Goal: Task Accomplishment & Management: Complete application form

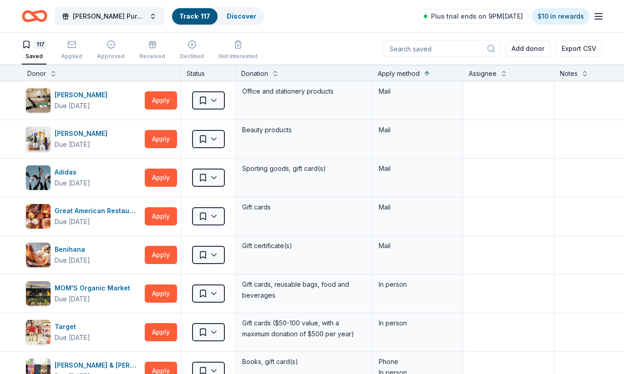
click at [67, 47] on icon "button" at bounding box center [71, 44] width 9 height 9
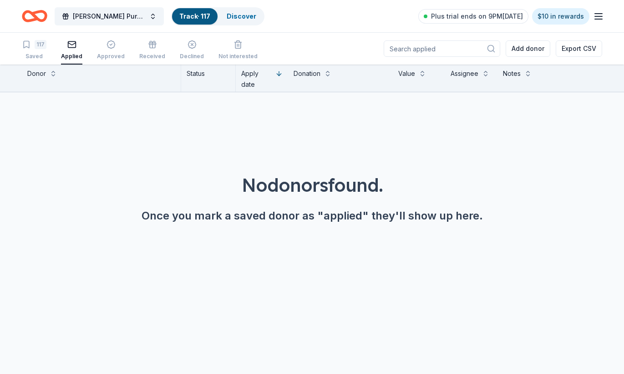
scroll to position [0, 1]
click at [116, 17] on span "Galentine's Purse Bingo Fundraiser" at bounding box center [109, 16] width 73 height 11
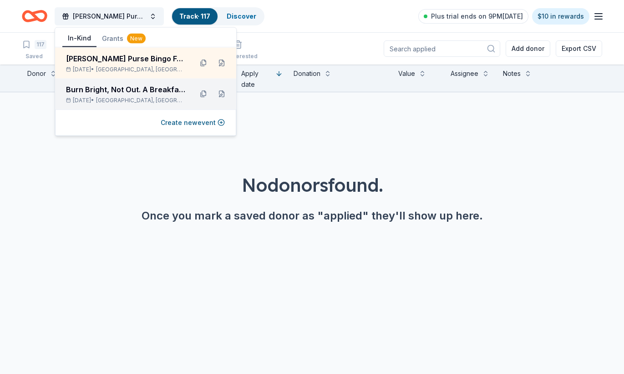
click at [117, 94] on div "Burn Bright, Not Out. A Breakfast with Junior League of Northern Virginia" at bounding box center [125, 89] width 119 height 11
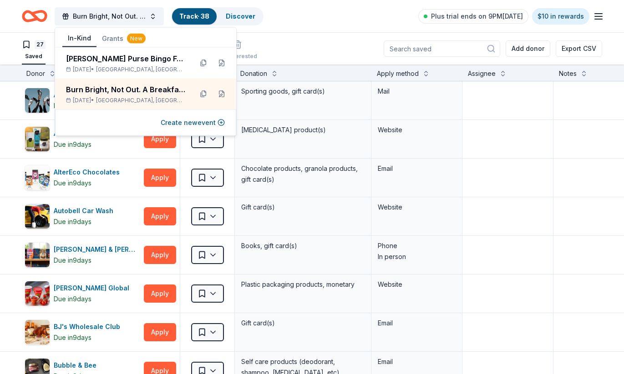
click at [352, 19] on div "Burn Bright, Not Out. A Breakfast with Junior League of Northern Virginia Track…" at bounding box center [312, 15] width 580 height 21
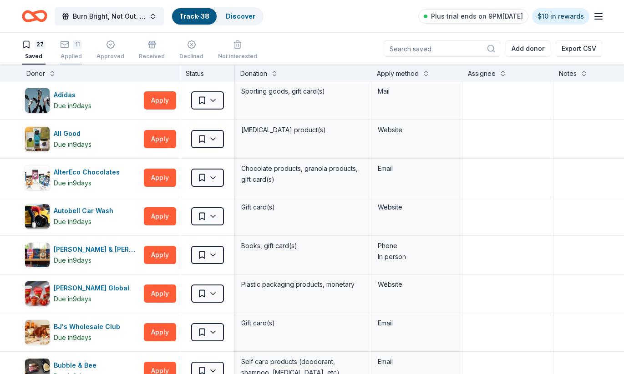
click at [77, 50] on div "11 Applied" at bounding box center [71, 50] width 22 height 20
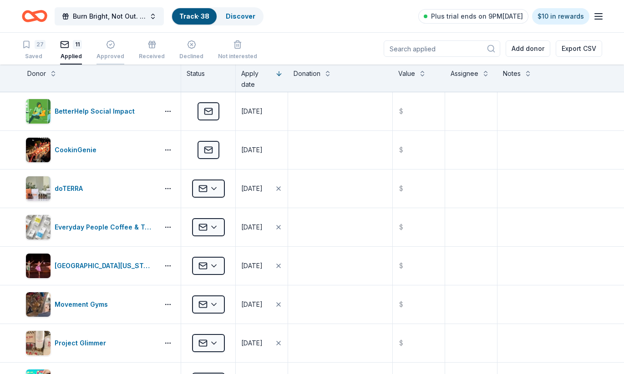
click at [113, 45] on icon "button" at bounding box center [110, 44] width 9 height 9
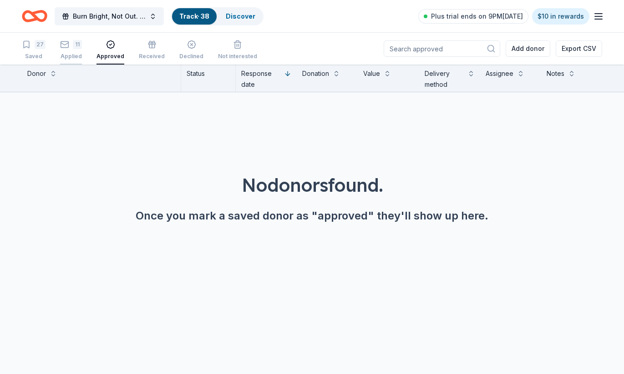
click at [71, 47] on div "11" at bounding box center [71, 44] width 22 height 9
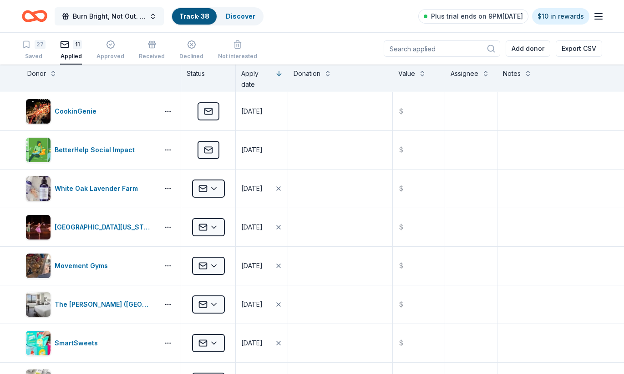
click at [133, 20] on span "Burn Bright, Not Out. A Breakfast with Junior League of Northern Virginia" at bounding box center [109, 16] width 73 height 11
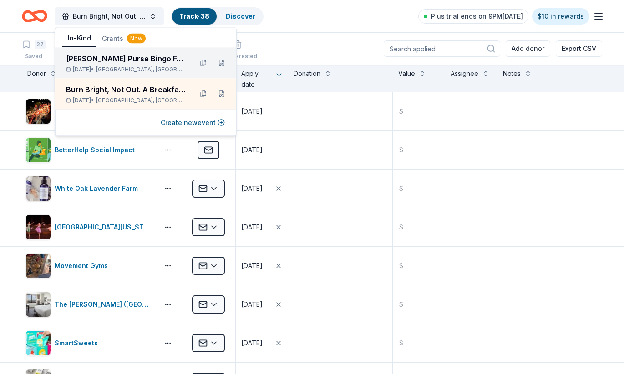
click at [121, 65] on div "Galentine's Purse Bingo Fundraiser Feb 07, 2026 • Arlington, VA" at bounding box center [125, 63] width 119 height 20
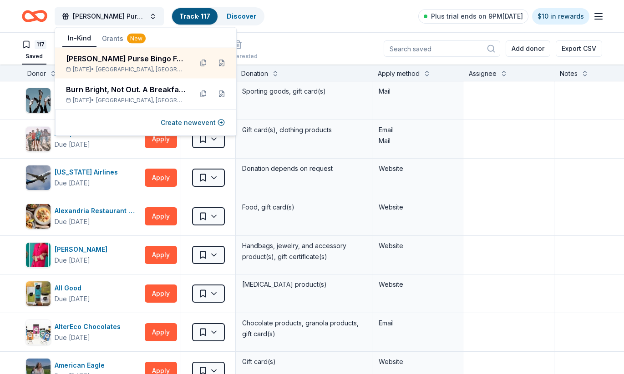
click at [330, 43] on div "117 Saved Applied Approved Received Declined Not interested Add donor Export CSV" at bounding box center [312, 49] width 580 height 32
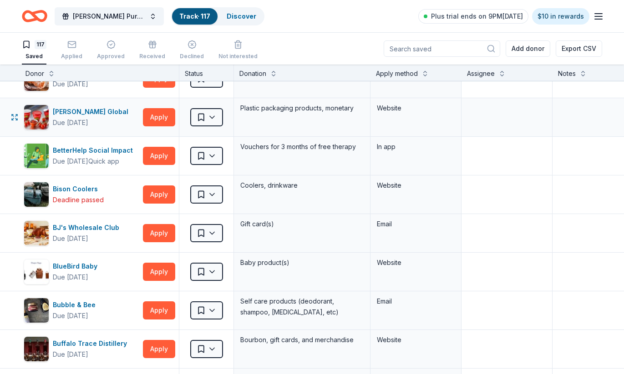
scroll to position [487, 2]
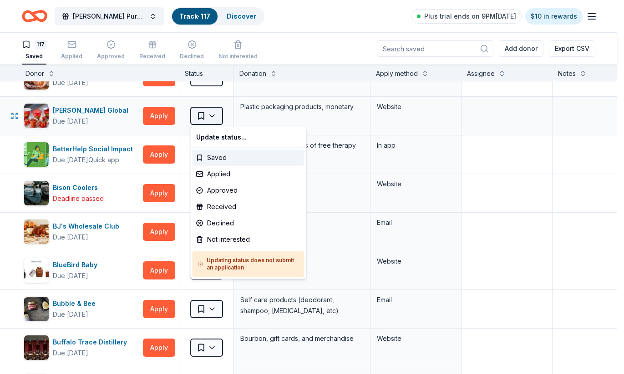
click at [206, 120] on html "Galentine's Purse Bingo Fundraiser Track · 117 Discover Plus trial ends on 9PM,…" at bounding box center [312, 187] width 624 height 374
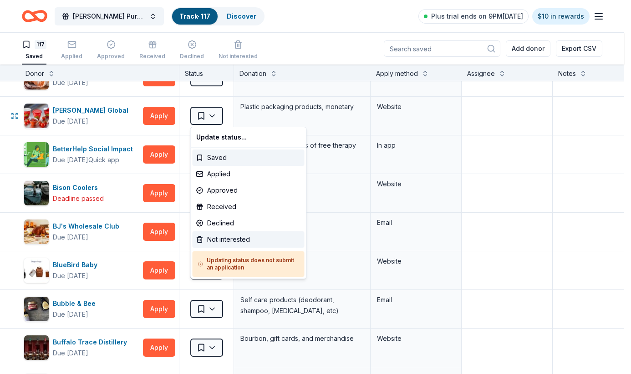
click at [233, 239] on div "Not interested" at bounding box center [248, 240] width 112 height 16
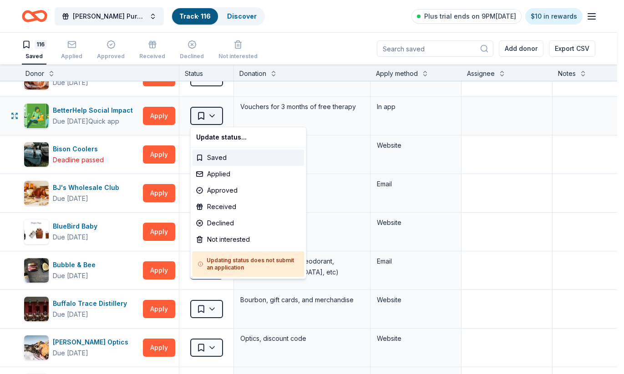
click at [215, 116] on html "Galentine's Purse Bingo Fundraiser Track · 116 Discover Plus trial ends on 9PM,…" at bounding box center [312, 187] width 624 height 374
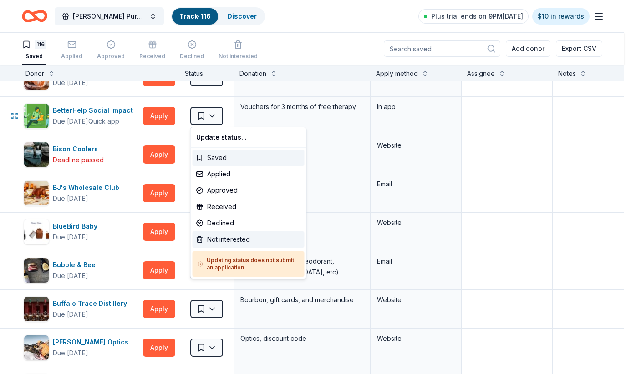
click at [227, 237] on div "Not interested" at bounding box center [248, 240] width 112 height 16
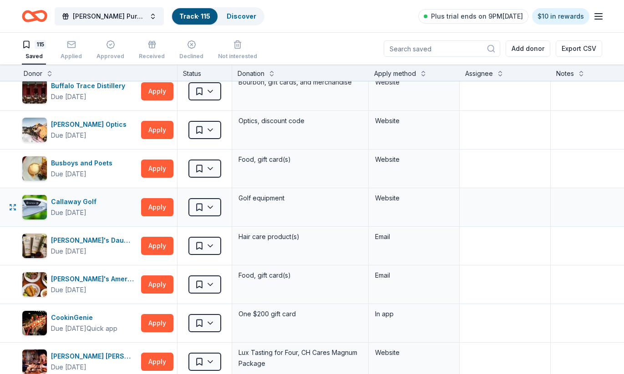
scroll to position [668, 4]
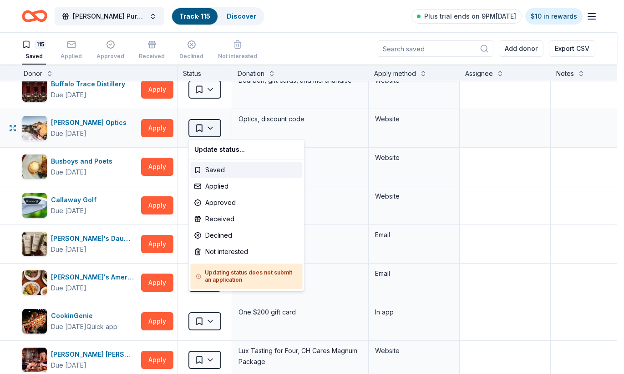
click at [213, 126] on html "Galentine's Purse Bingo Fundraiser Track · 115 Discover Plus trial ends on 9PM,…" at bounding box center [312, 187] width 624 height 374
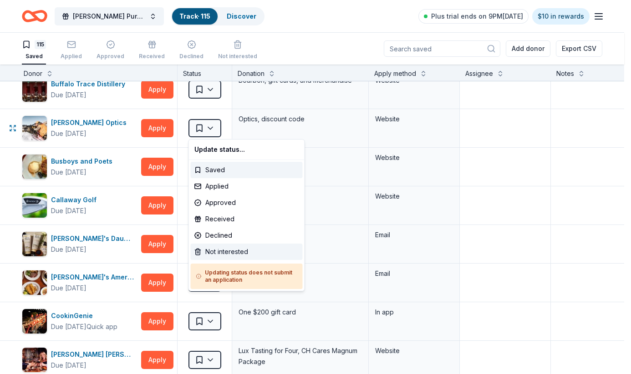
click at [232, 252] on div "Not interested" at bounding box center [247, 252] width 112 height 16
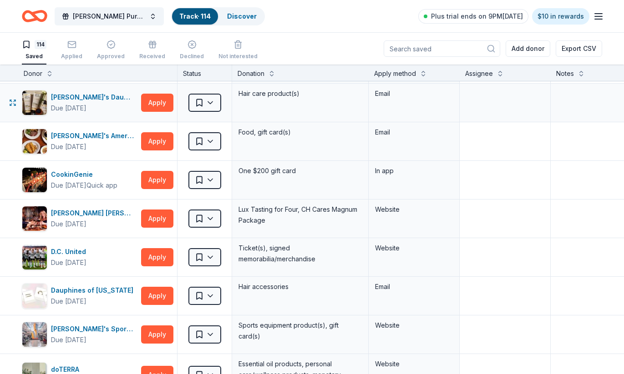
scroll to position [773, 4]
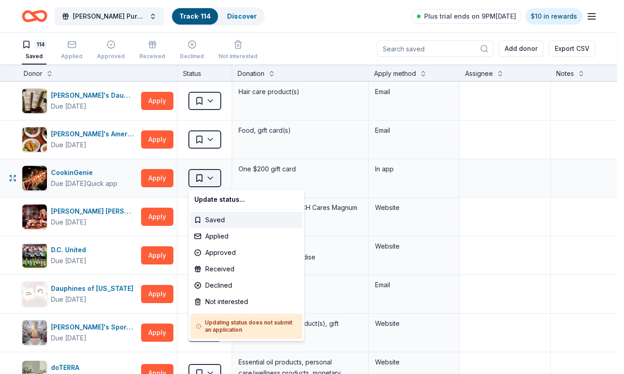
click at [214, 180] on html "Galentine's Purse Bingo Fundraiser Track · 114 Discover Plus trial ends on 9PM,…" at bounding box center [312, 187] width 624 height 374
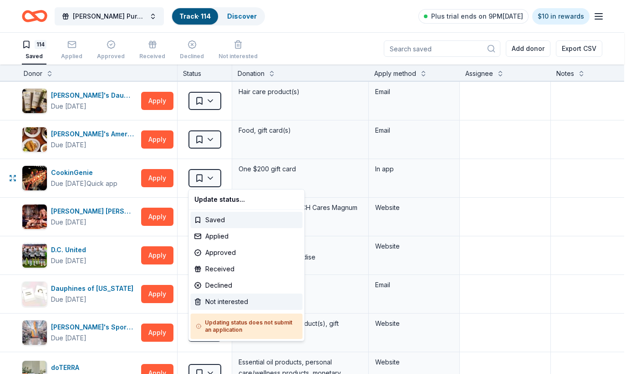
click at [242, 301] on div "Not interested" at bounding box center [247, 302] width 112 height 16
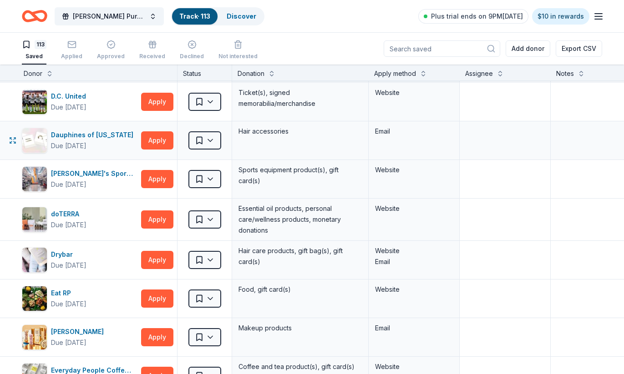
scroll to position [891, 4]
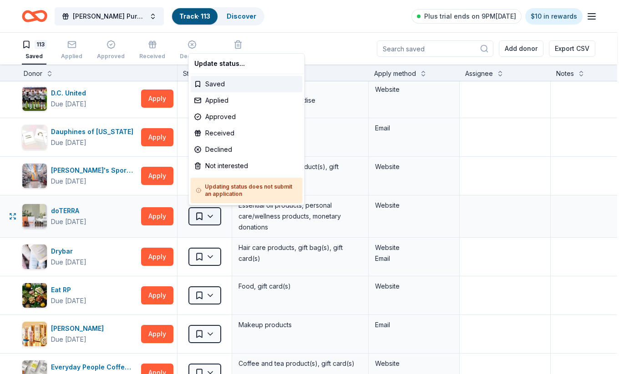
click at [211, 215] on html "Galentine's Purse Bingo Fundraiser Track · 113 Discover Plus trial ends on 9PM,…" at bounding box center [312, 187] width 624 height 374
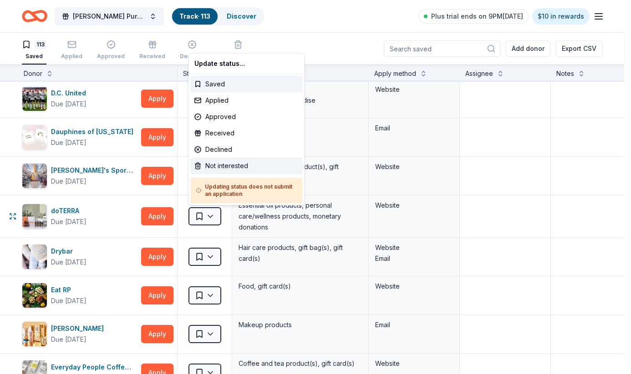
click at [229, 167] on div "Not interested" at bounding box center [247, 166] width 112 height 16
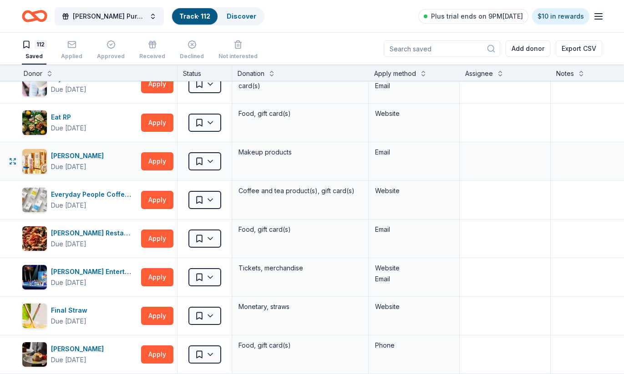
scroll to position [1048, 4]
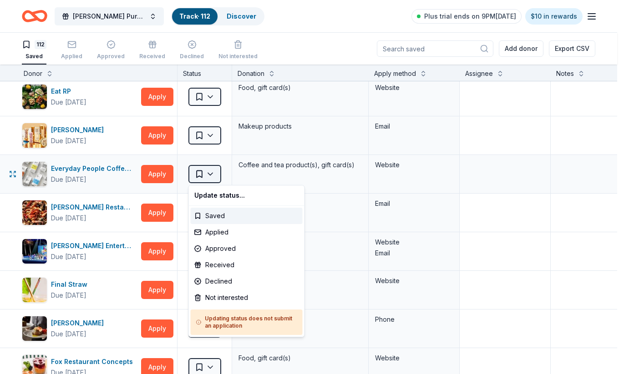
click at [212, 170] on html "Galentine's Purse Bingo Fundraiser Track · 112 Discover Plus trial ends on 9PM,…" at bounding box center [312, 187] width 624 height 374
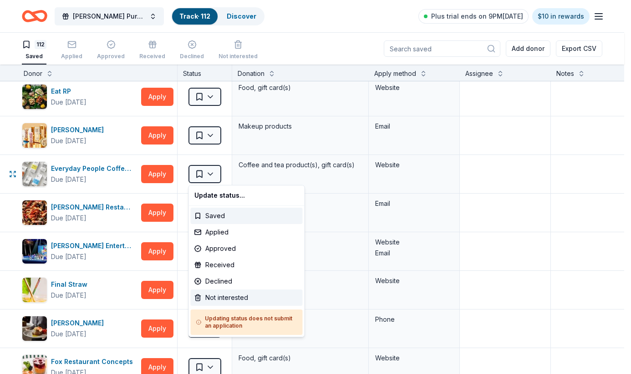
click at [242, 298] on div "Not interested" at bounding box center [247, 298] width 112 height 16
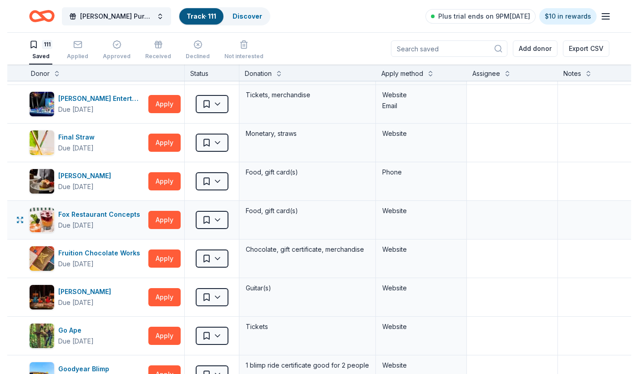
scroll to position [1146, 4]
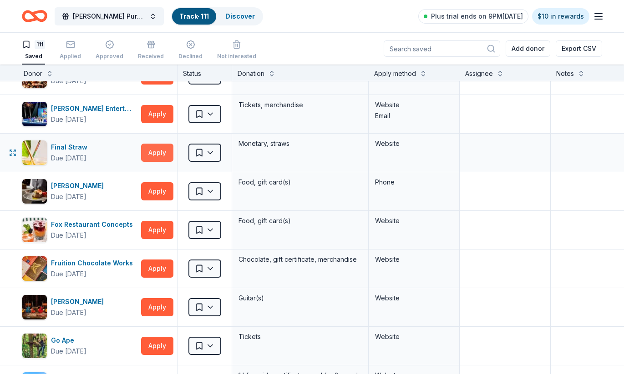
click at [157, 150] on button "Apply" at bounding box center [157, 153] width 32 height 18
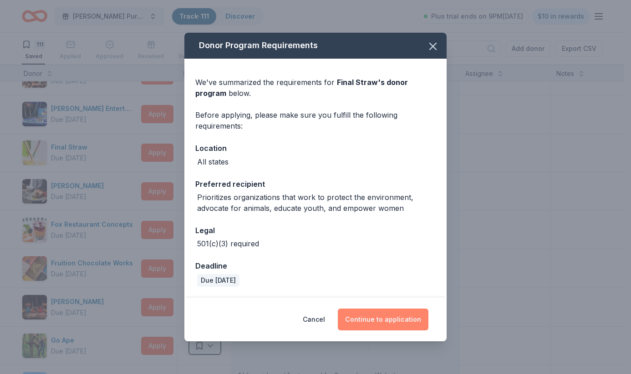
click at [391, 311] on button "Continue to application" at bounding box center [383, 320] width 91 height 22
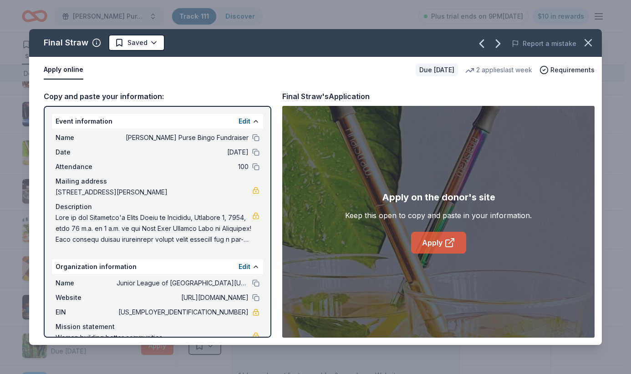
click at [453, 247] on icon at bounding box center [449, 242] width 11 height 11
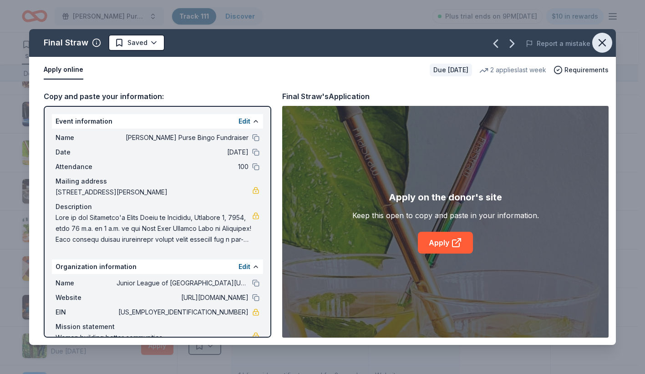
click at [604, 41] on icon "button" at bounding box center [602, 43] width 6 height 6
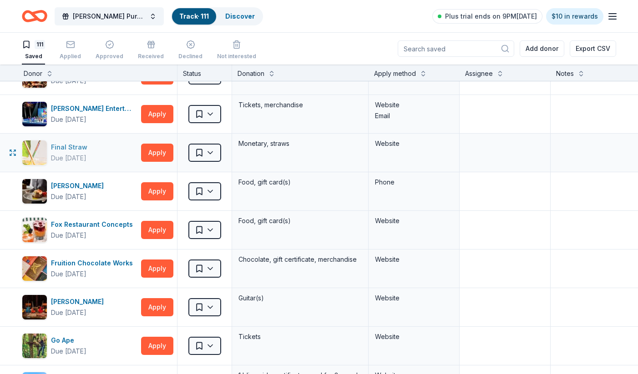
click at [65, 150] on div "Final Straw" at bounding box center [71, 147] width 40 height 11
click at [133, 18] on span "Galentine's Purse Bingo Fundraiser" at bounding box center [109, 16] width 73 height 11
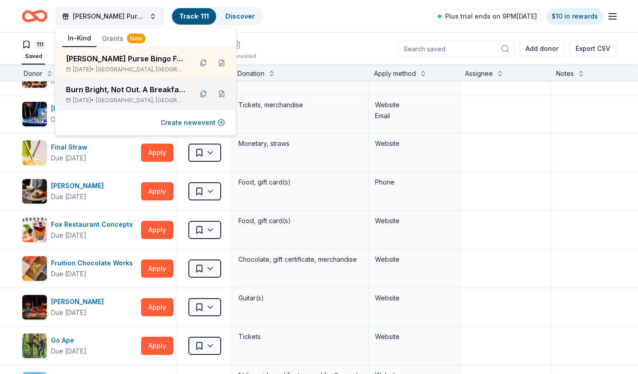
click at [116, 93] on div "Burn Bright, Not Out. A Breakfast with Junior League of Northern Virginia" at bounding box center [125, 89] width 119 height 11
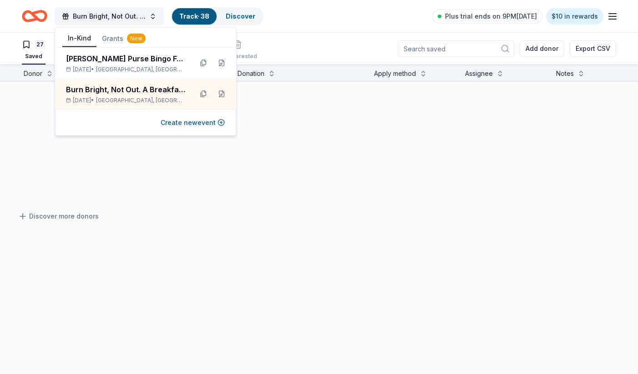
scroll to position [929, 4]
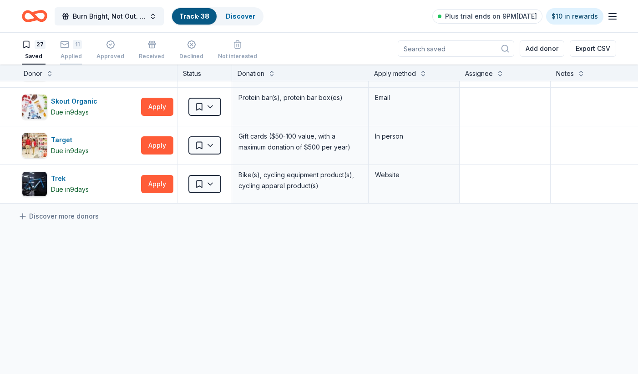
click at [70, 48] on div "11" at bounding box center [71, 44] width 22 height 9
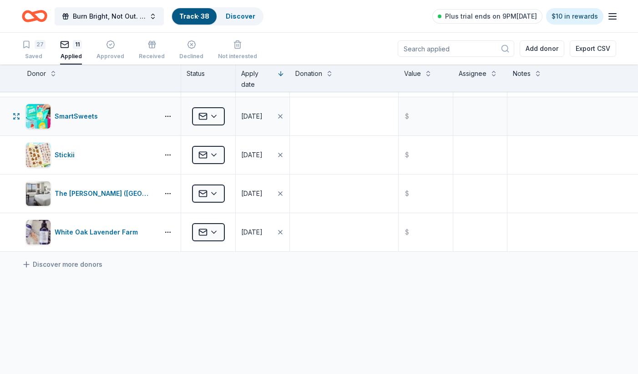
scroll to position [267, 0]
click at [68, 265] on link "Discover more donors" at bounding box center [62, 263] width 81 height 11
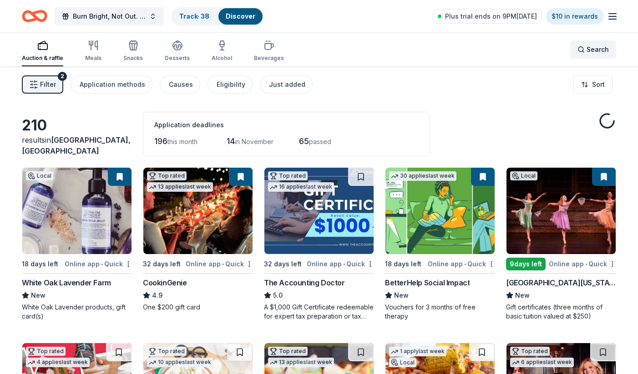
click at [589, 50] on span "Search" at bounding box center [597, 49] width 22 height 11
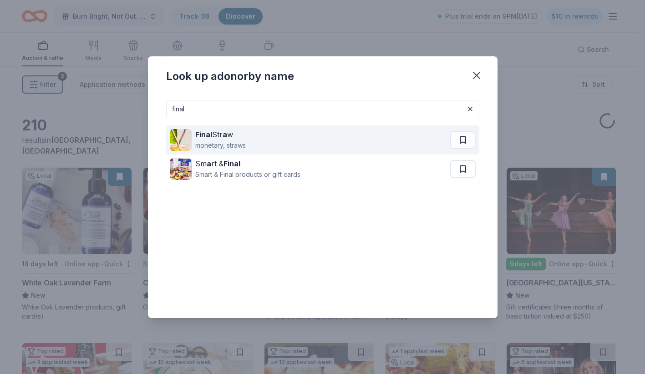
type input "final"
click at [338, 137] on div "Final Str a w monetary, straws" at bounding box center [310, 140] width 280 height 29
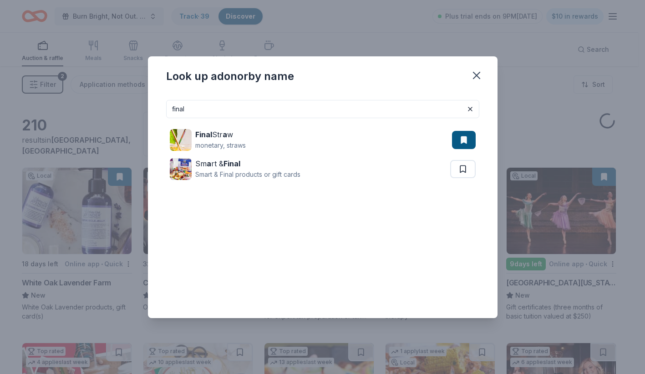
click at [232, 237] on div "final Final Str a w monetary, straws Sm a rt & Final Smart & Final products or …" at bounding box center [322, 202] width 313 height 204
click at [475, 74] on icon "button" at bounding box center [476, 75] width 6 height 6
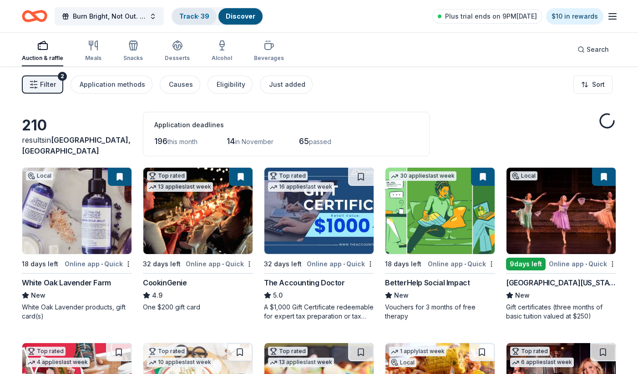
click at [192, 15] on link "Track · 39" at bounding box center [194, 16] width 30 height 8
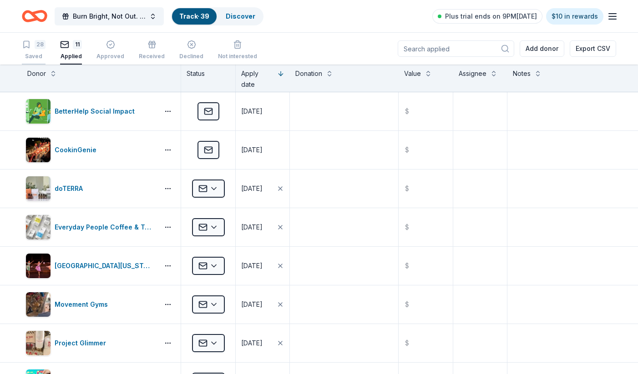
click at [35, 44] on div "28" at bounding box center [40, 44] width 11 height 9
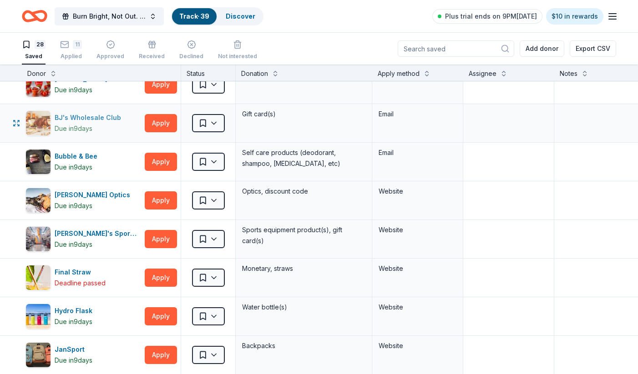
scroll to position [265, 0]
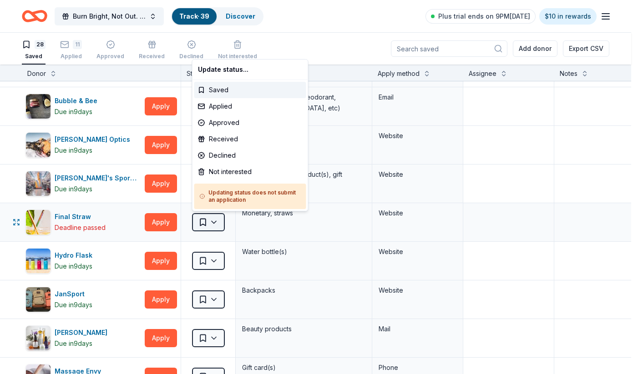
click at [207, 226] on html "Burn Bright, Not Out. A Breakfast with Junior League of Northern Virginia Track…" at bounding box center [319, 187] width 638 height 374
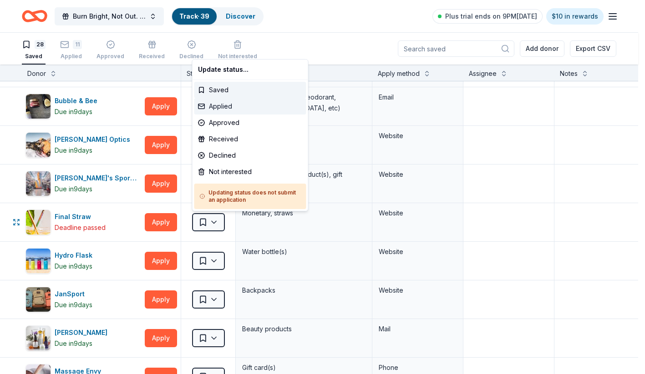
click at [248, 105] on div "Applied" at bounding box center [250, 106] width 112 height 16
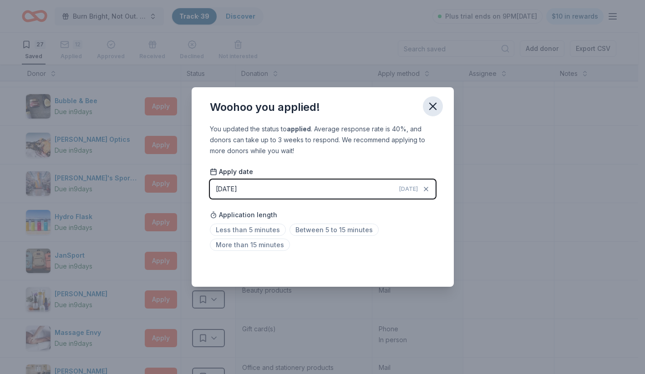
click at [437, 108] on icon "button" at bounding box center [432, 106] width 13 height 13
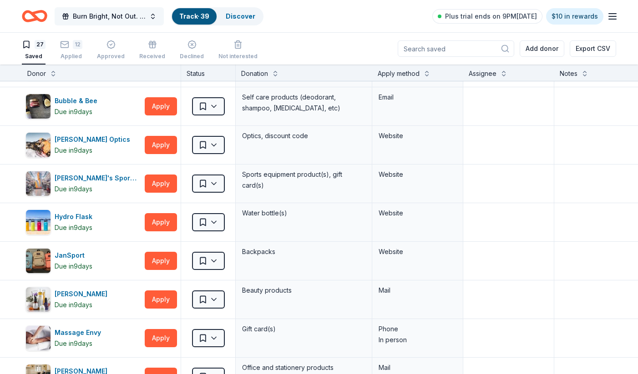
click at [120, 19] on span "Burn Bright, Not Out. A Breakfast with Junior League of Northern Virginia" at bounding box center [109, 16] width 73 height 11
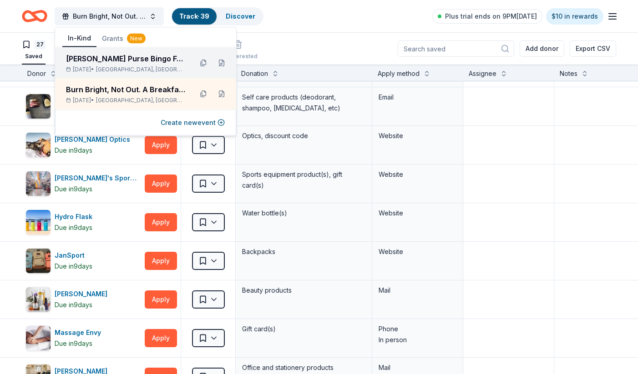
click at [121, 66] on div "Galentine's Purse Bingo Fundraiser Feb 07, 2026 • Arlington, VA" at bounding box center [125, 63] width 119 height 20
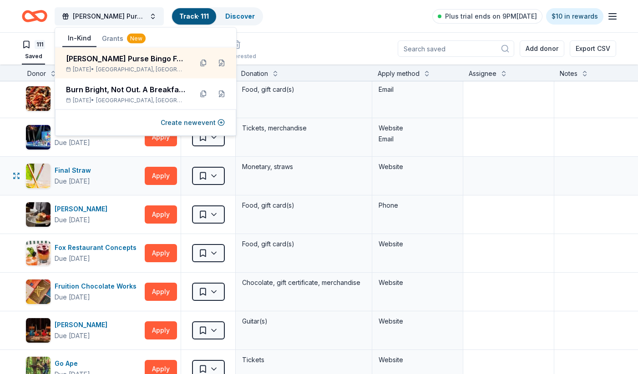
scroll to position [1128, 0]
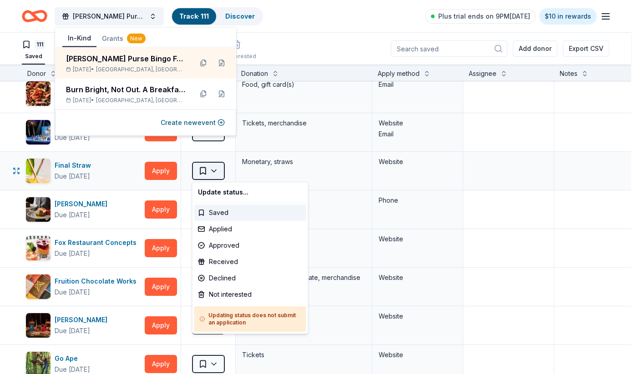
click at [206, 167] on html "Galentine's Purse Bingo Fundraiser Track · 111 Discover Plus trial ends on 9PM,…" at bounding box center [319, 187] width 638 height 374
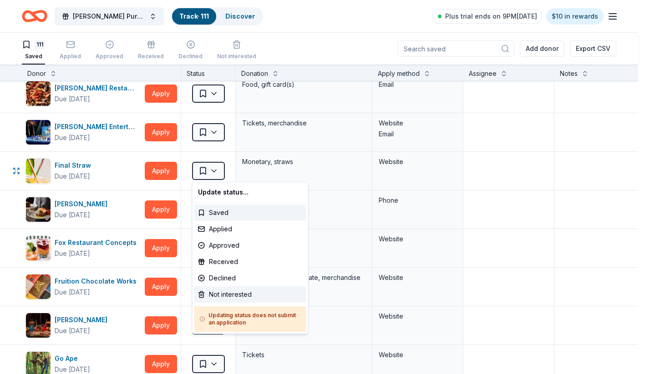
click at [227, 290] on div "Not interested" at bounding box center [250, 295] width 112 height 16
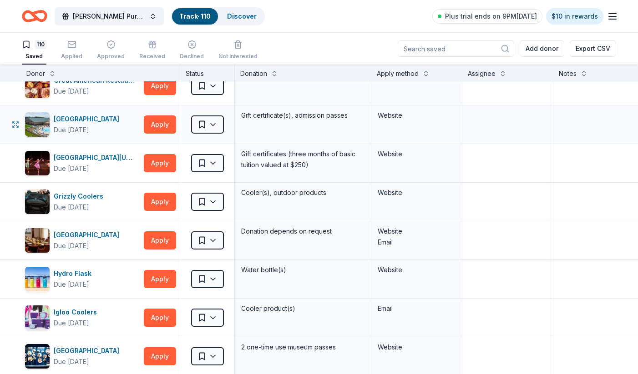
scroll to position [1524, 1]
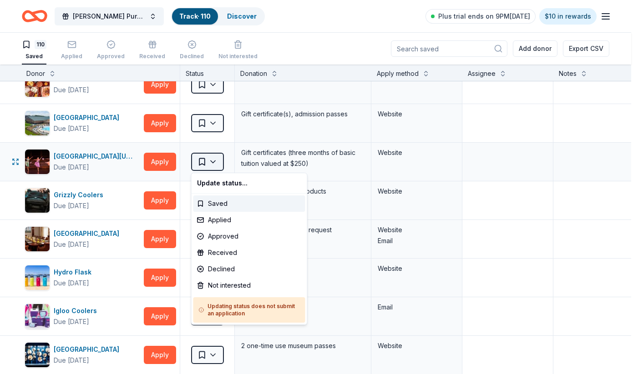
click at [209, 158] on html "Galentine's Purse Bingo Fundraiser Track · 110 Discover Plus trial ends on 9PM,…" at bounding box center [319, 187] width 638 height 374
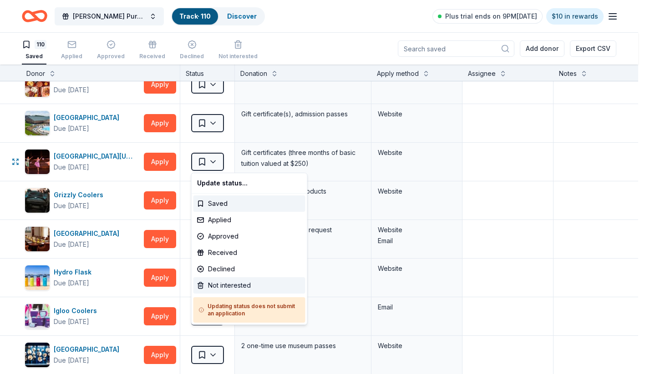
click at [231, 287] on div "Not interested" at bounding box center [249, 286] width 112 height 16
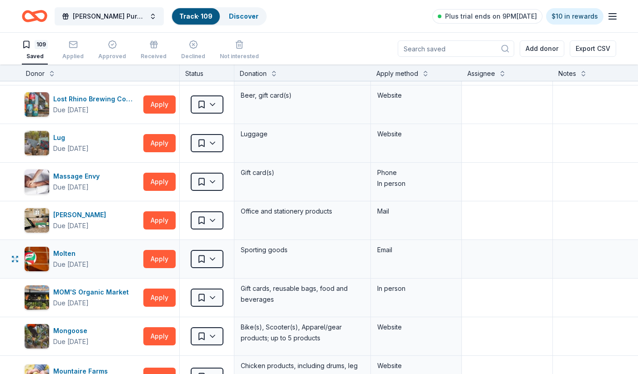
scroll to position [2206, 1]
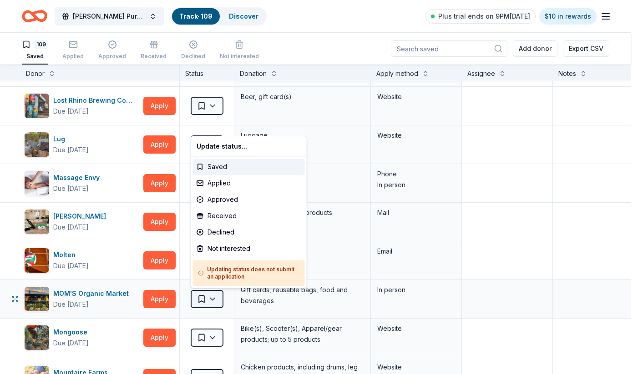
click at [213, 303] on html "Galentine's Purse Bingo Fundraiser Track · 109 Discover Plus trial ends on 9PM,…" at bounding box center [319, 187] width 638 height 374
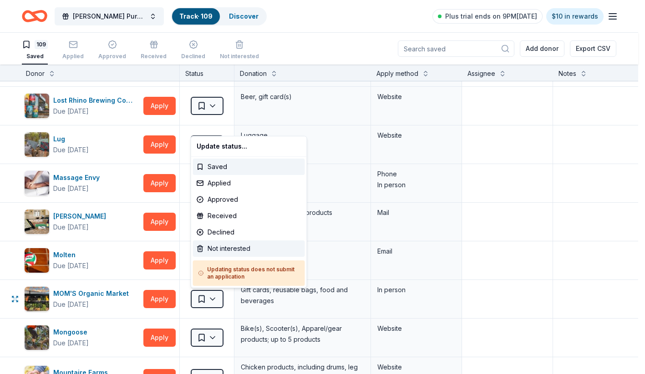
click at [237, 250] on div "Not interested" at bounding box center [249, 249] width 112 height 16
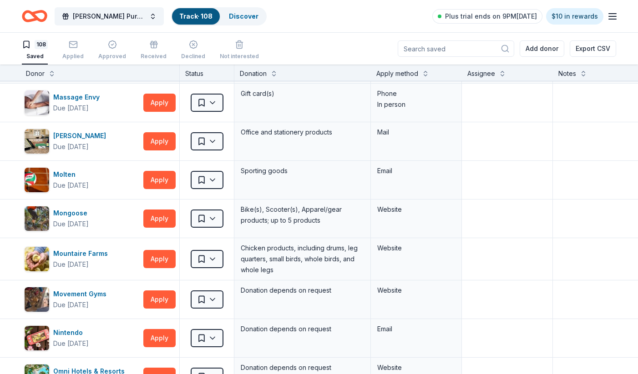
scroll to position [2316, 1]
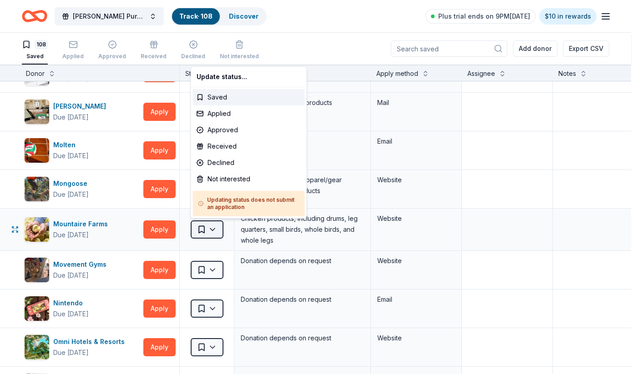
click at [216, 232] on html "Galentine's Purse Bingo Fundraiser Track · 108 Discover Plus trial ends on 9PM,…" at bounding box center [319, 187] width 638 height 374
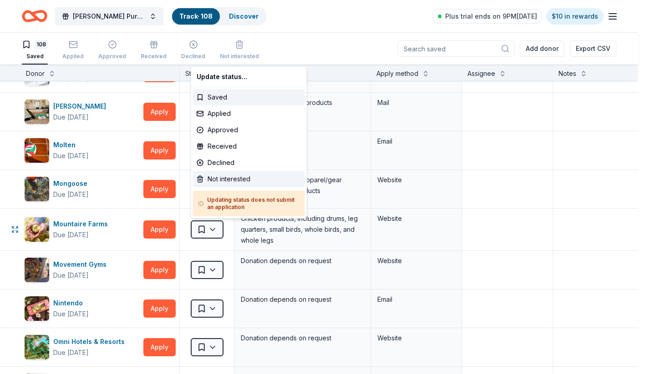
click at [221, 179] on div "Not interested" at bounding box center [249, 179] width 112 height 16
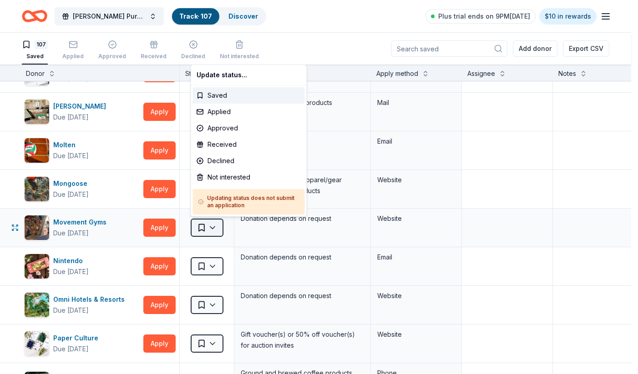
click at [211, 228] on html "Galentine's Purse Bingo Fundraiser Track · 107 Discover Plus trial ends on 9PM,…" at bounding box center [319, 187] width 638 height 374
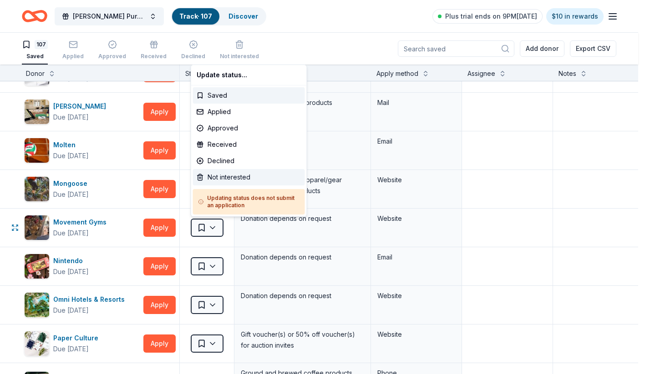
click at [221, 178] on div "Not interested" at bounding box center [249, 177] width 112 height 16
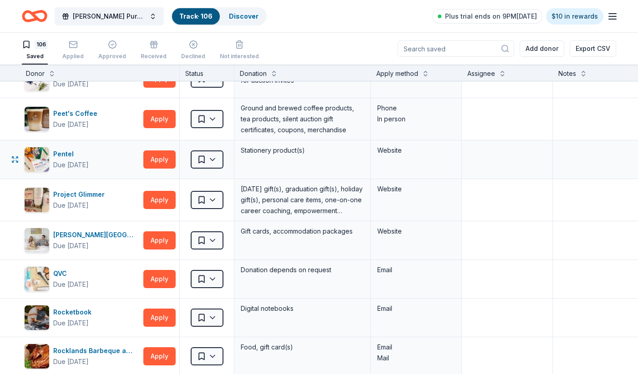
scroll to position [2556, 1]
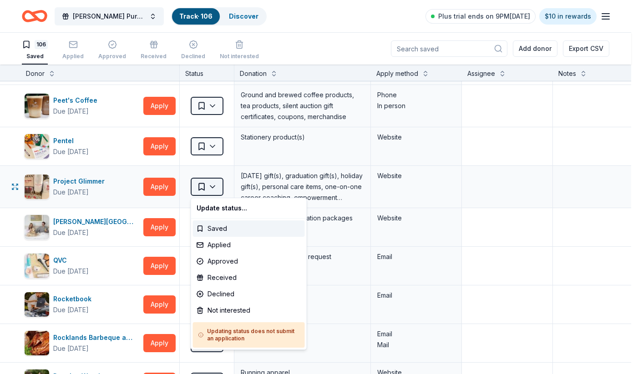
click at [212, 189] on html "Galentine's Purse Bingo Fundraiser Track · 106 Discover Plus trial ends on 9PM,…" at bounding box center [319, 187] width 638 height 374
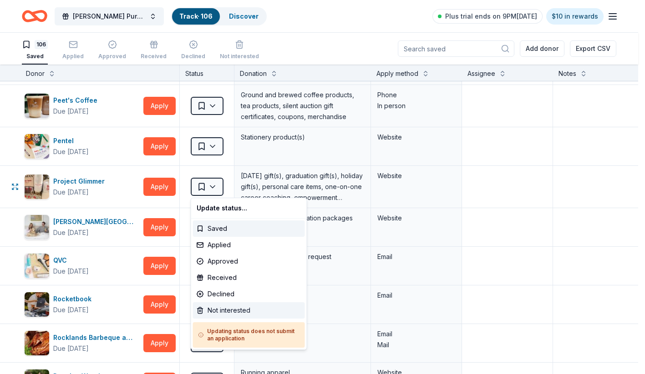
click at [225, 308] on div "Not interested" at bounding box center [249, 311] width 112 height 16
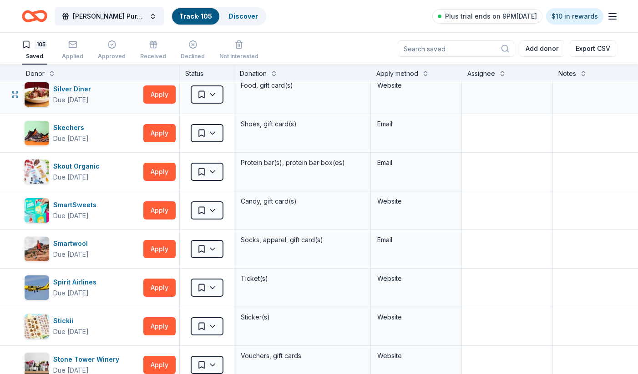
scroll to position [3038, 1]
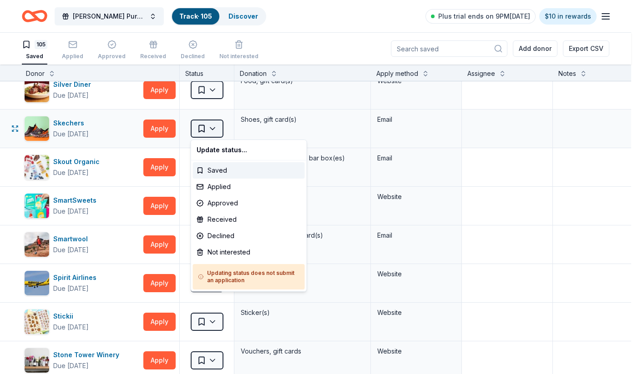
click at [208, 133] on html "Galentine's Purse Bingo Fundraiser Track · 105 Discover Plus trial ends on 9PM,…" at bounding box center [319, 187] width 638 height 374
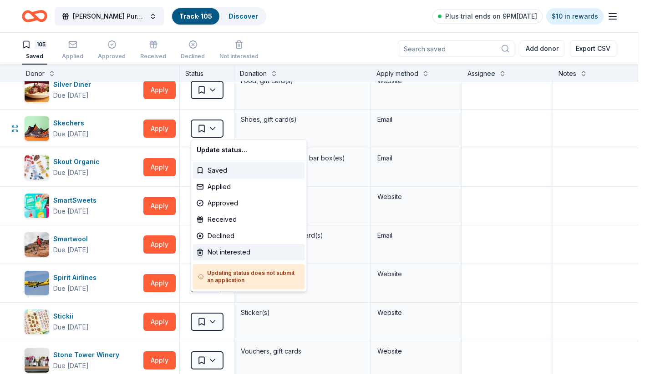
click at [222, 252] on div "Not interested" at bounding box center [249, 252] width 112 height 16
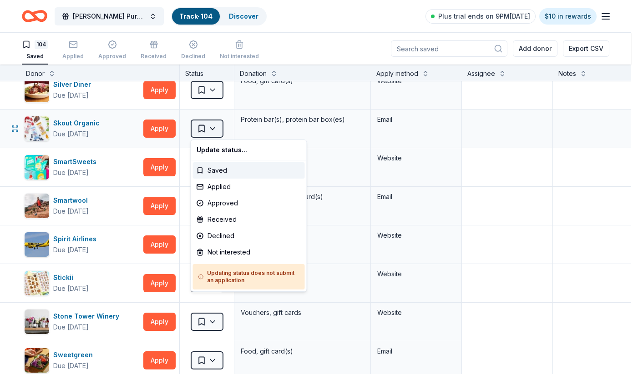
click at [216, 126] on html "Galentine's Purse Bingo Fundraiser Track · 104 Discover Plus trial ends on 9PM,…" at bounding box center [319, 187] width 638 height 374
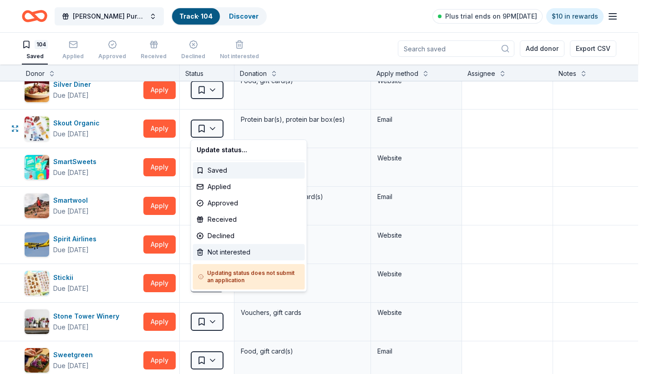
click at [224, 249] on div "Not interested" at bounding box center [249, 252] width 112 height 16
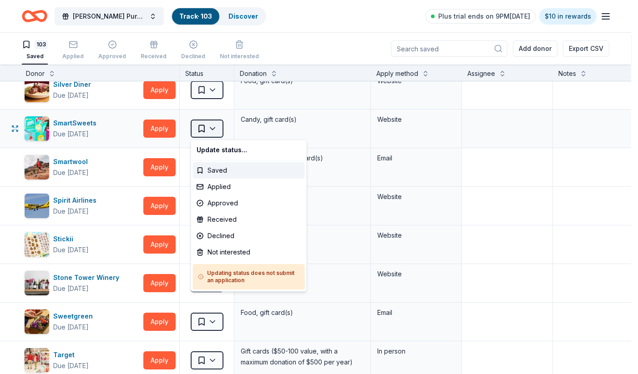
click at [208, 125] on html "Galentine's Purse Bingo Fundraiser Track · 103 Discover Plus trial ends on 9PM,…" at bounding box center [319, 187] width 638 height 374
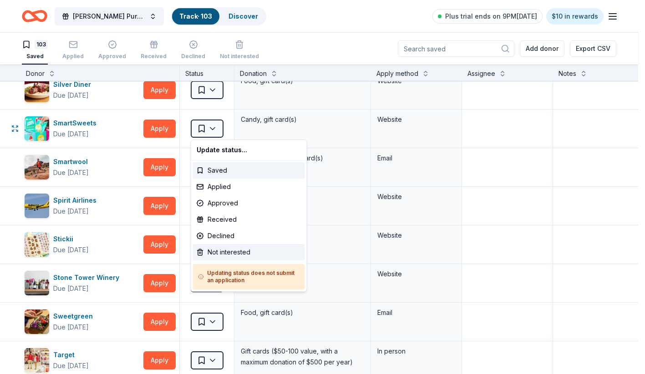
click at [231, 254] on div "Not interested" at bounding box center [249, 252] width 112 height 16
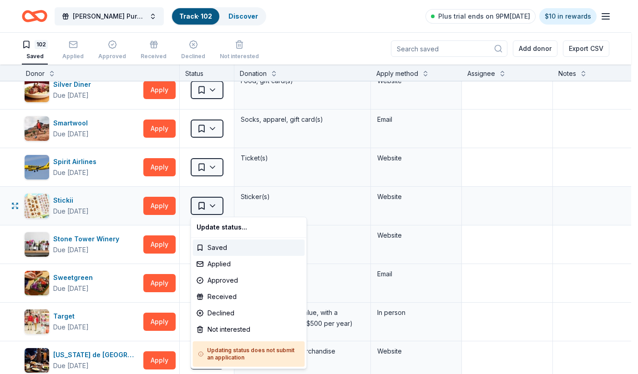
click at [216, 206] on html "Galentine's Purse Bingo Fundraiser Track · 102 Discover Plus trial ends on 9PM,…" at bounding box center [319, 187] width 638 height 374
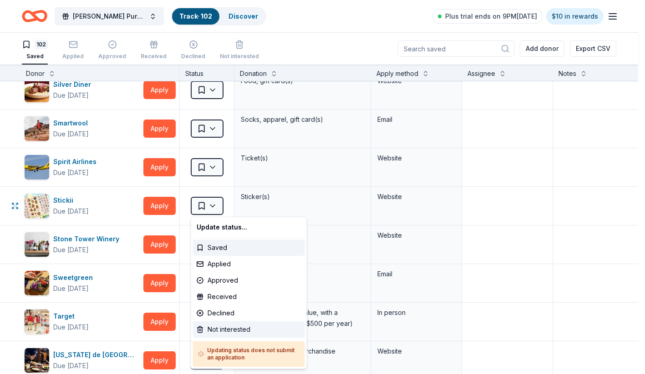
click at [227, 327] on div "Not interested" at bounding box center [249, 330] width 112 height 16
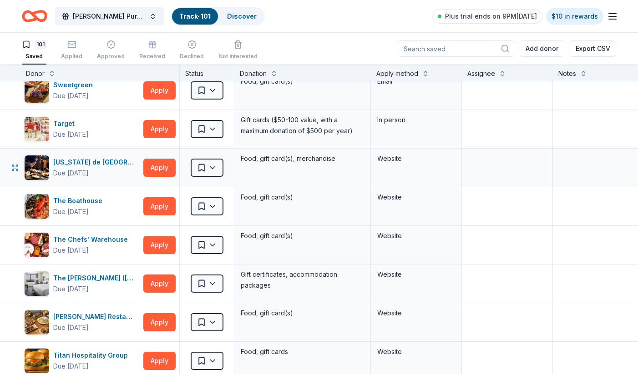
scroll to position [3193, 1]
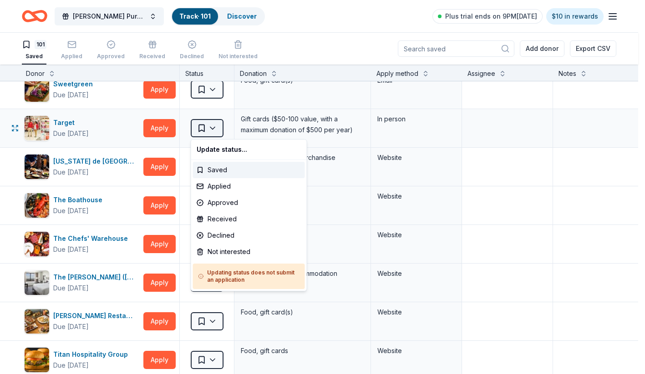
click at [215, 130] on html "Galentine's Purse Bingo Fundraiser Track · 101 Discover Plus trial ends on 9PM,…" at bounding box center [322, 187] width 645 height 374
click at [236, 255] on div "Not interested" at bounding box center [249, 252] width 112 height 16
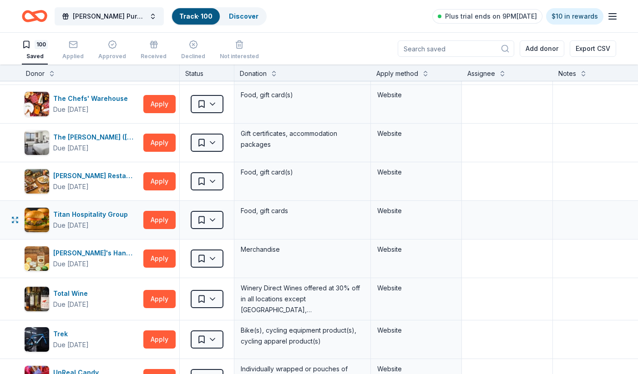
scroll to position [3304, 1]
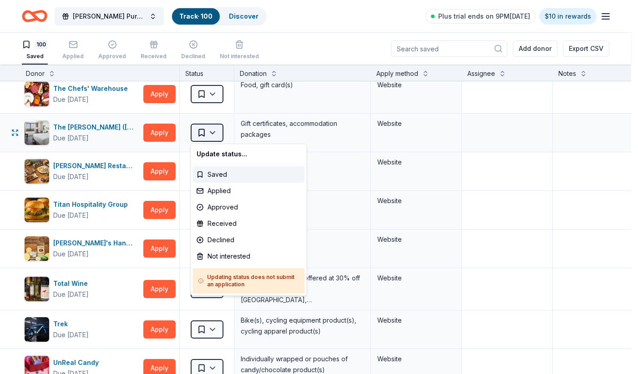
click at [212, 134] on html "Galentine's Purse Bingo Fundraiser Track · 100 Discover Plus trial ends on 9PM,…" at bounding box center [319, 187] width 638 height 374
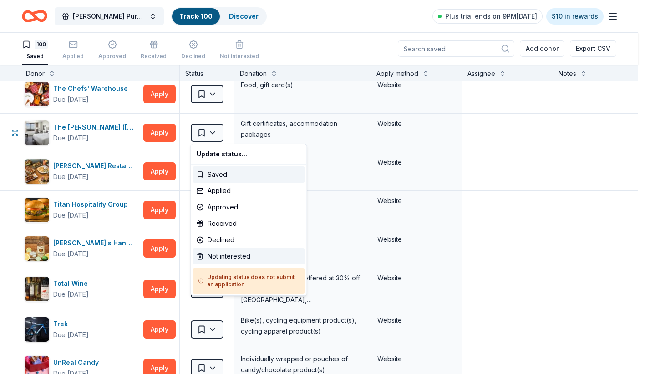
click at [222, 256] on div "Not interested" at bounding box center [249, 256] width 112 height 16
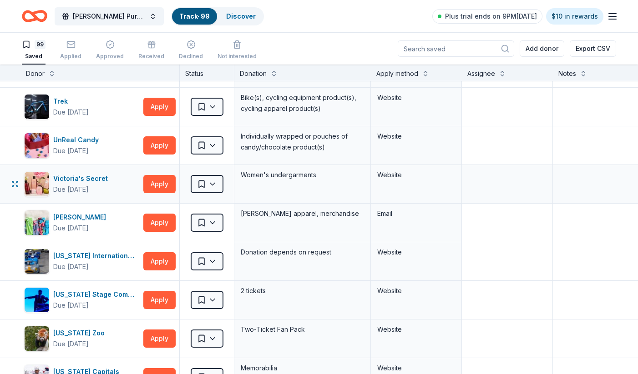
scroll to position [3493, 1]
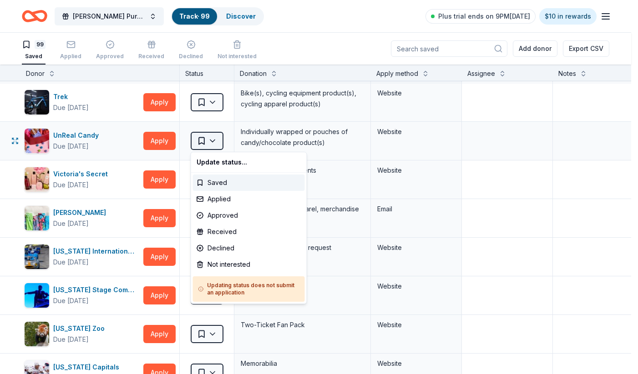
click at [212, 140] on html "Galentine's Purse Bingo Fundraiser Track · 99 Discover Plus trial ends on 9PM, …" at bounding box center [319, 187] width 638 height 374
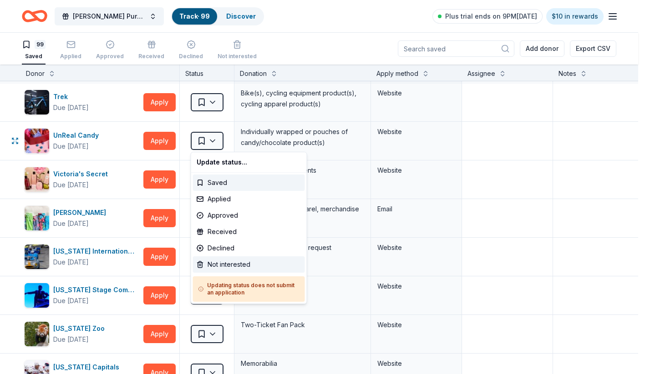
click at [222, 261] on div "Not interested" at bounding box center [249, 265] width 112 height 16
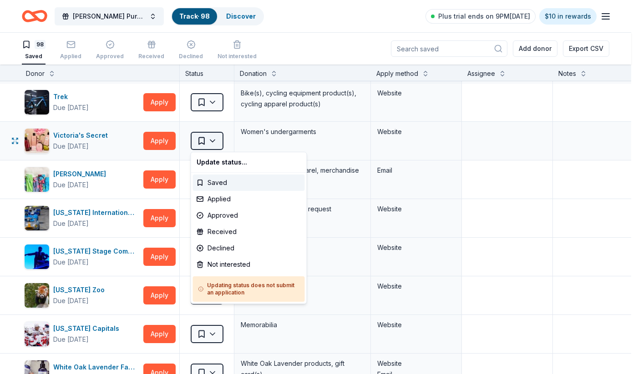
click at [213, 143] on html "Galentine's Purse Bingo Fundraiser Track · 98 Discover Plus trial ends on 9PM, …" at bounding box center [319, 187] width 638 height 374
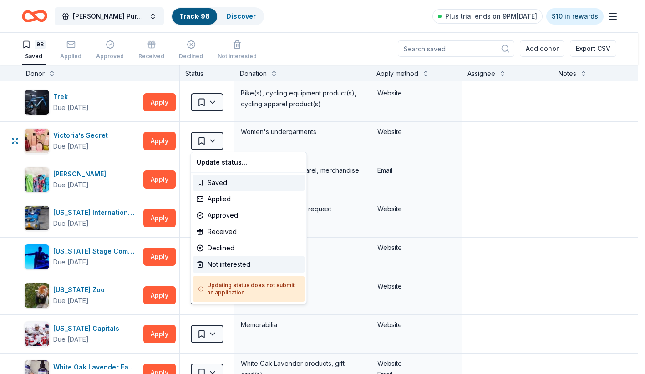
click at [229, 263] on div "Not interested" at bounding box center [249, 265] width 112 height 16
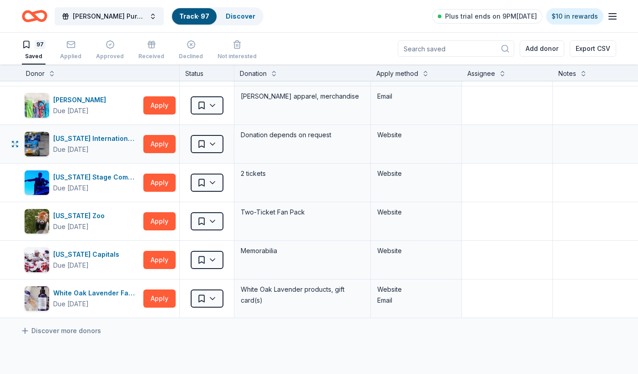
scroll to position [3536, 1]
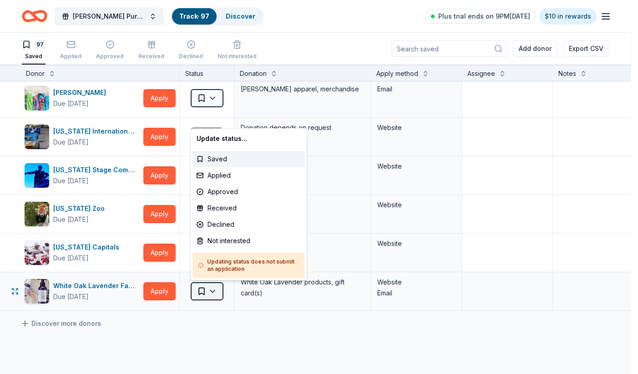
click at [212, 291] on html "Galentine's Purse Bingo Fundraiser Track · 97 Discover Plus trial ends on 9PM, …" at bounding box center [319, 187] width 638 height 374
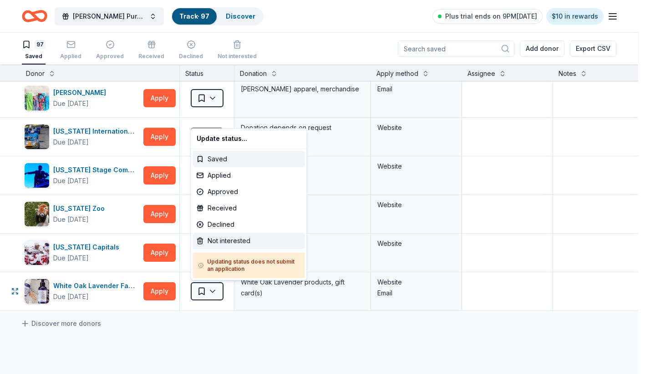
click at [220, 241] on div "Not interested" at bounding box center [249, 241] width 112 height 16
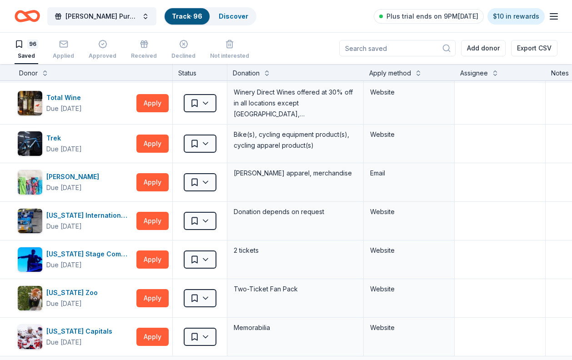
scroll to position [3450, 1]
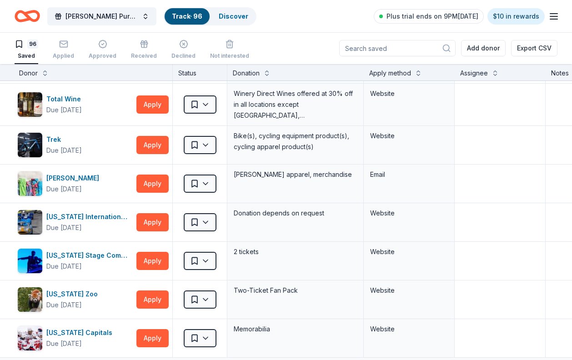
click at [291, 37] on div "96 Saved Applied Approved Received Declined Not interested Add donor Export CSV" at bounding box center [286, 48] width 543 height 32
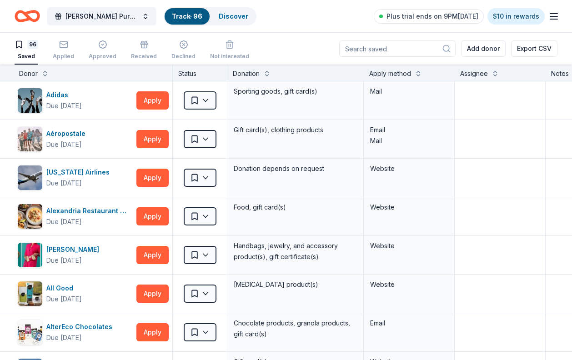
scroll to position [0, 0]
click at [300, 48] on div "96 Saved Applied Approved Received Declined Not interested Add donor Export CSV" at bounding box center [286, 49] width 543 height 32
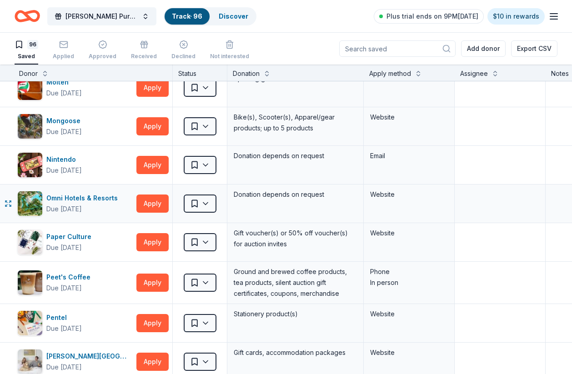
scroll to position [2380, 1]
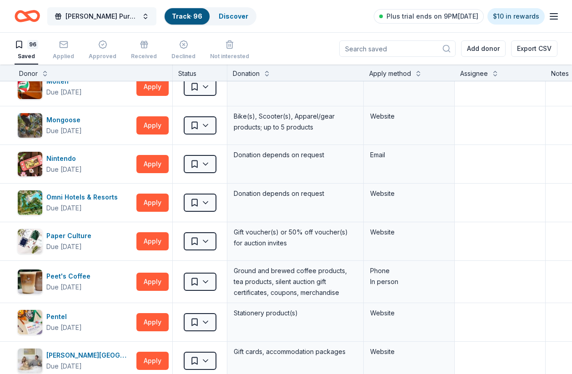
click at [139, 18] on button "Galentine's Purse Bingo Fundraiser" at bounding box center [101, 16] width 109 height 18
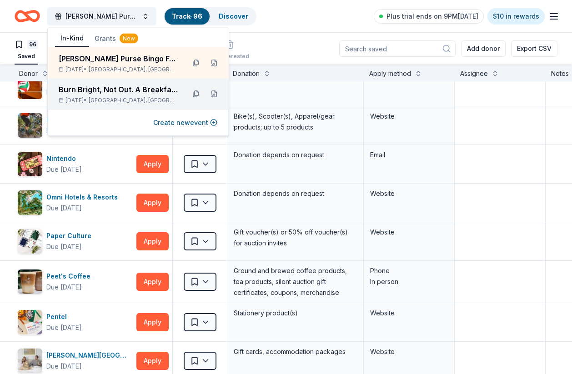
click at [98, 105] on div "Burn Bright, Not Out. A Breakfast with Junior League of Northern Virginia Nov 1…" at bounding box center [138, 94] width 181 height 31
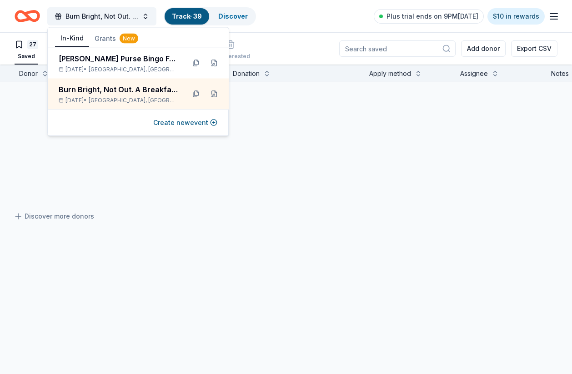
scroll to position [929, 1]
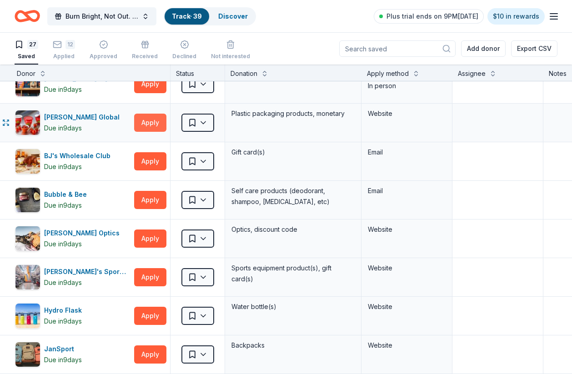
scroll to position [212, 3]
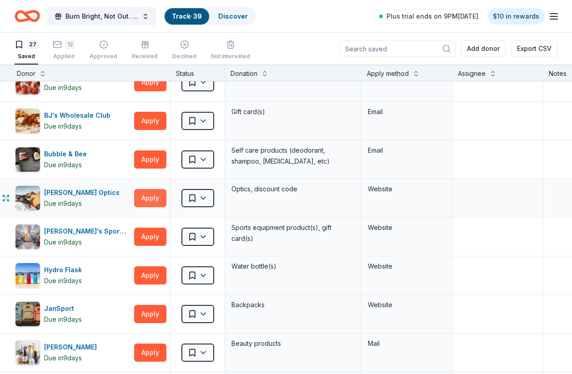
click at [146, 195] on button "Apply" at bounding box center [150, 198] width 32 height 18
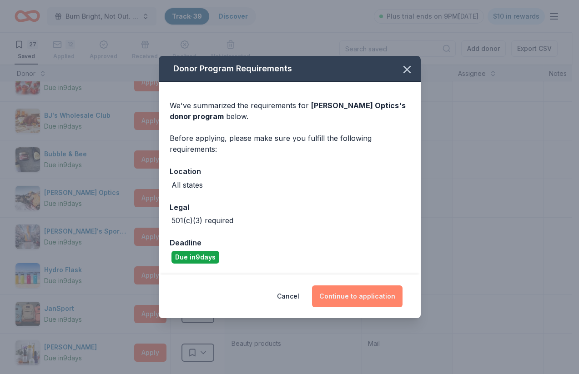
click at [353, 295] on button "Continue to application" at bounding box center [357, 297] width 91 height 22
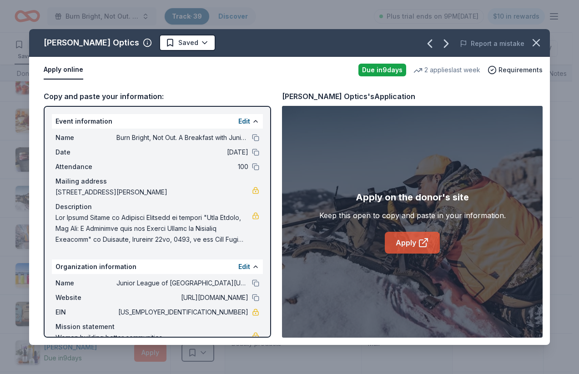
click at [412, 241] on link "Apply" at bounding box center [412, 243] width 55 height 22
click at [533, 41] on icon "button" at bounding box center [536, 42] width 13 height 13
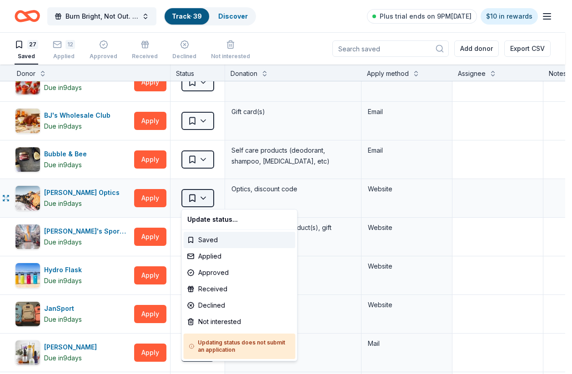
click at [200, 202] on html "Burn Bright, Not Out. A Breakfast with Junior League of Northern Virginia Track…" at bounding box center [286, 187] width 572 height 374
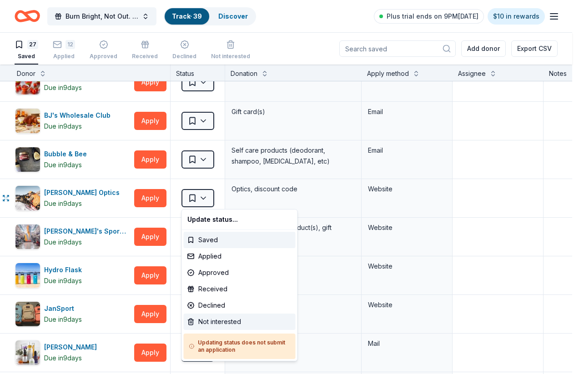
click at [223, 324] on div "Not interested" at bounding box center [240, 322] width 112 height 16
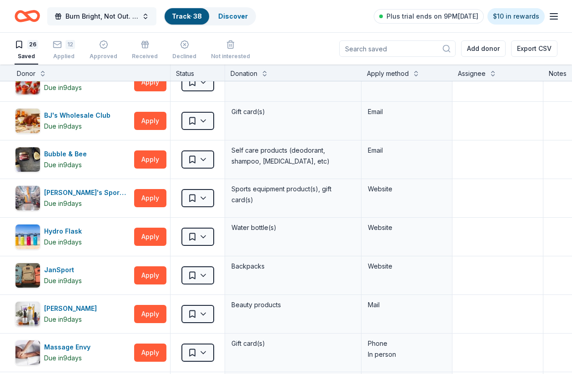
click at [139, 14] on button "Burn Bright, Not Out. A Breakfast with Junior League of Northern Virginia" at bounding box center [101, 16] width 109 height 18
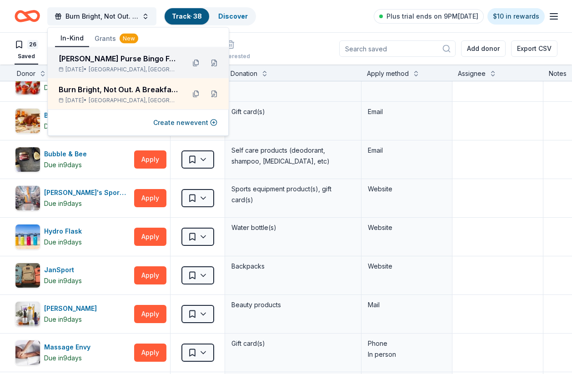
click at [116, 62] on div "Galentine's Purse Bingo Fundraiser" at bounding box center [118, 58] width 119 height 11
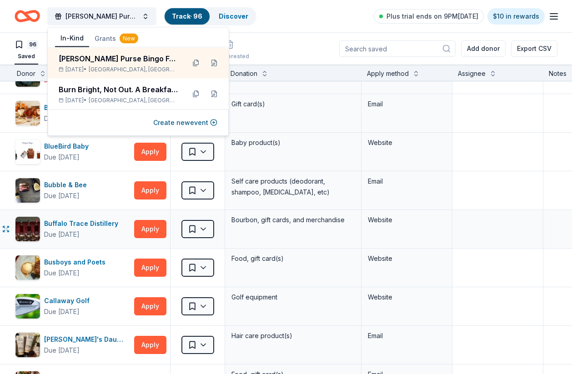
scroll to position [533, 3]
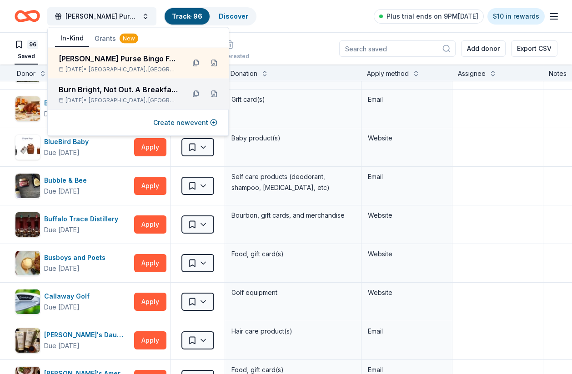
click at [115, 90] on div "Burn Bright, Not Out. A Breakfast with Junior League of Northern Virginia" at bounding box center [118, 89] width 119 height 11
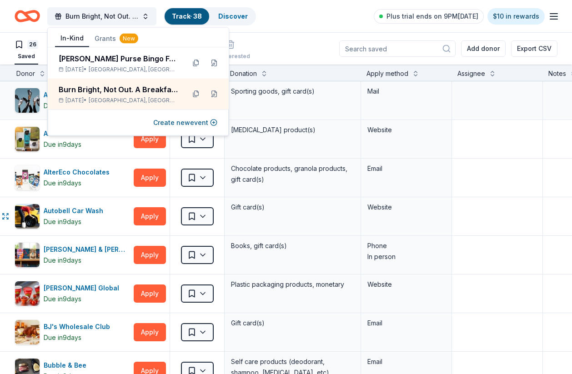
scroll to position [0, 4]
click at [312, 40] on div "26 Saved 12 Applied Approved Received Declined Not interested Add donor Export …" at bounding box center [286, 49] width 543 height 32
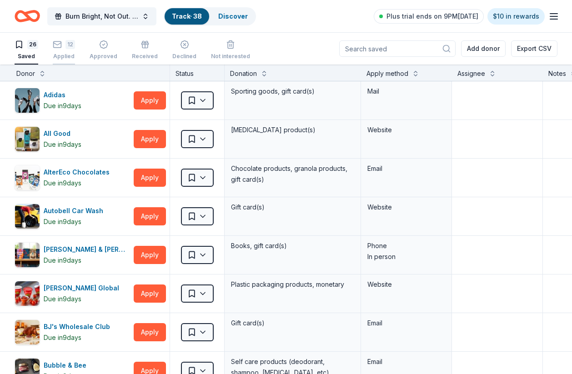
click at [69, 46] on div "12" at bounding box center [71, 44] width 10 height 9
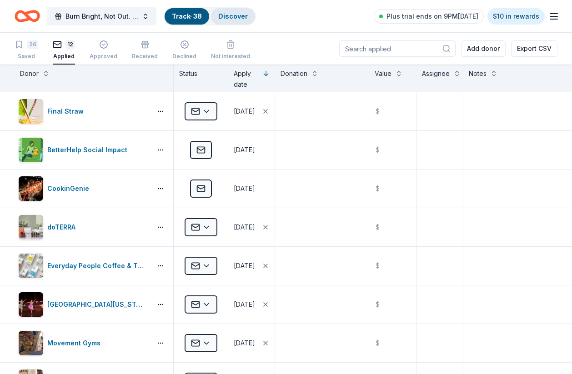
click at [234, 17] on link "Discover" at bounding box center [233, 16] width 30 height 8
click at [27, 16] on icon "Home" at bounding box center [32, 15] width 14 height 9
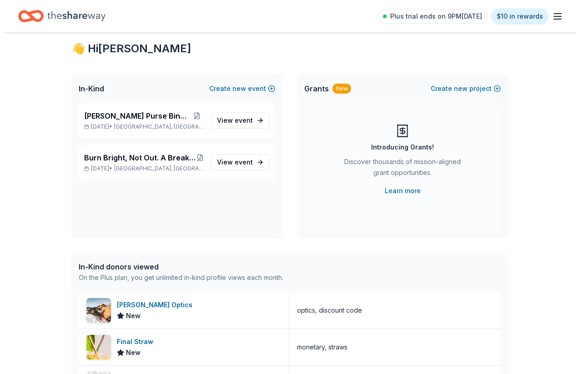
scroll to position [10, 0]
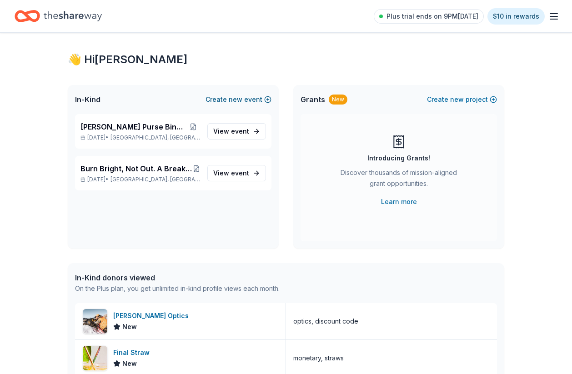
click at [241, 101] on span "new" at bounding box center [236, 99] width 14 height 11
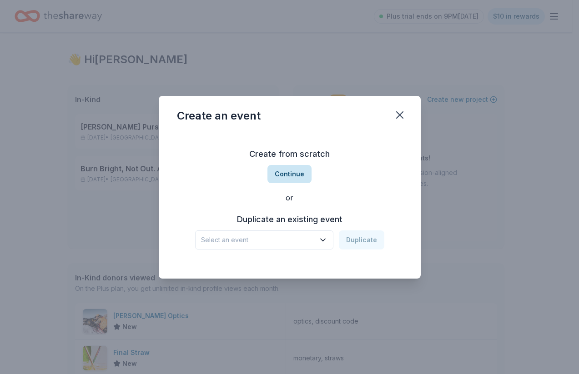
click at [286, 176] on button "Continue" at bounding box center [290, 174] width 44 height 18
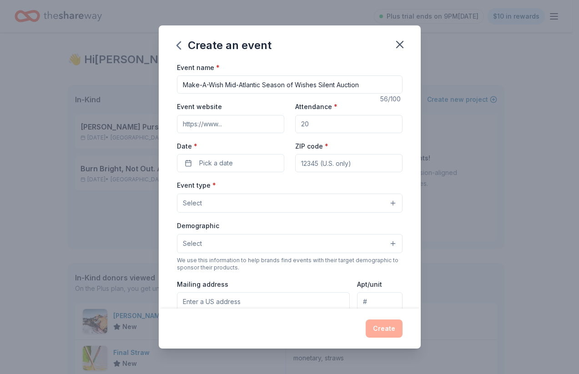
type input "Make-A-Wish Mid-Atlantic Season of Wishes Silent Auction"
click at [219, 125] on input "Event website" at bounding box center [230, 124] width 107 height 18
paste input "https://wish.org/midatlantic"
type input "https://wish.org/midatlantic"
click at [349, 125] on input "Attendance *" at bounding box center [348, 124] width 107 height 18
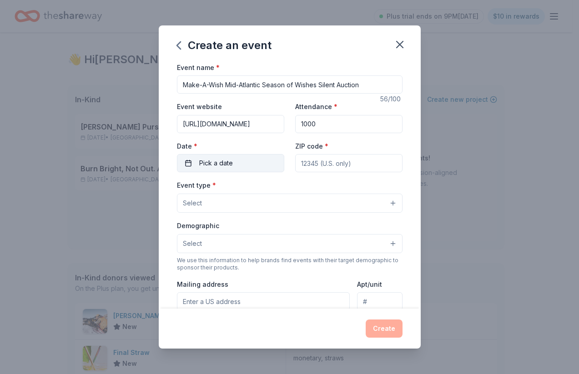
type input "1000"
click at [239, 163] on button "Pick a date" at bounding box center [230, 163] width 107 height 18
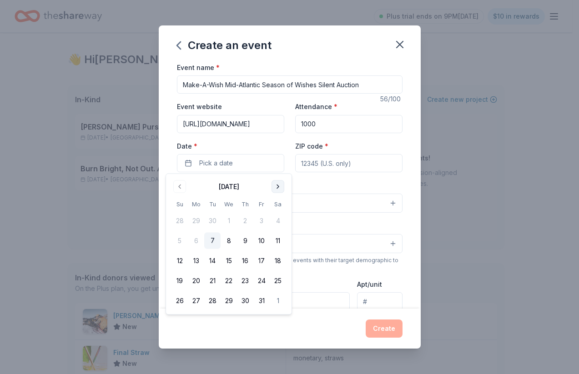
click at [281, 188] on button "Go to next month" at bounding box center [278, 187] width 13 height 13
click at [265, 239] on button "12" at bounding box center [261, 241] width 16 height 16
click at [328, 178] on div "Event name * Make-A-Wish Mid-Atlantic Season of Wishes Silent Auction 56 /100 E…" at bounding box center [290, 272] width 226 height 420
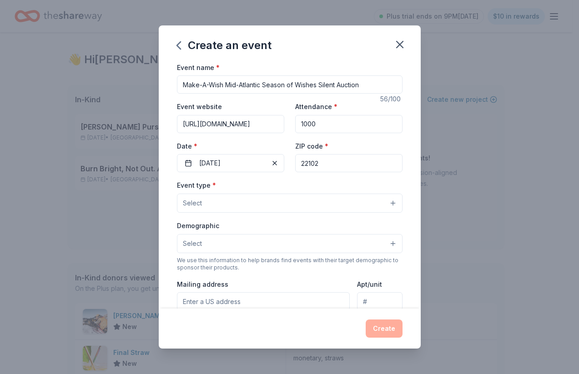
type input "22102"
click at [268, 199] on button "Select" at bounding box center [290, 203] width 226 height 19
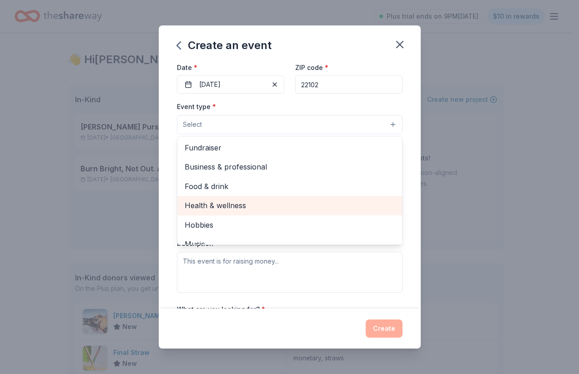
scroll to position [0, 0]
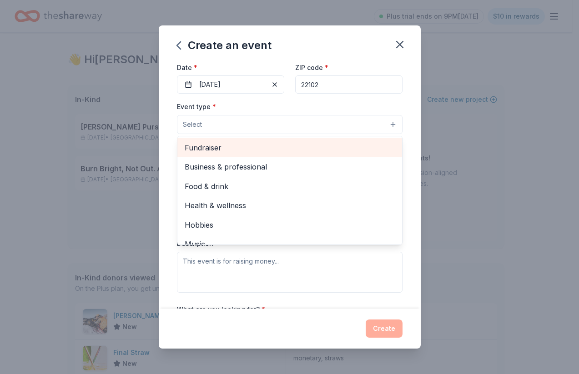
click at [249, 145] on span "Fundraiser" at bounding box center [290, 148] width 210 height 12
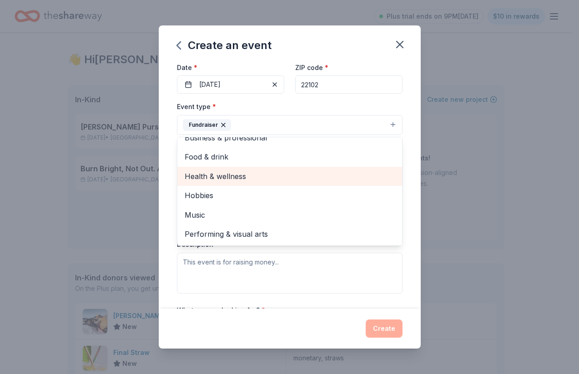
scroll to position [10, 0]
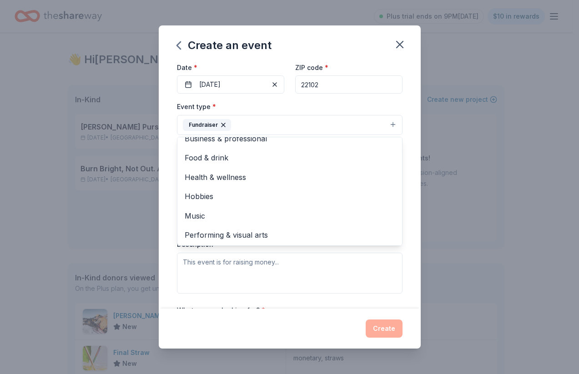
click at [170, 214] on div "Event name * Make-A-Wish Mid-Atlantic Season of Wishes Silent Auction 56 /100 E…" at bounding box center [290, 185] width 262 height 247
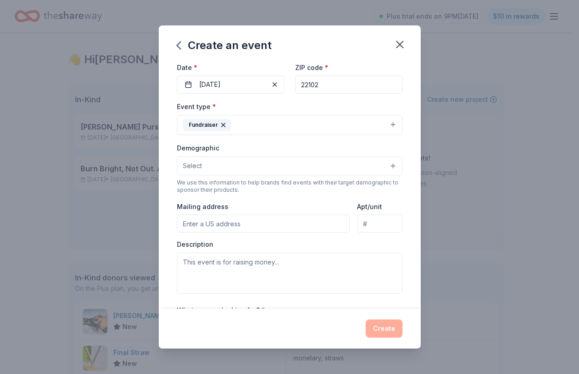
click at [228, 169] on button "Select" at bounding box center [290, 165] width 226 height 19
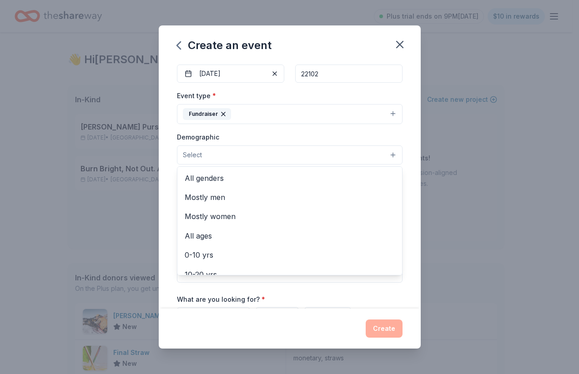
scroll to position [91, 0]
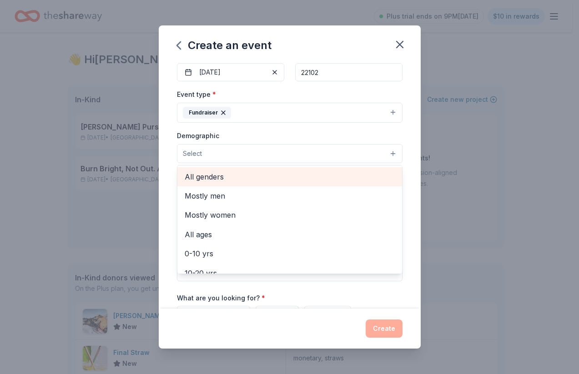
click at [215, 177] on span "All genders" at bounding box center [290, 177] width 210 height 12
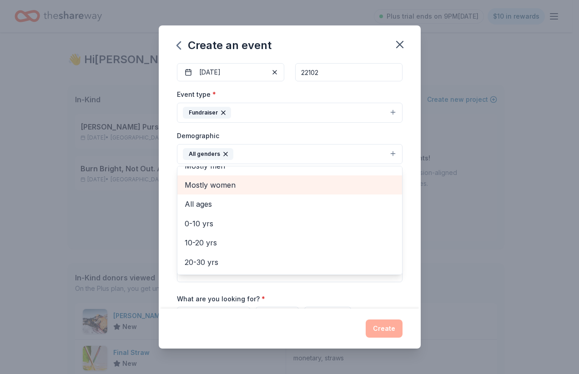
scroll to position [13, 0]
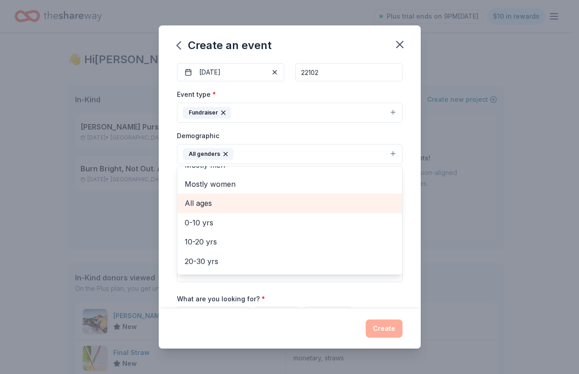
click at [212, 202] on span "All ages" at bounding box center [290, 203] width 210 height 12
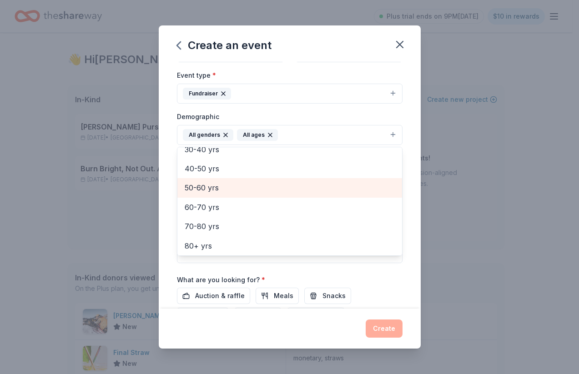
scroll to position [113, 0]
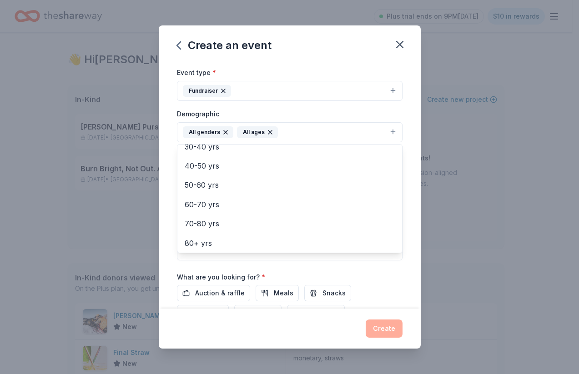
click at [169, 180] on div "Event name * Make-A-Wish Mid-Atlantic Season of Wishes Silent Auction 56 /100 E…" at bounding box center [290, 185] width 262 height 247
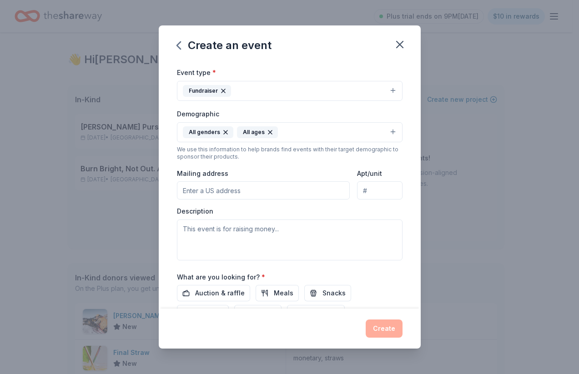
scroll to position [95, 0]
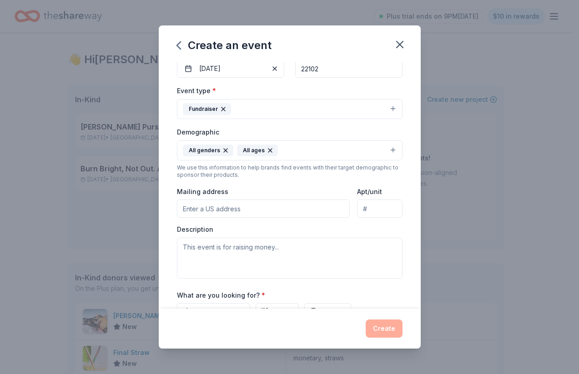
paste input "6555 Rock Spring Dr #280, Bethesda, MD 20817"
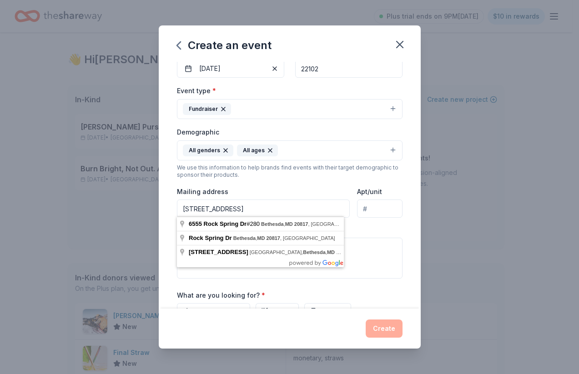
type input "6555 Rock Spring Dr #280, Bethesda, MD 20817"
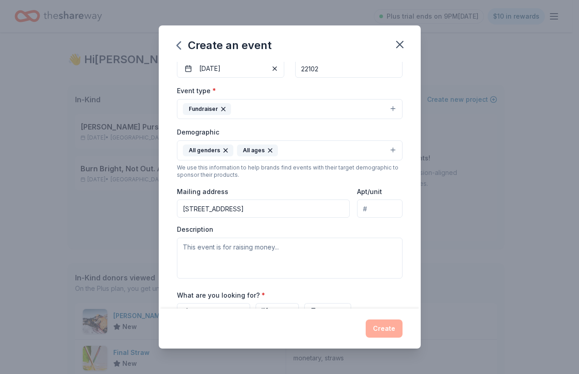
click at [388, 207] on input "Apt/unit" at bounding box center [379, 209] width 45 height 18
type input "280"
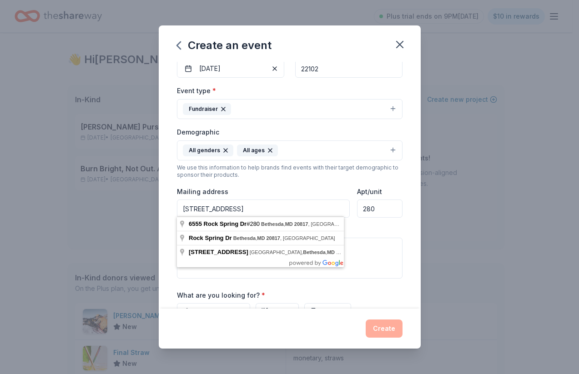
drag, startPoint x: 263, startPoint y: 207, endPoint x: 244, endPoint y: 211, distance: 19.4
click at [244, 211] on input "6555 Rock Spring Dr #280, Bethesda, MD 20817" at bounding box center [263, 209] width 173 height 18
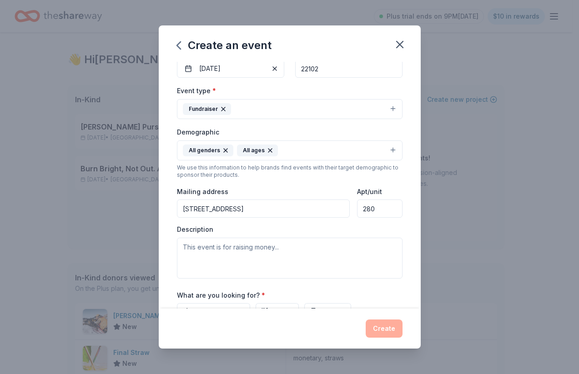
type input "6555 Rock Spring Drive, Bethesda, MD, 20817"
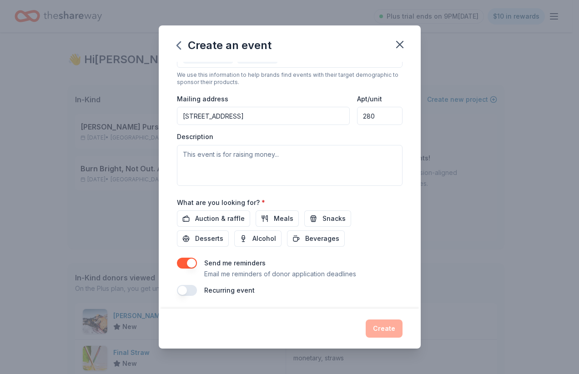
scroll to position [187, 0]
click at [208, 223] on button "Auction & raffle" at bounding box center [213, 219] width 73 height 16
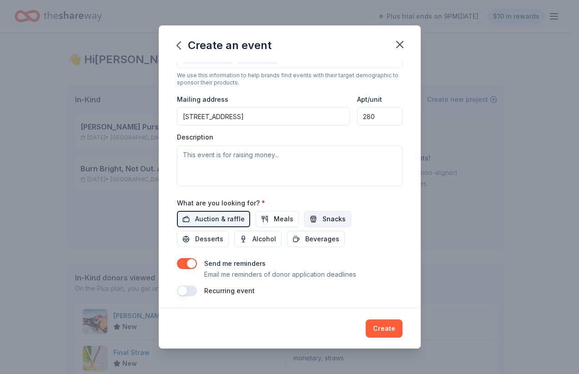
click at [328, 224] on button "Snacks" at bounding box center [327, 219] width 47 height 16
click at [288, 218] on span "Meals" at bounding box center [284, 219] width 20 height 11
click at [298, 237] on button "Beverages" at bounding box center [316, 239] width 58 height 16
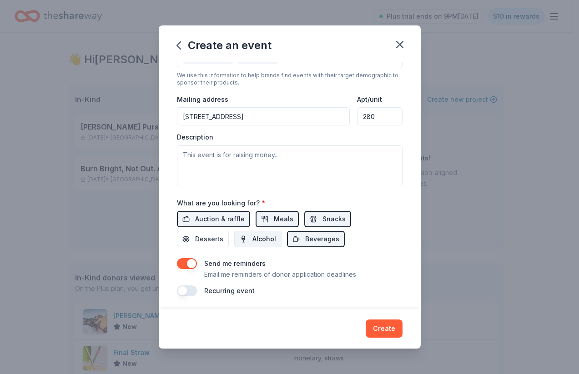
click at [260, 237] on span "Alcohol" at bounding box center [264, 239] width 24 height 11
click at [213, 236] on span "Desserts" at bounding box center [209, 239] width 28 height 11
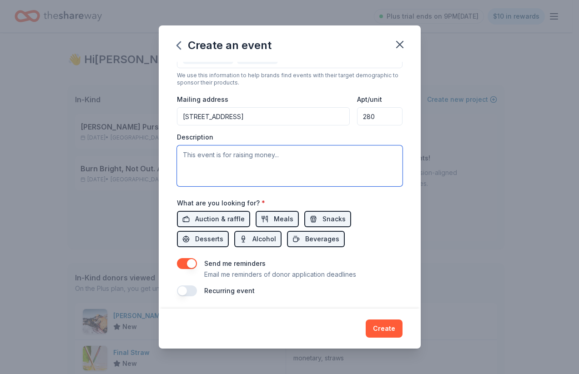
click at [217, 150] on textarea at bounding box center [290, 166] width 226 height 41
click at [184, 290] on button "button" at bounding box center [187, 291] width 20 height 11
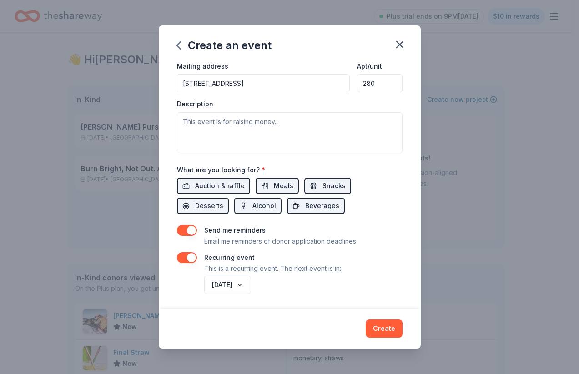
scroll to position [220, 0]
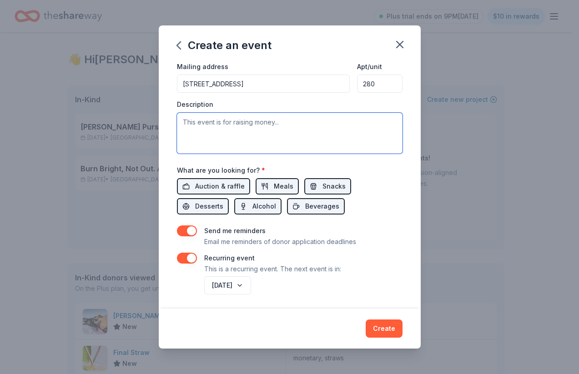
click at [221, 119] on textarea at bounding box center [290, 133] width 226 height 41
paste textarea "For the past 10 years, our volunteer-run gift wrapping booth at Tysons Galleria…"
type textarea "For the past 10 years, our volunteer-run gift wrapping booth at Tysons Galleria…"
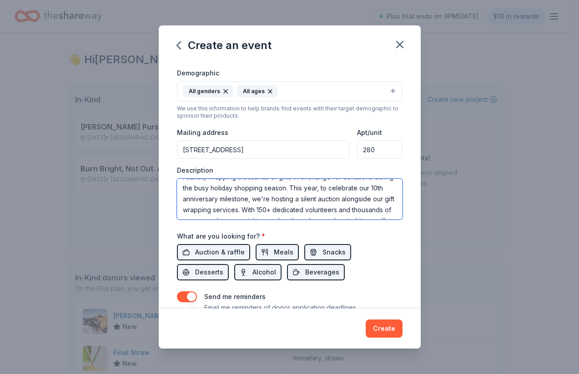
scroll to position [0, 0]
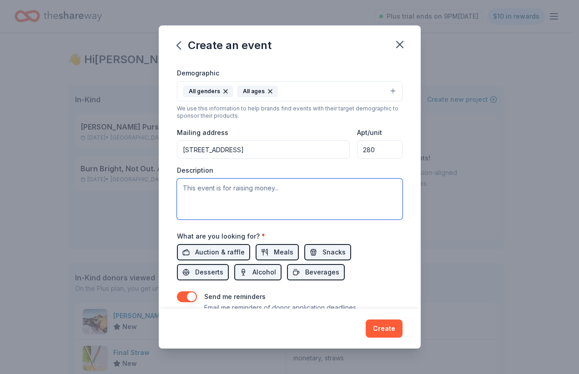
click at [243, 179] on textarea at bounding box center [290, 199] width 226 height 41
paste textarea "For the past 10 years, our volunteer-run gift wrapping booth at Tysons Galleria…"
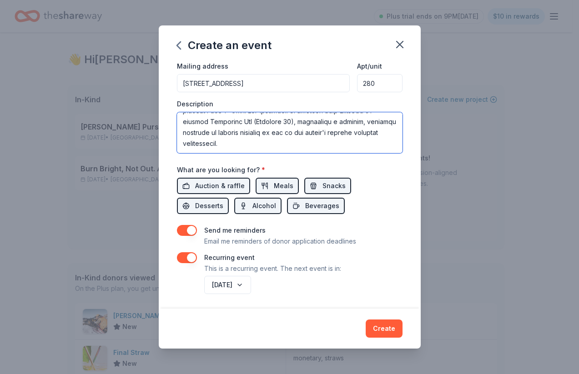
scroll to position [220, 0]
type textarea "For the past 10 years, our volunteer-run gift wrapping booth at Tysons Galleria…"
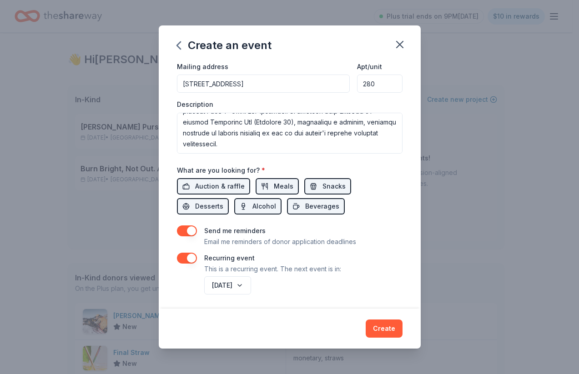
click at [194, 227] on button "button" at bounding box center [187, 231] width 20 height 11
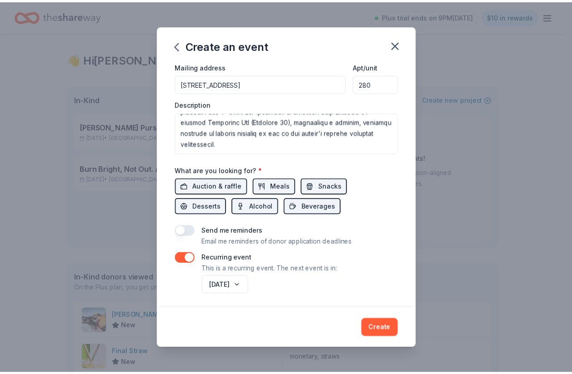
scroll to position [217, 0]
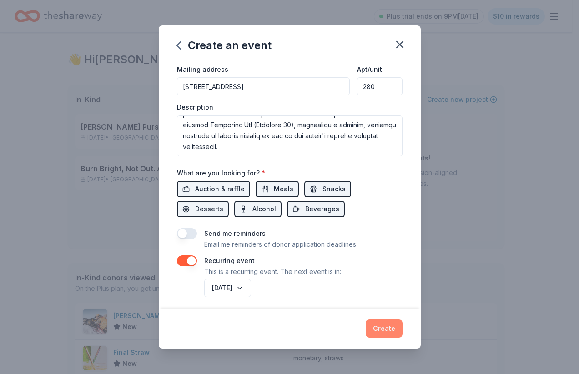
click at [382, 330] on button "Create" at bounding box center [384, 329] width 37 height 18
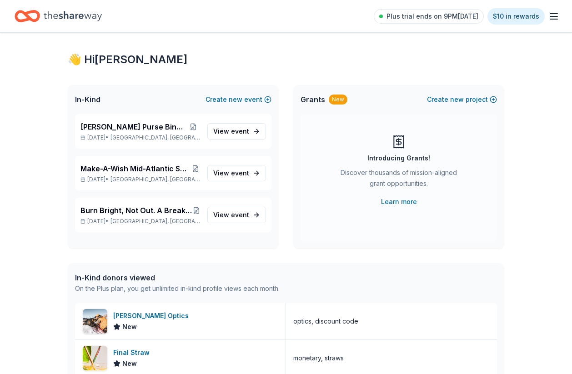
scroll to position [0, 0]
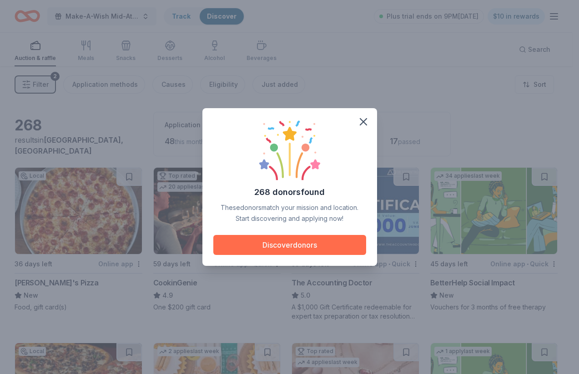
click at [312, 248] on button "Discover donors" at bounding box center [289, 245] width 153 height 20
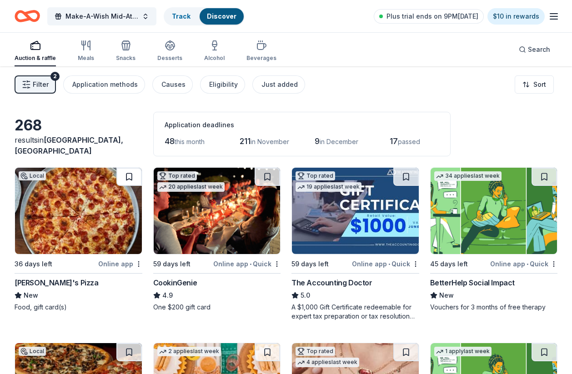
click at [126, 174] on button at bounding box center [128, 177] width 25 height 18
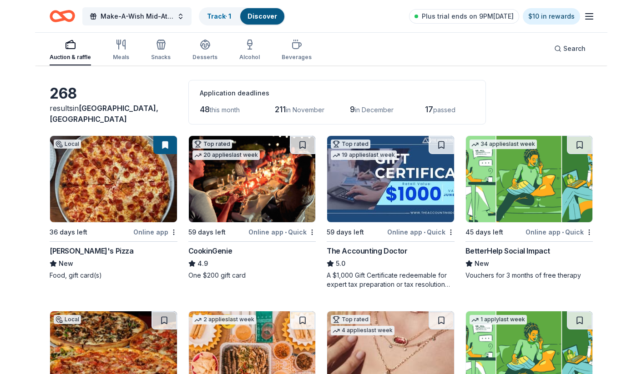
scroll to position [34, 0]
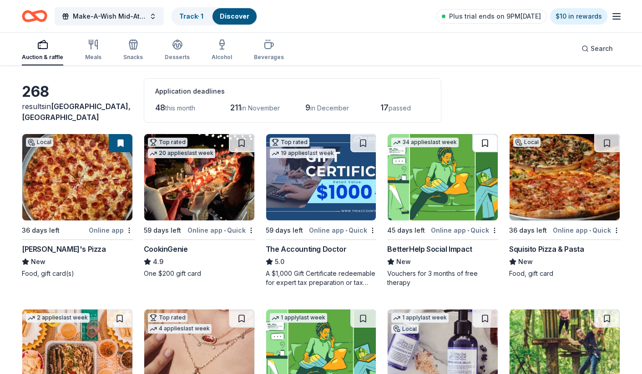
click at [487, 144] on button at bounding box center [484, 143] width 25 height 18
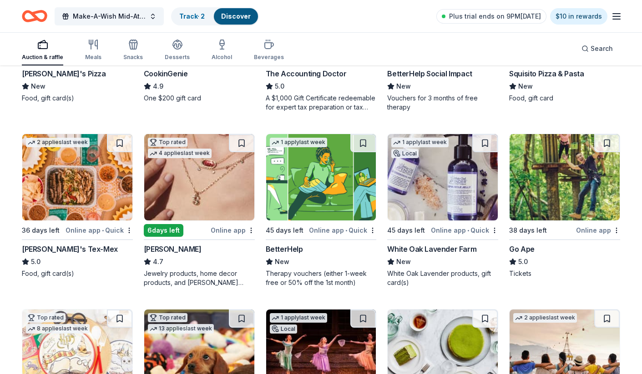
scroll to position [218, 0]
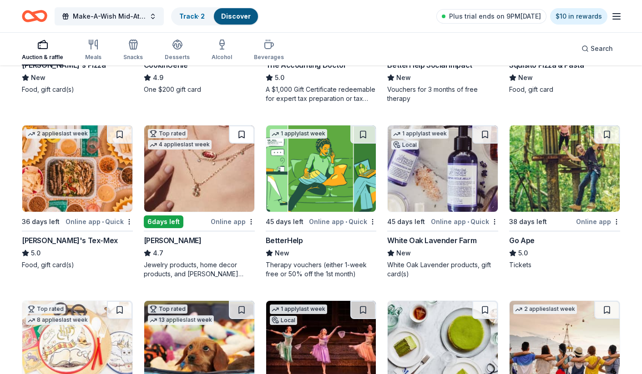
click at [242, 133] on button at bounding box center [241, 135] width 25 height 18
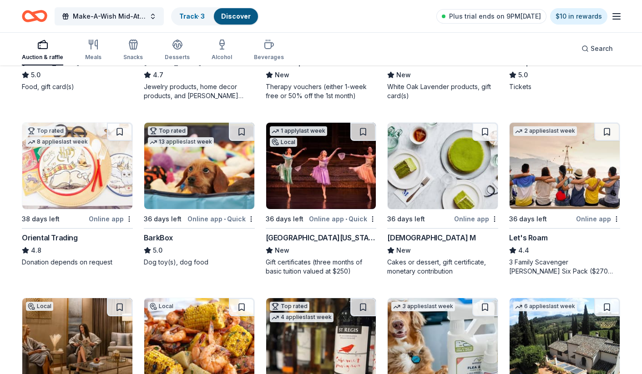
scroll to position [422, 0]
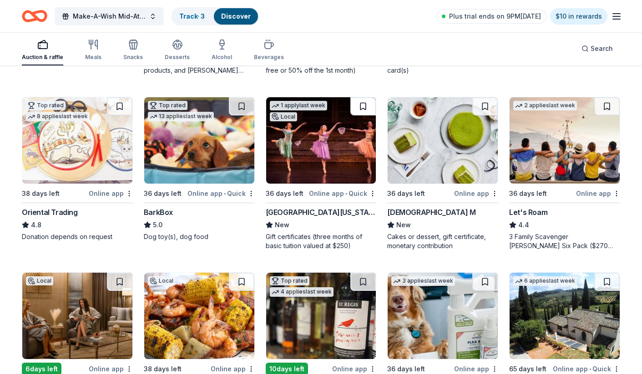
click at [364, 105] on button at bounding box center [362, 106] width 25 height 18
click at [608, 103] on button at bounding box center [606, 106] width 25 height 18
click at [486, 106] on button at bounding box center [484, 106] width 25 height 18
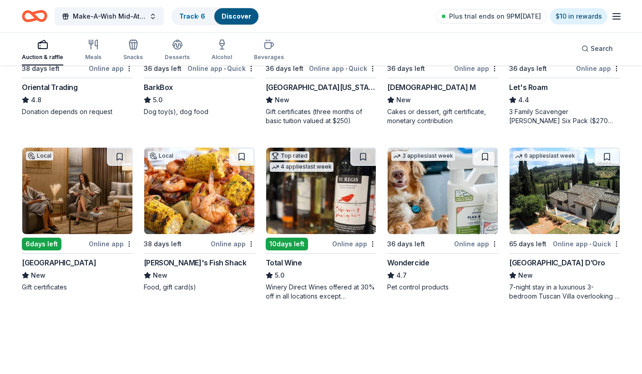
scroll to position [546, 0]
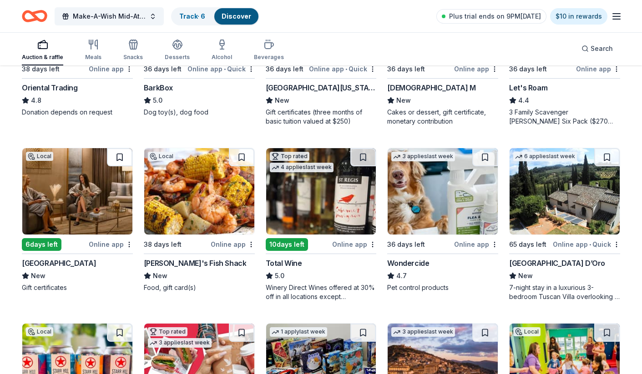
click at [118, 157] on button at bounding box center [119, 157] width 25 height 18
click at [363, 157] on button at bounding box center [362, 157] width 25 height 18
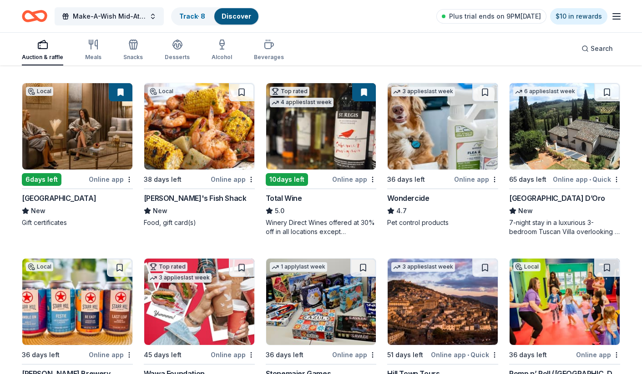
scroll to position [611, 0]
click at [607, 91] on button at bounding box center [606, 92] width 25 height 18
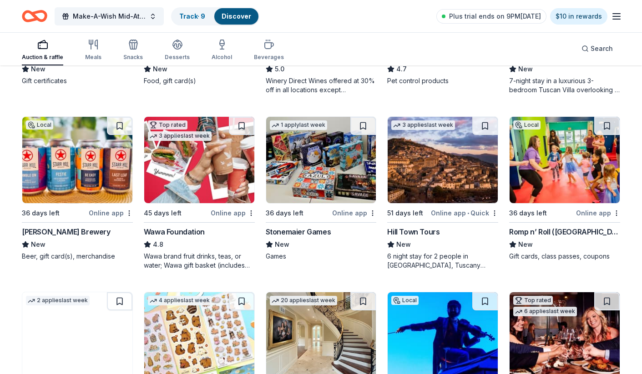
scroll to position [756, 0]
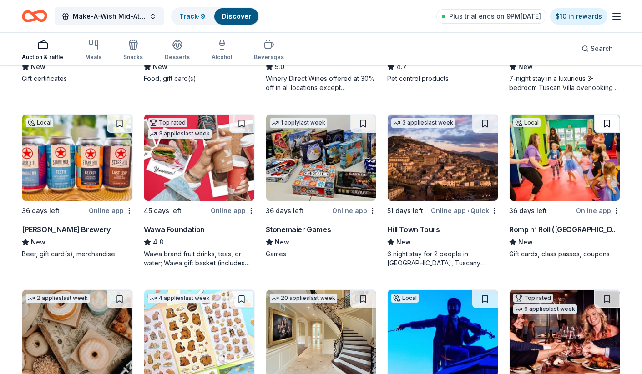
click at [611, 125] on button at bounding box center [606, 124] width 25 height 18
click at [485, 124] on button at bounding box center [484, 124] width 25 height 18
click at [121, 126] on button at bounding box center [119, 124] width 25 height 18
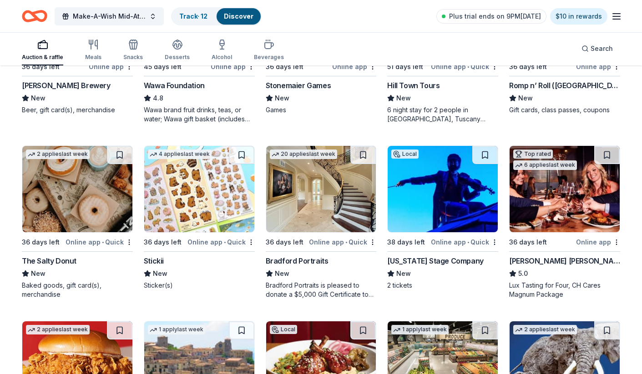
scroll to position [900, 0]
click at [365, 155] on button at bounding box center [362, 155] width 25 height 18
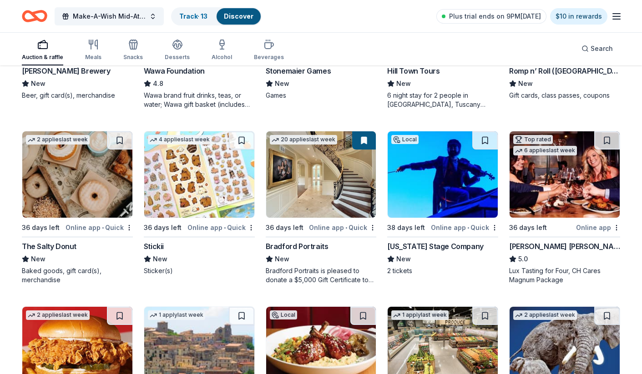
scroll to position [917, 0]
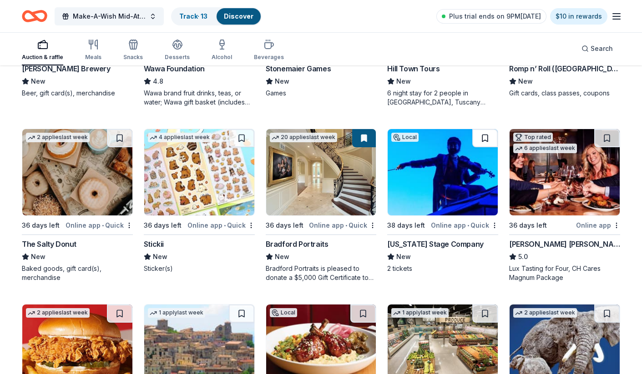
click at [487, 136] on button at bounding box center [484, 138] width 25 height 18
click at [606, 140] on button at bounding box center [606, 138] width 25 height 18
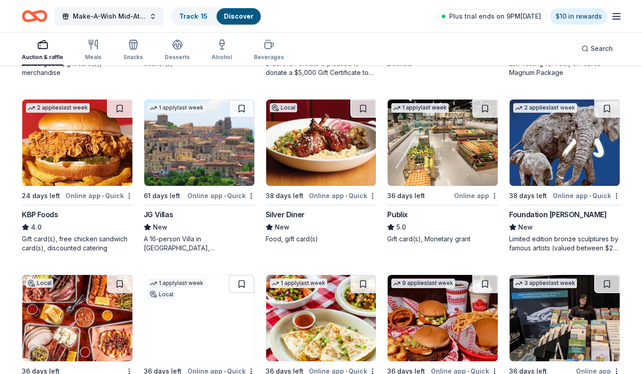
scroll to position [1123, 0]
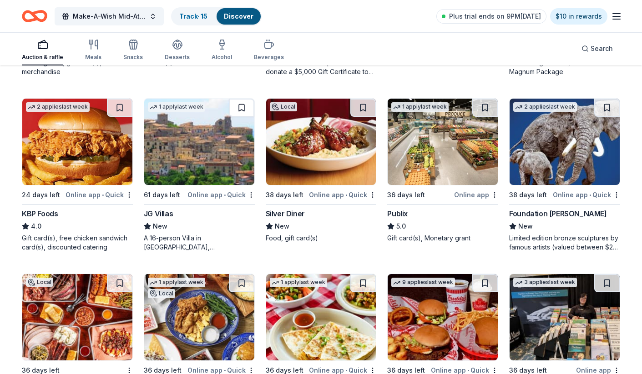
click at [242, 109] on button at bounding box center [241, 108] width 25 height 18
click at [605, 110] on button at bounding box center [606, 108] width 25 height 18
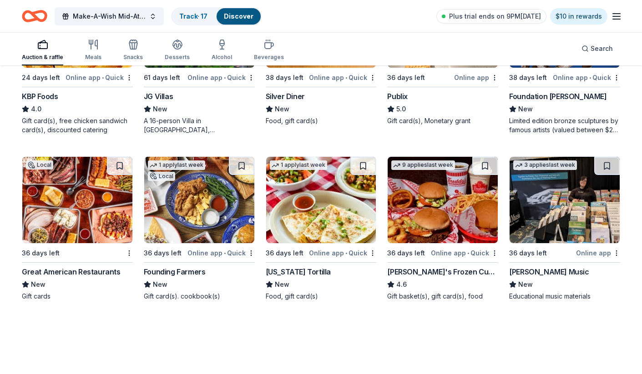
scroll to position [1240, 0]
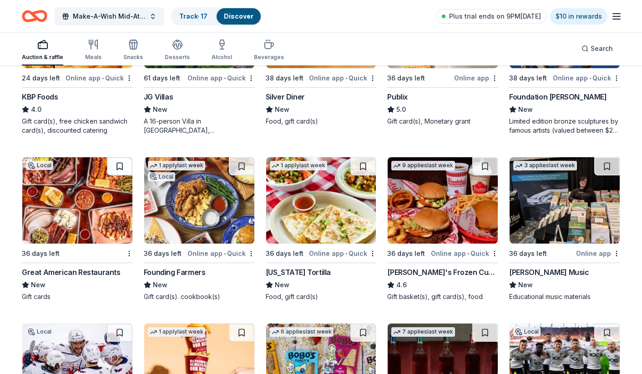
click at [119, 167] on button at bounding box center [119, 166] width 25 height 18
click at [238, 168] on button at bounding box center [241, 166] width 25 height 18
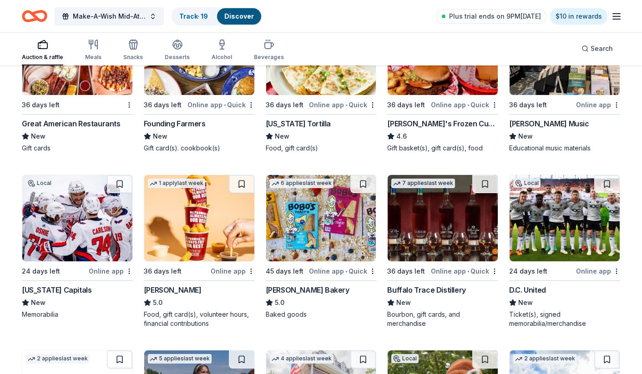
scroll to position [1388, 0]
click at [122, 187] on button at bounding box center [119, 184] width 25 height 18
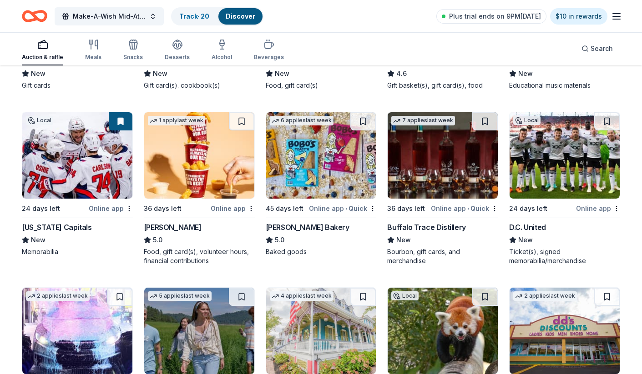
scroll to position [1456, 0]
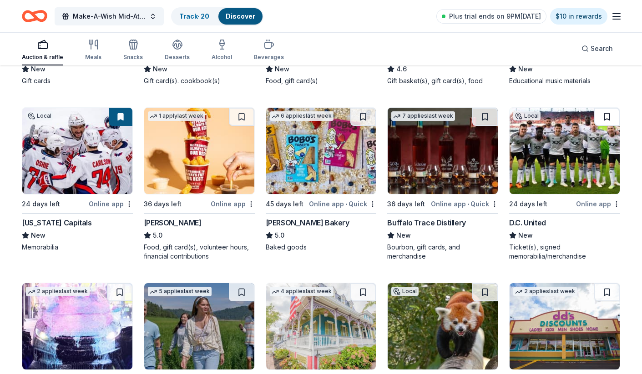
click at [607, 112] on button at bounding box center [606, 117] width 25 height 18
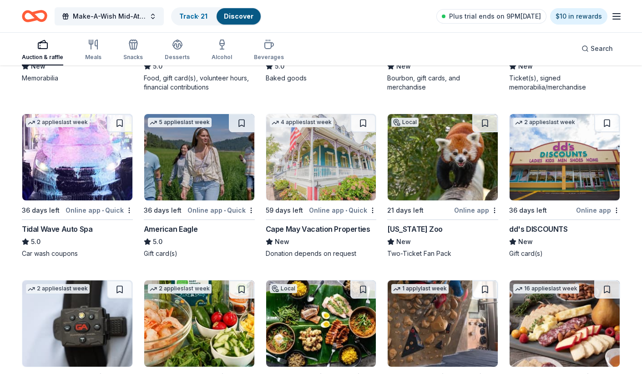
scroll to position [1626, 0]
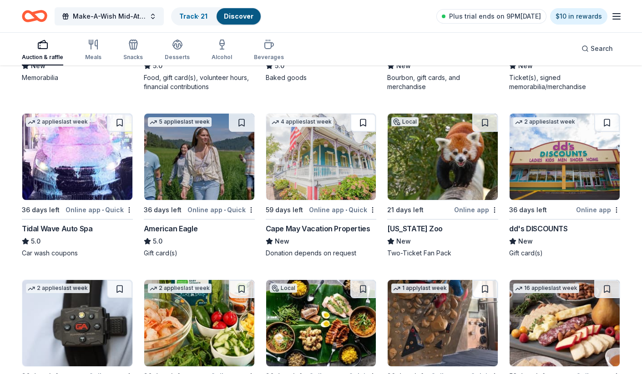
click at [364, 125] on button at bounding box center [362, 123] width 25 height 18
click at [483, 124] on button at bounding box center [484, 123] width 25 height 18
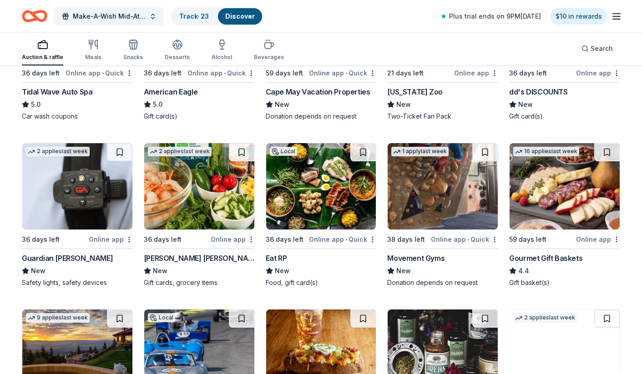
scroll to position [1767, 0]
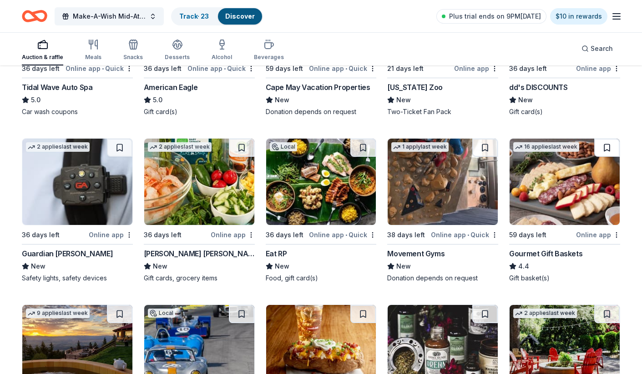
click at [606, 149] on button at bounding box center [606, 148] width 25 height 18
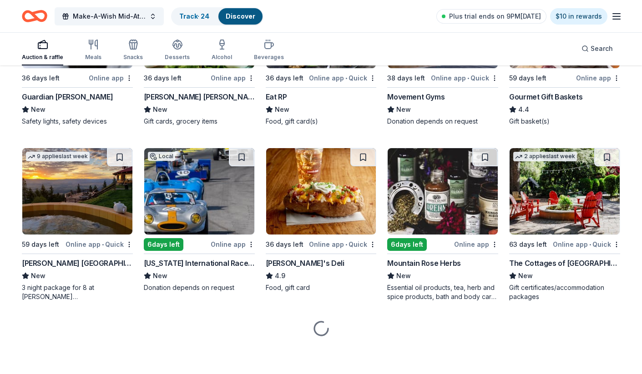
scroll to position [1924, 0]
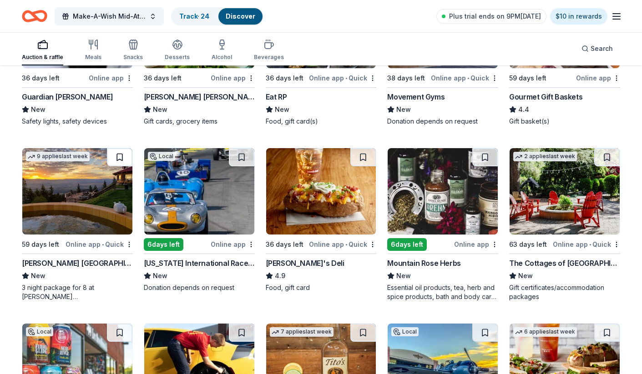
click at [120, 162] on button at bounding box center [119, 157] width 25 height 18
click at [241, 160] on button at bounding box center [241, 157] width 25 height 18
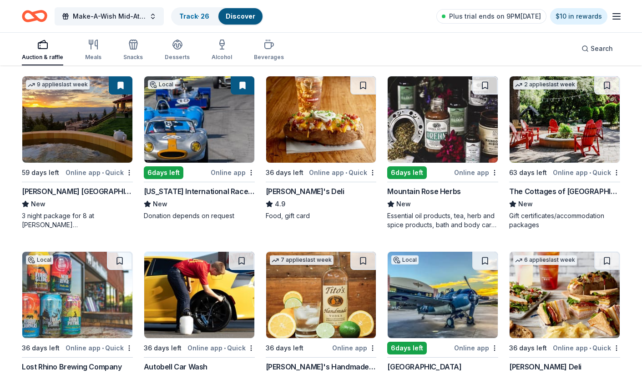
scroll to position [1998, 0]
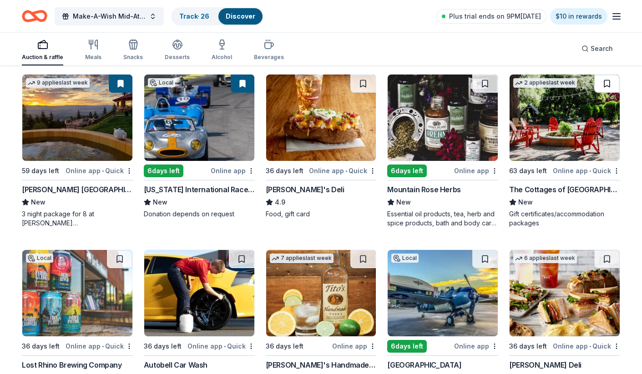
click at [610, 81] on button at bounding box center [606, 84] width 25 height 18
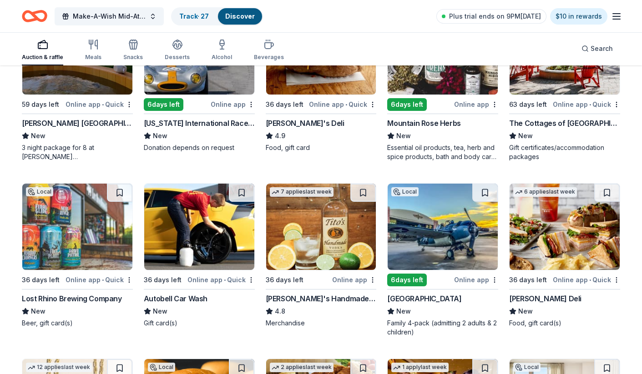
scroll to position [2147, 0]
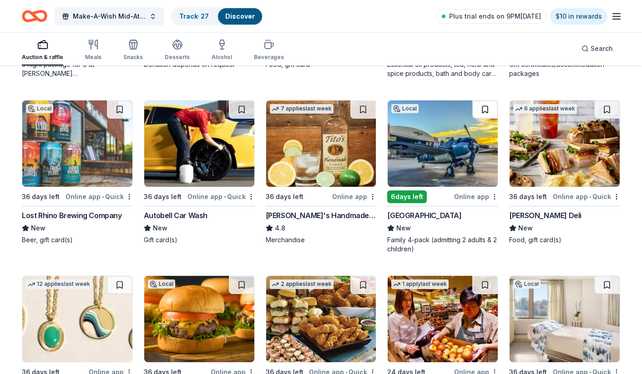
click at [484, 110] on button at bounding box center [484, 110] width 25 height 18
click at [361, 115] on button at bounding box center [362, 110] width 25 height 18
click at [241, 110] on button at bounding box center [241, 110] width 25 height 18
click at [120, 111] on button at bounding box center [119, 110] width 25 height 18
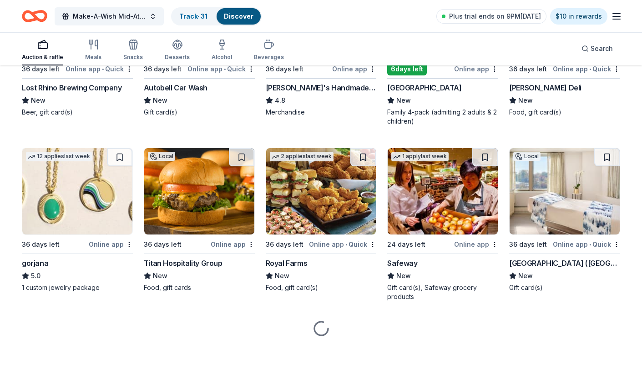
scroll to position [2275, 0]
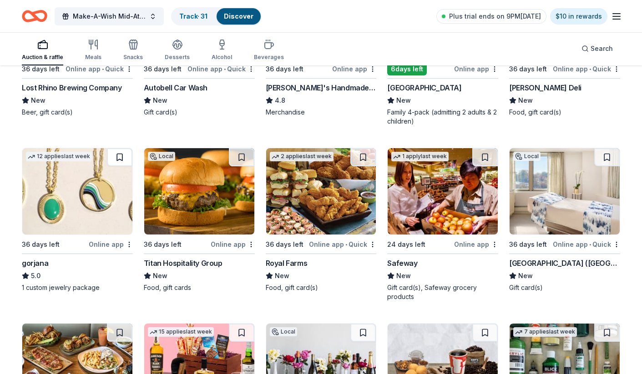
click at [120, 156] on button at bounding box center [119, 157] width 25 height 18
click at [242, 159] on button at bounding box center [241, 157] width 25 height 18
click at [607, 159] on button at bounding box center [606, 157] width 25 height 18
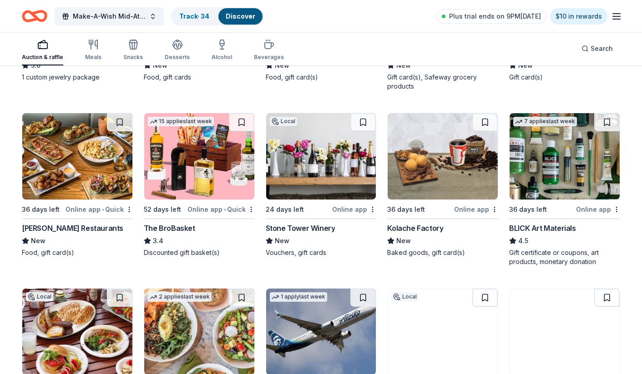
scroll to position [2489, 0]
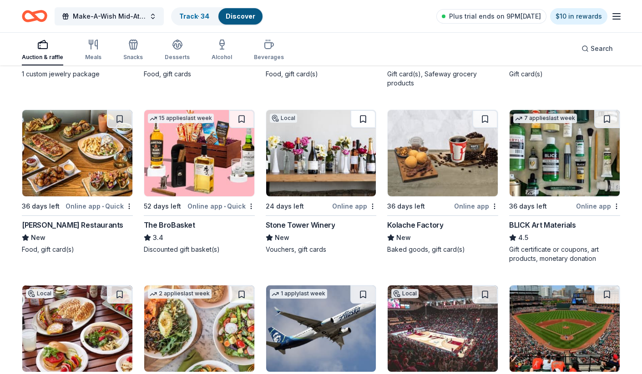
click at [365, 116] on button at bounding box center [362, 119] width 25 height 18
click at [244, 118] on button at bounding box center [241, 119] width 25 height 18
click at [121, 120] on button at bounding box center [119, 119] width 25 height 18
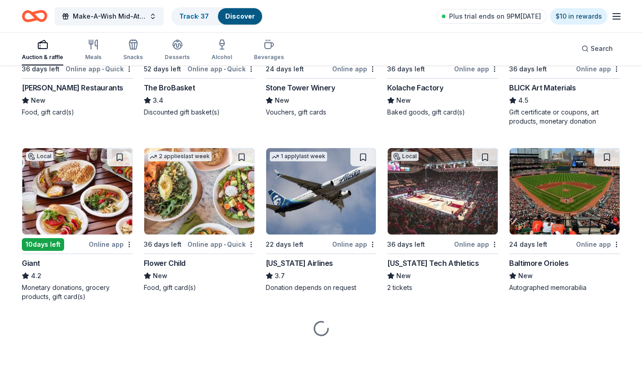
scroll to position [2626, 0]
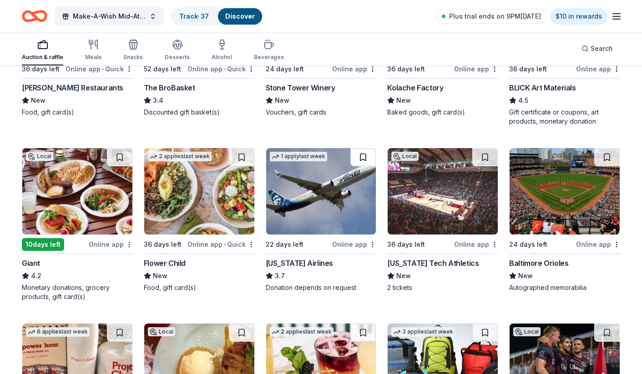
click at [369, 156] on button at bounding box center [362, 157] width 25 height 18
click at [485, 159] on button at bounding box center [484, 157] width 25 height 18
click at [604, 160] on button at bounding box center [606, 157] width 25 height 18
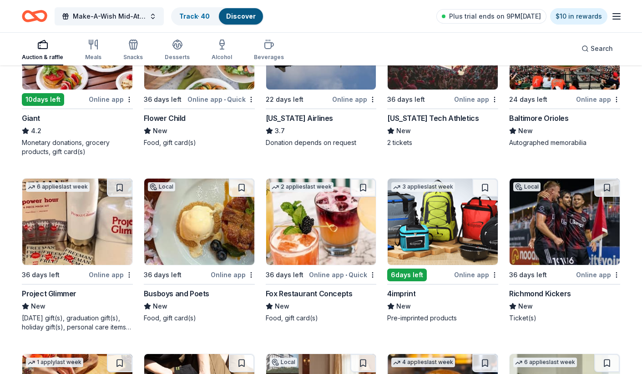
scroll to position [2846, 0]
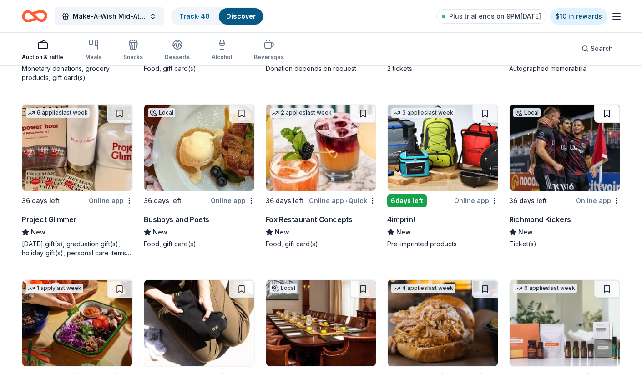
click at [608, 111] on button at bounding box center [606, 114] width 25 height 18
click at [485, 116] on button at bounding box center [484, 114] width 25 height 18
click at [363, 115] on button at bounding box center [362, 114] width 25 height 18
click at [242, 116] on button at bounding box center [241, 114] width 25 height 18
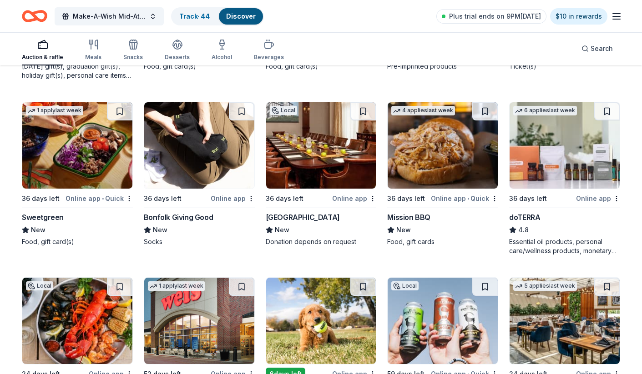
scroll to position [3025, 0]
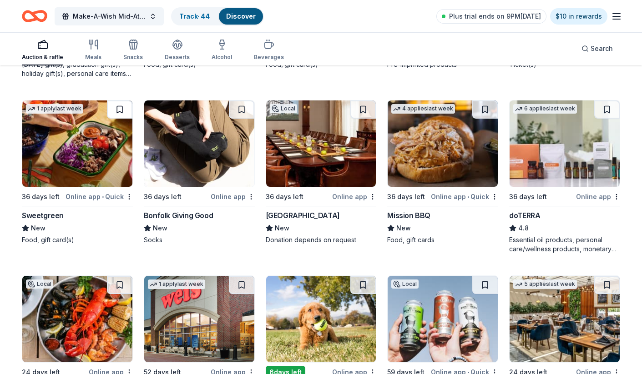
click at [121, 112] on button at bounding box center [119, 110] width 25 height 18
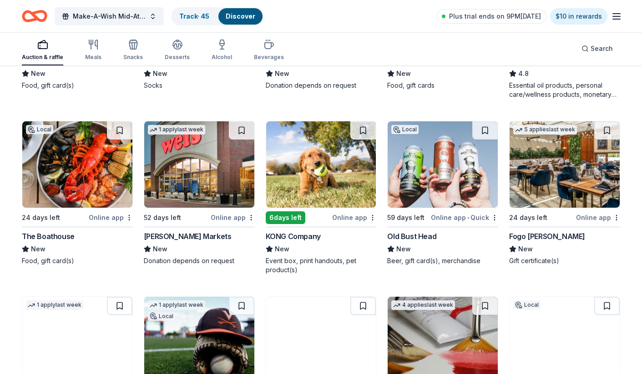
scroll to position [3184, 0]
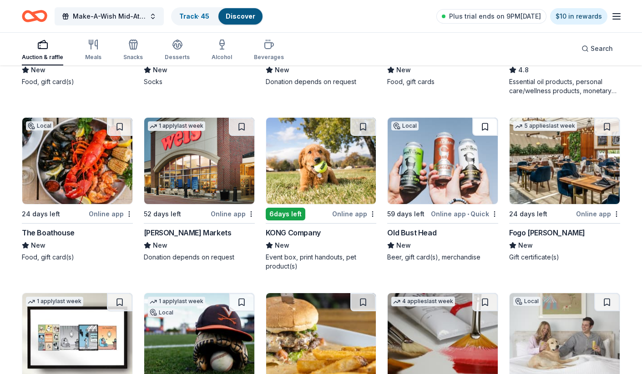
click at [480, 127] on button at bounding box center [484, 127] width 25 height 18
click at [116, 127] on button at bounding box center [119, 127] width 25 height 18
click at [606, 131] on button at bounding box center [606, 127] width 25 height 18
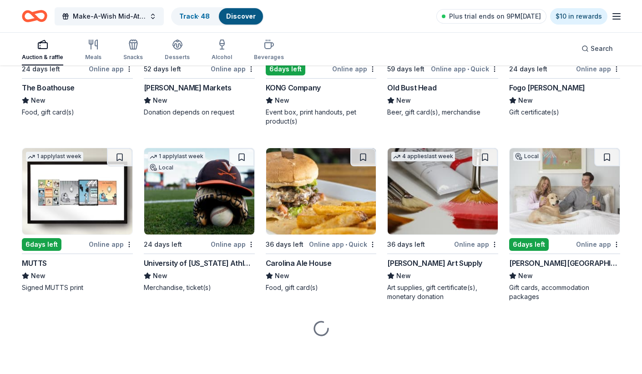
scroll to position [3329, 0]
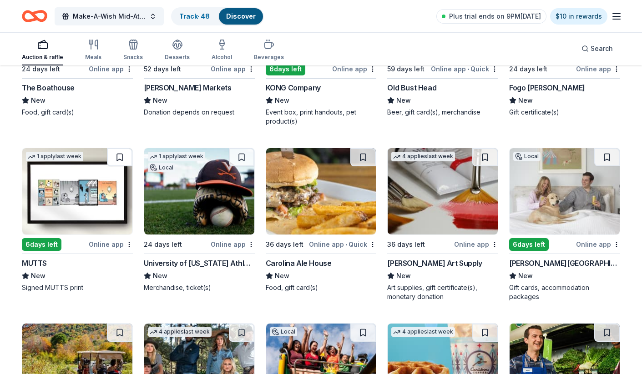
click at [118, 156] on button at bounding box center [119, 157] width 25 height 18
click at [245, 153] on button at bounding box center [241, 157] width 25 height 18
click at [608, 154] on button at bounding box center [606, 157] width 25 height 18
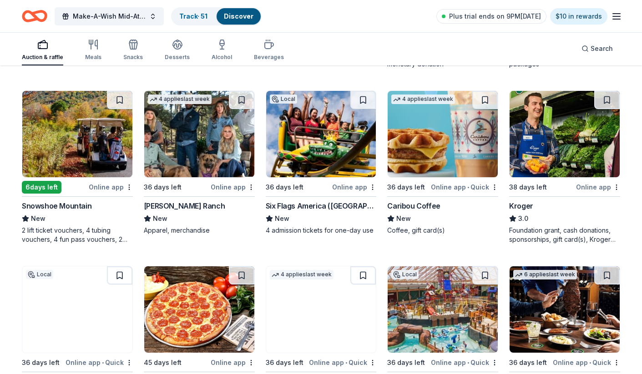
scroll to position [3572, 0]
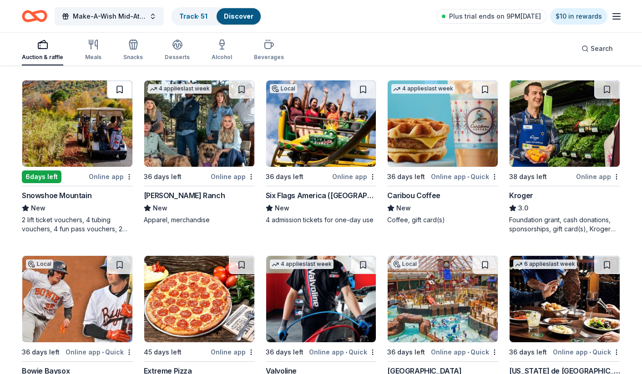
click at [121, 91] on button at bounding box center [119, 90] width 25 height 18
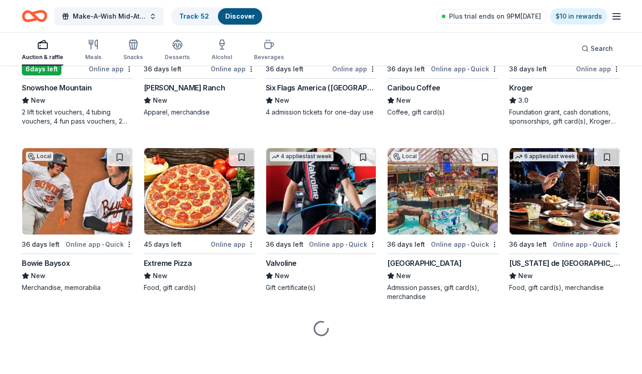
scroll to position [3680, 0]
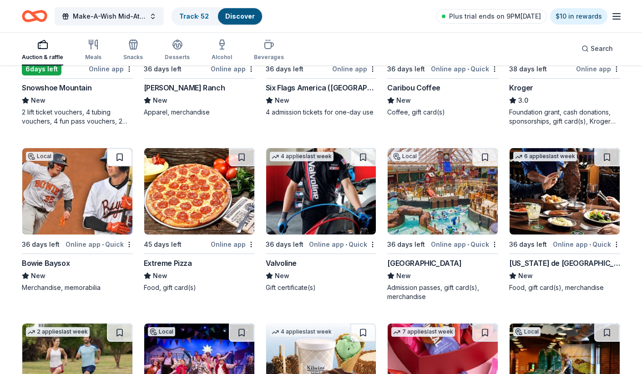
click at [118, 159] on button at bounding box center [119, 157] width 25 height 18
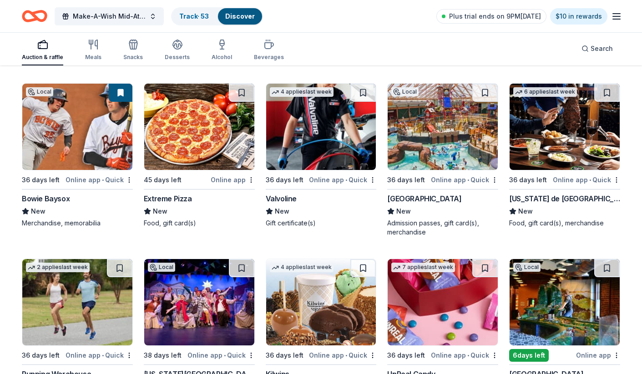
scroll to position [3747, 0]
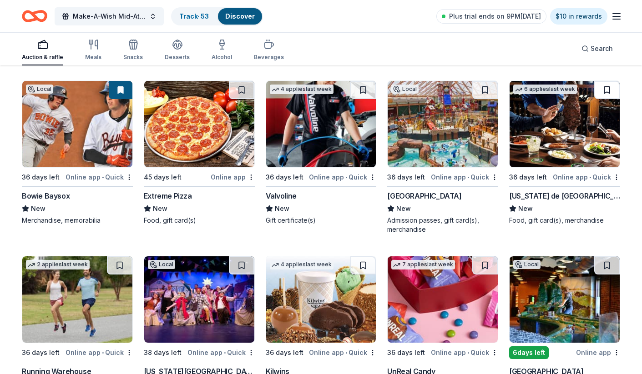
click at [610, 93] on button at bounding box center [606, 90] width 25 height 18
click at [491, 92] on button at bounding box center [484, 90] width 25 height 18
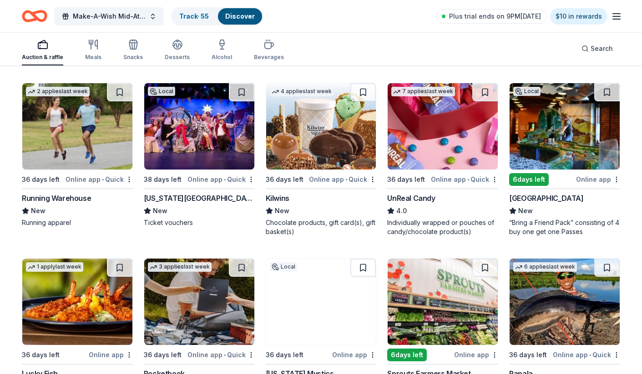
scroll to position [3945, 0]
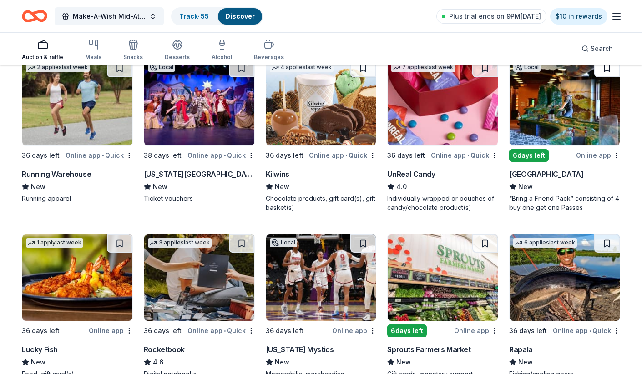
click at [610, 72] on button at bounding box center [606, 68] width 25 height 18
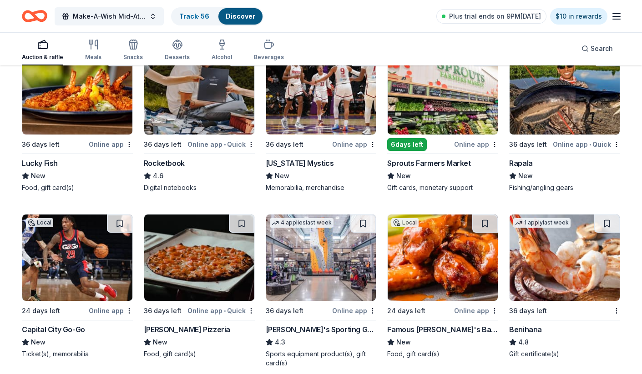
scroll to position [4096, 0]
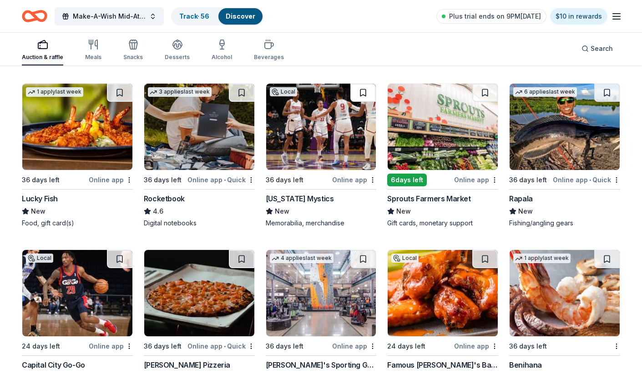
click at [360, 89] on button at bounding box center [362, 93] width 25 height 18
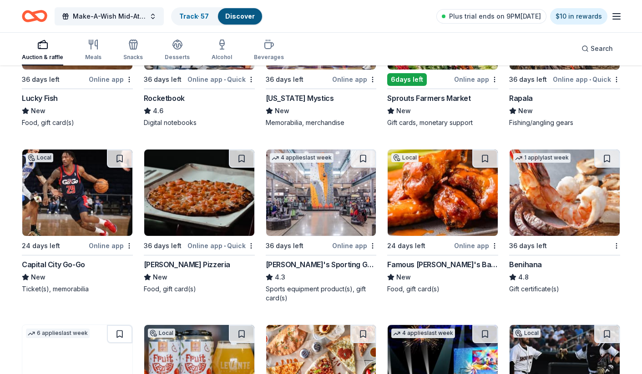
scroll to position [4198, 0]
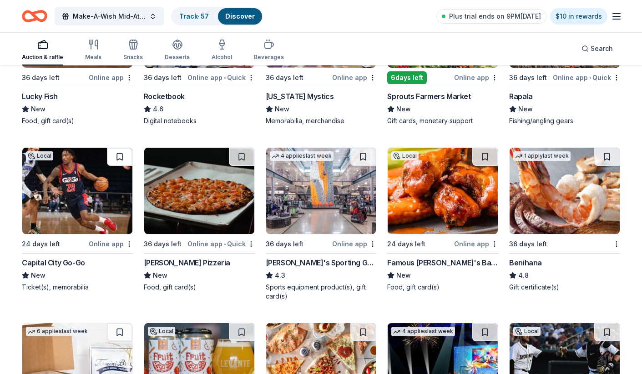
click at [117, 159] on button at bounding box center [119, 157] width 25 height 18
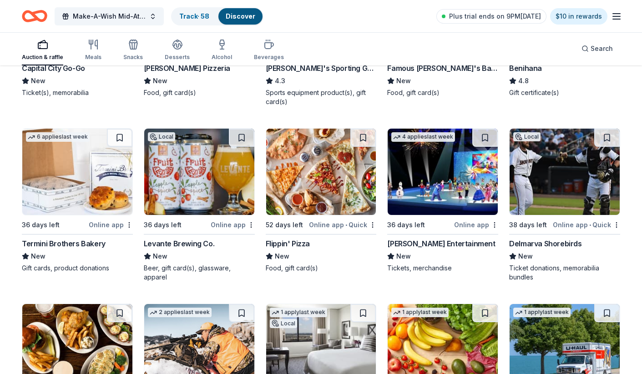
scroll to position [4397, 0]
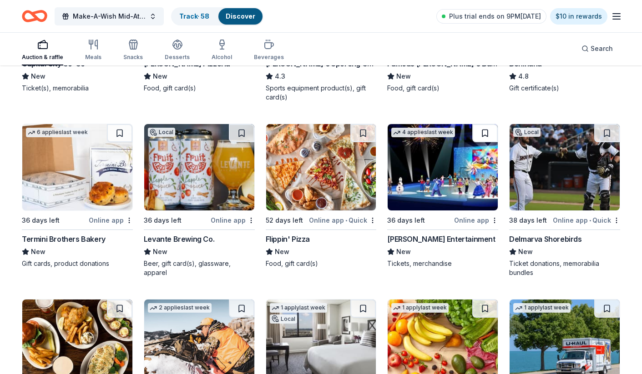
click at [490, 131] on button at bounding box center [484, 133] width 25 height 18
click at [603, 135] on button at bounding box center [606, 133] width 25 height 18
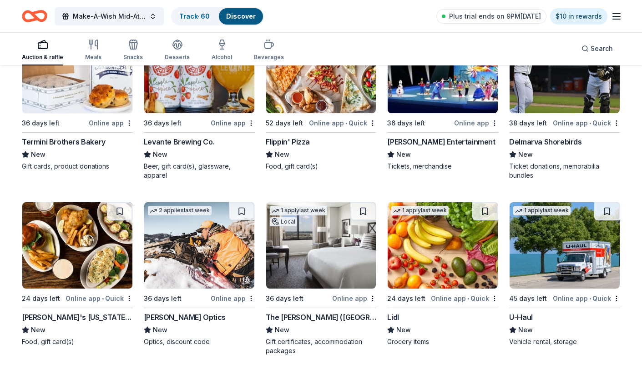
scroll to position [4435, 0]
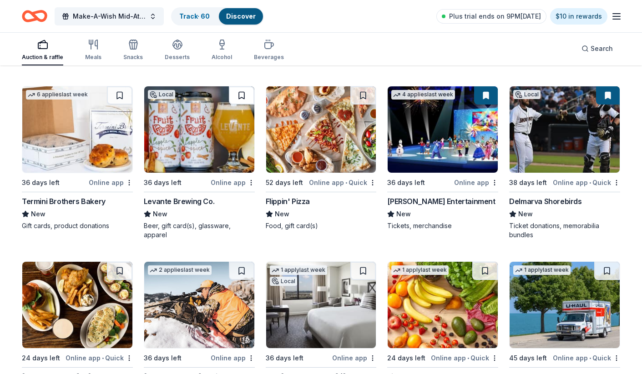
click at [242, 98] on button at bounding box center [241, 95] width 25 height 18
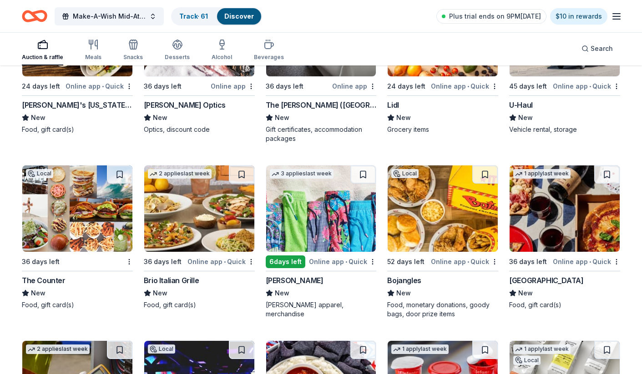
scroll to position [4715, 0]
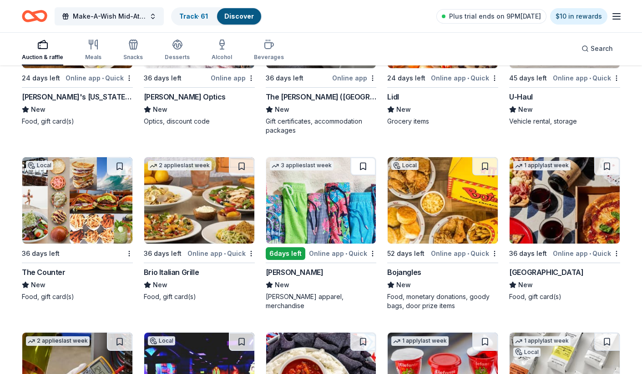
click at [364, 168] on button at bounding box center [362, 166] width 25 height 18
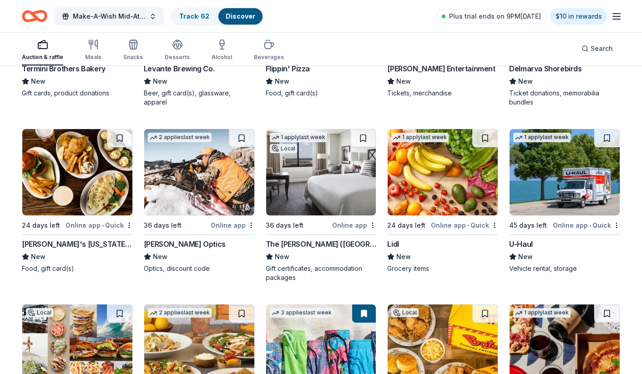
scroll to position [4564, 0]
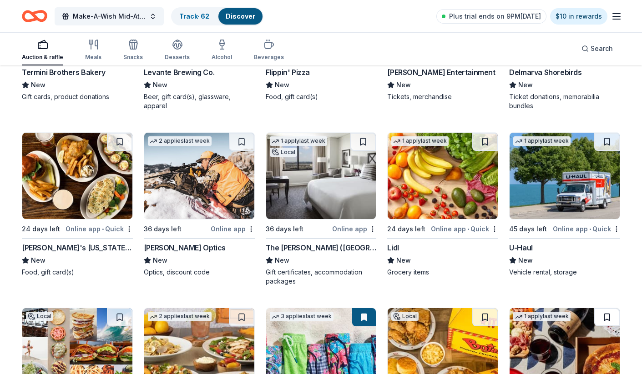
click at [604, 316] on button at bounding box center [606, 317] width 25 height 18
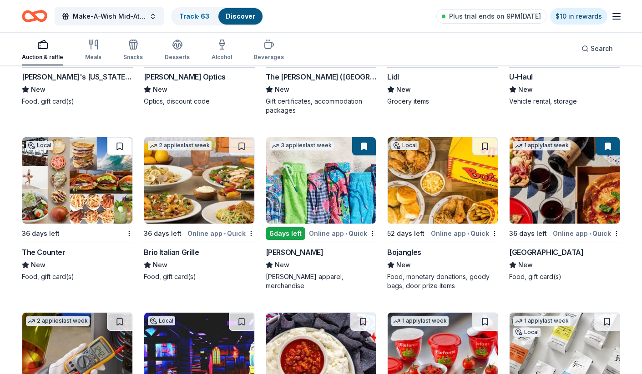
click at [118, 146] on button at bounding box center [119, 146] width 25 height 18
click at [242, 145] on button at bounding box center [241, 146] width 25 height 18
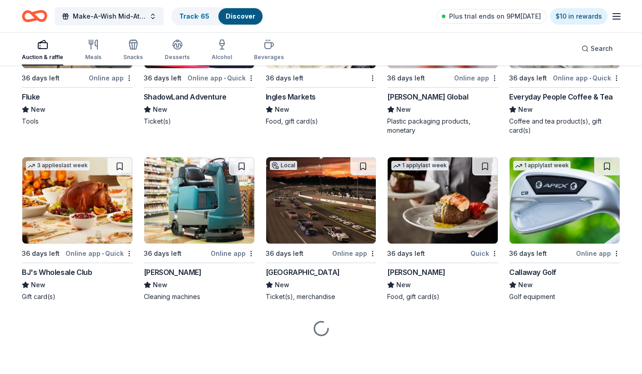
scroll to position [5067, 0]
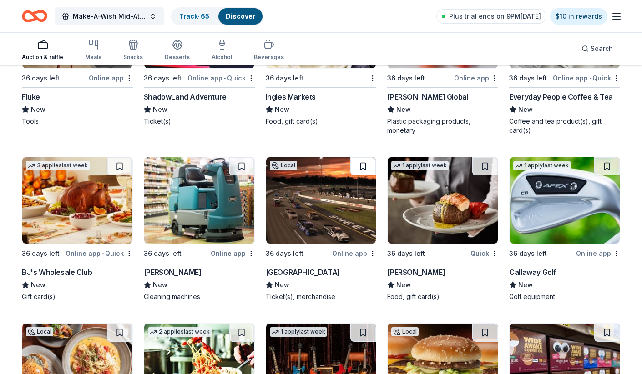
click at [363, 167] on button at bounding box center [362, 166] width 25 height 18
click at [608, 167] on button at bounding box center [606, 166] width 25 height 18
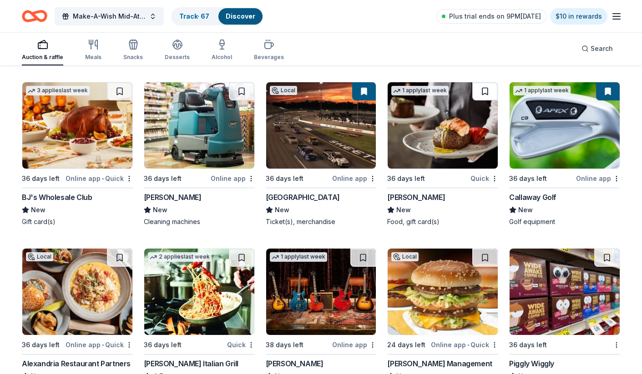
click at [487, 90] on button at bounding box center [484, 91] width 25 height 18
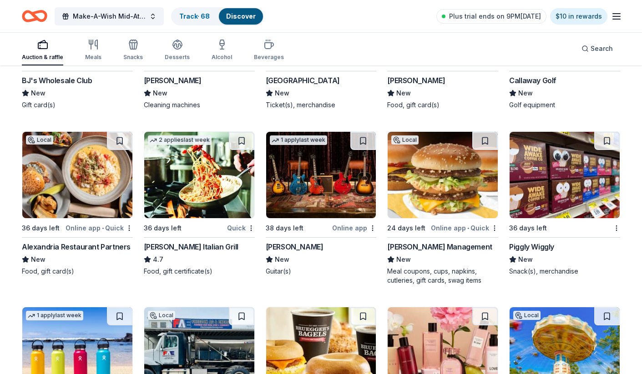
scroll to position [5271, 0]
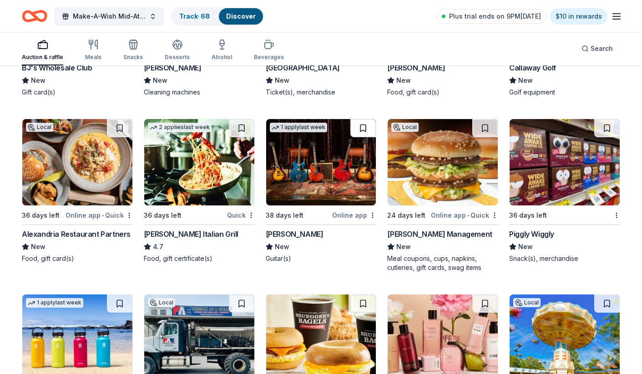
click at [363, 127] on button at bounding box center [362, 128] width 25 height 18
click at [118, 129] on button at bounding box center [119, 128] width 25 height 18
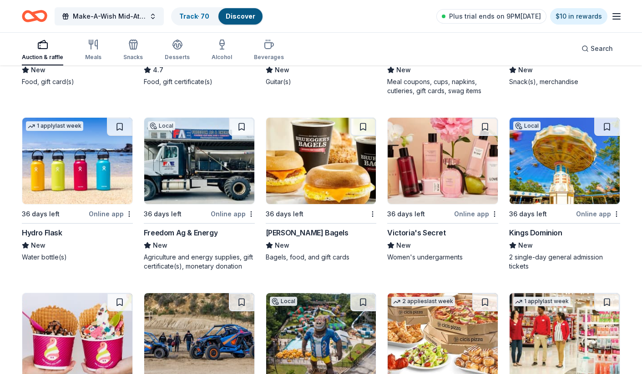
scroll to position [5449, 0]
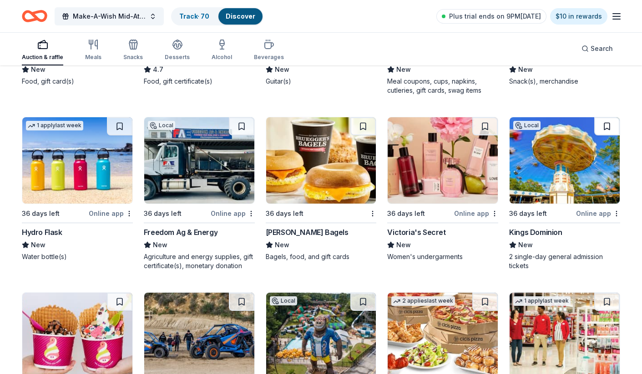
click at [611, 126] on button at bounding box center [606, 126] width 25 height 18
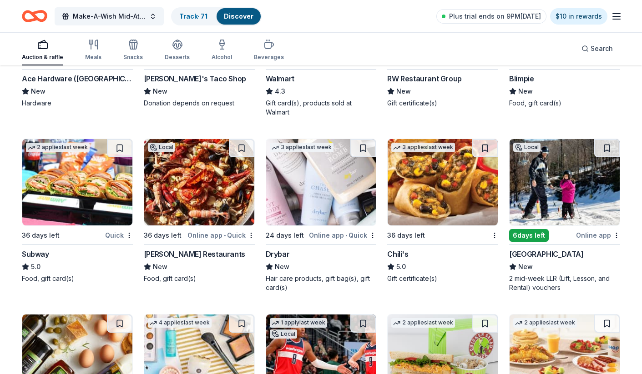
scroll to position [5964, 0]
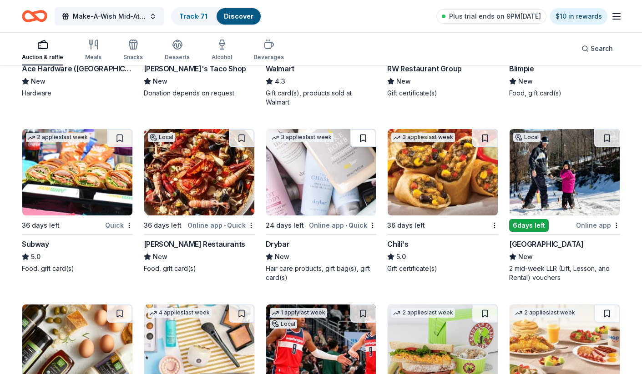
click at [361, 140] on button at bounding box center [362, 138] width 25 height 18
click at [608, 138] on button at bounding box center [606, 138] width 25 height 18
click at [245, 139] on button at bounding box center [241, 138] width 25 height 18
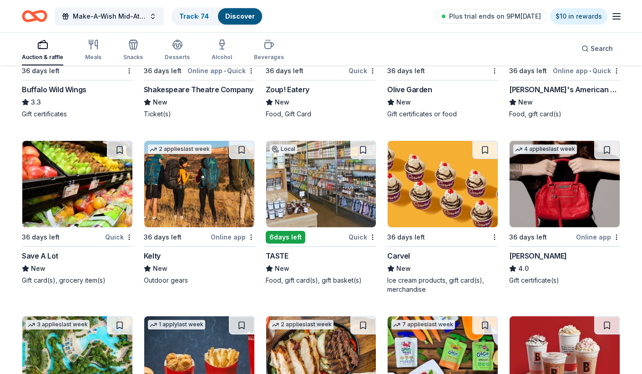
scroll to position [6659, 0]
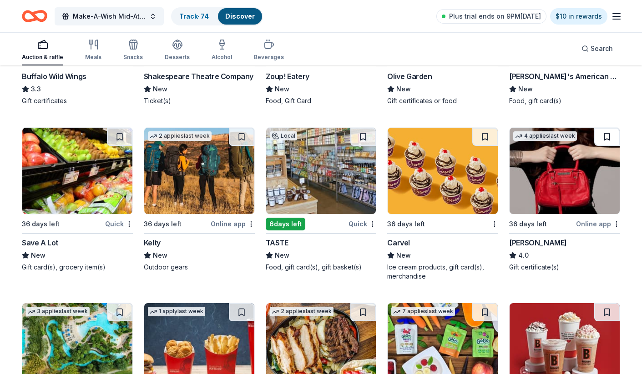
click at [604, 135] on button at bounding box center [606, 137] width 25 height 18
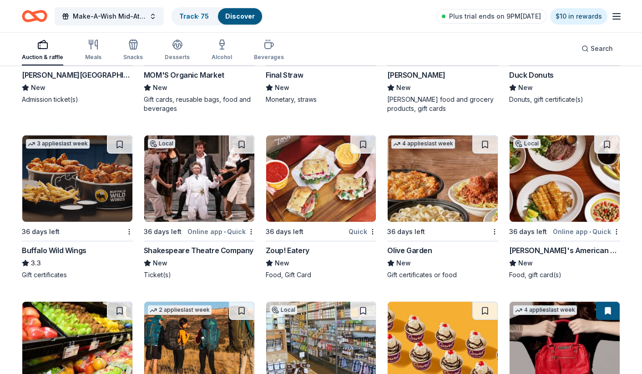
scroll to position [6479, 0]
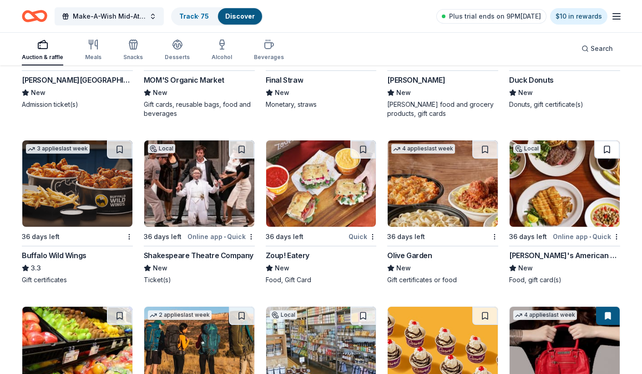
click at [607, 147] on button at bounding box center [606, 150] width 25 height 18
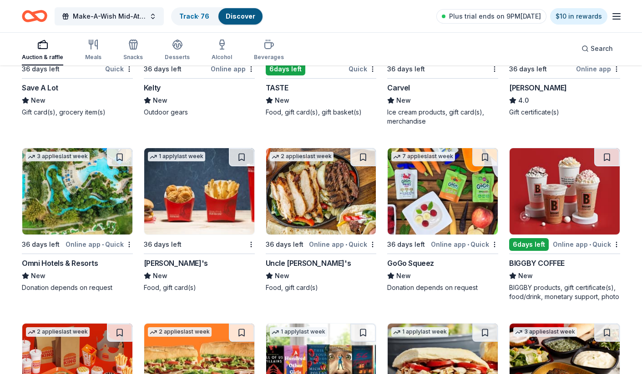
scroll to position [6867, 0]
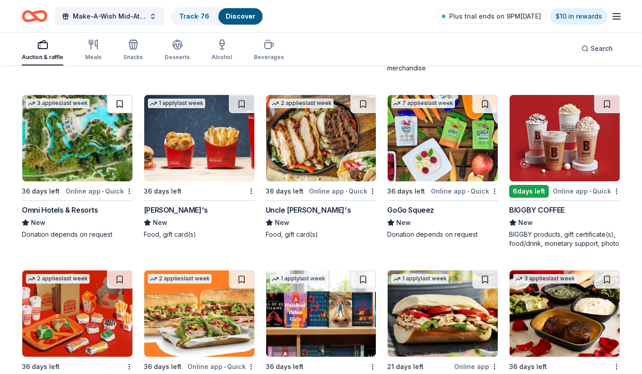
click at [121, 103] on button at bounding box center [119, 104] width 25 height 18
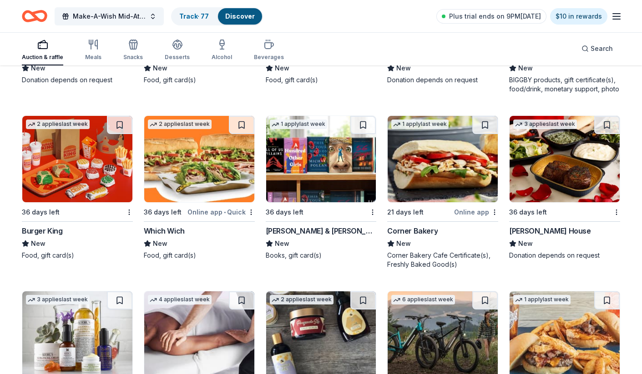
scroll to position [7032, 0]
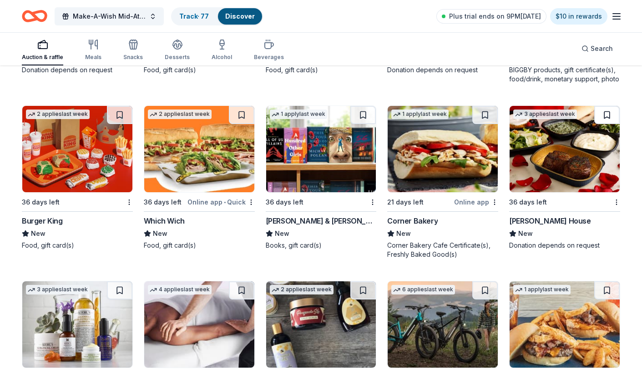
click at [609, 116] on button at bounding box center [606, 115] width 25 height 18
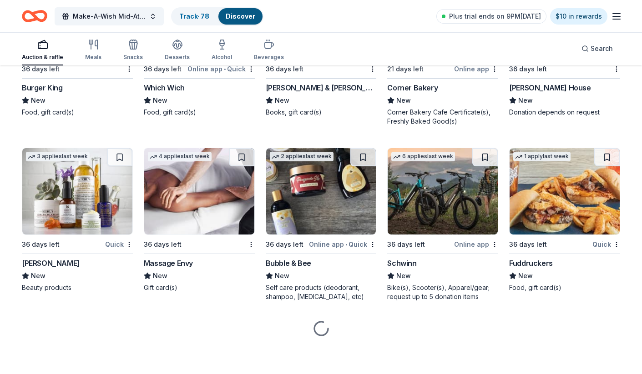
scroll to position [7165, 0]
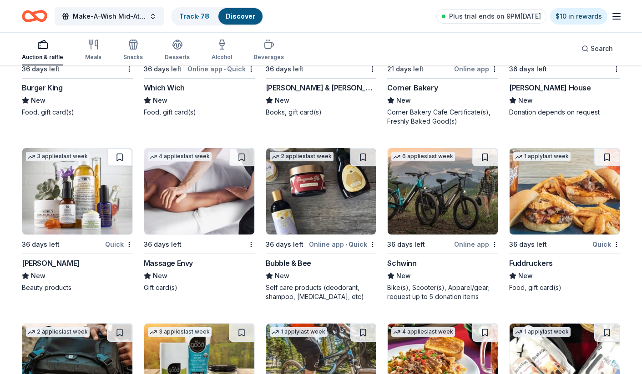
click at [124, 157] on button at bounding box center [119, 157] width 25 height 18
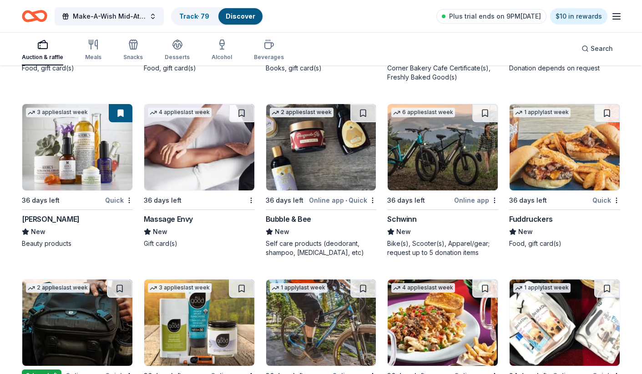
scroll to position [7210, 0]
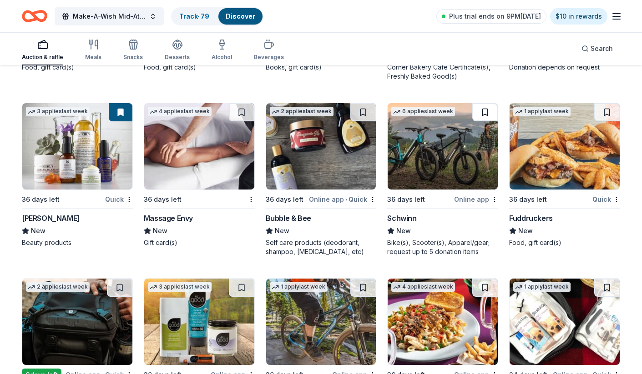
click at [481, 112] on button at bounding box center [484, 112] width 25 height 18
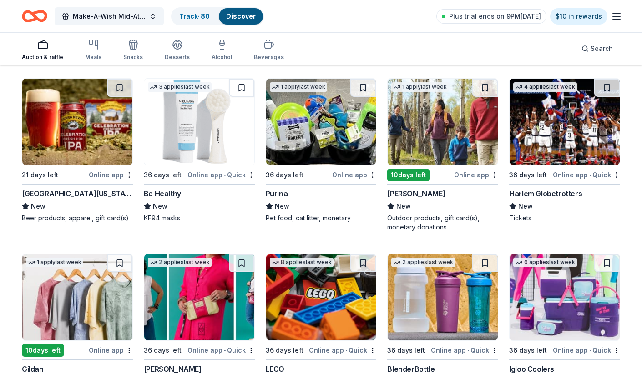
scroll to position [7706, 0]
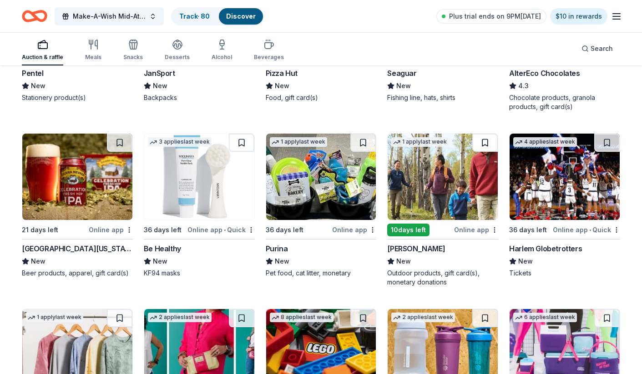
click at [483, 143] on button at bounding box center [484, 143] width 25 height 18
click at [117, 139] on button at bounding box center [119, 143] width 25 height 18
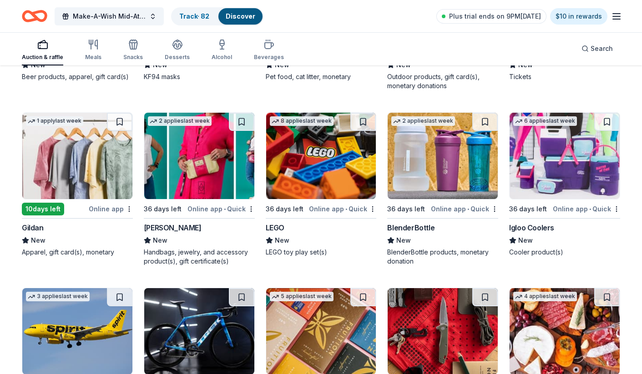
scroll to position [7916, 0]
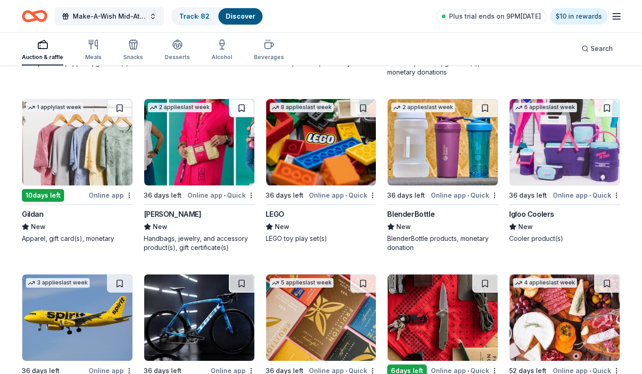
click at [246, 103] on button at bounding box center [241, 108] width 25 height 18
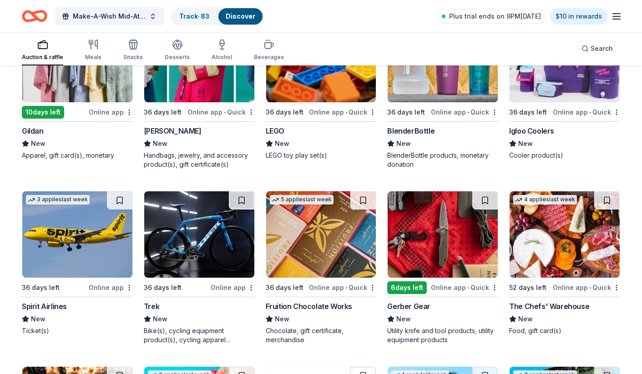
scroll to position [8066, 0]
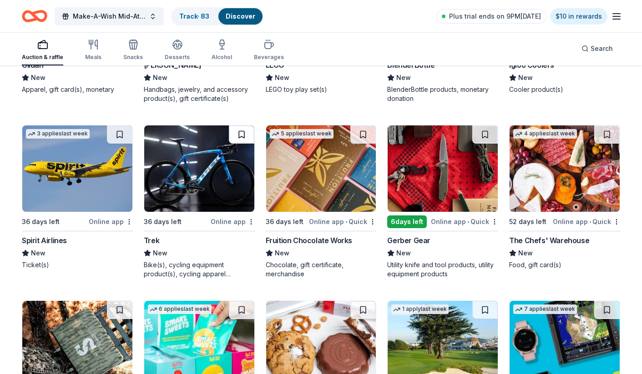
click at [242, 137] on button at bounding box center [241, 135] width 25 height 18
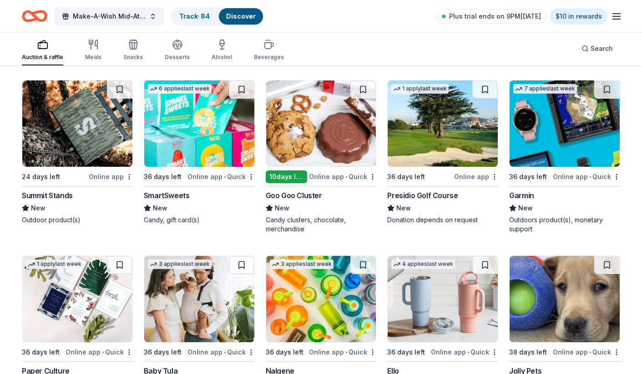
scroll to position [8301, 0]
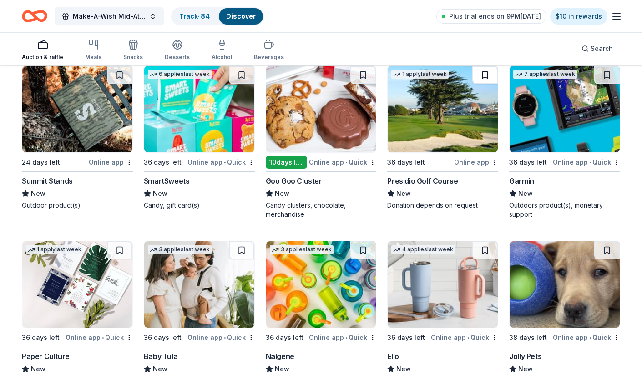
click at [483, 78] on button at bounding box center [484, 75] width 25 height 18
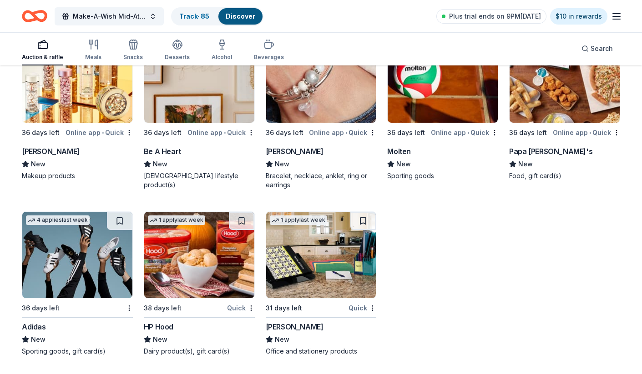
scroll to position [9190, 0]
click at [363, 219] on button at bounding box center [362, 221] width 25 height 18
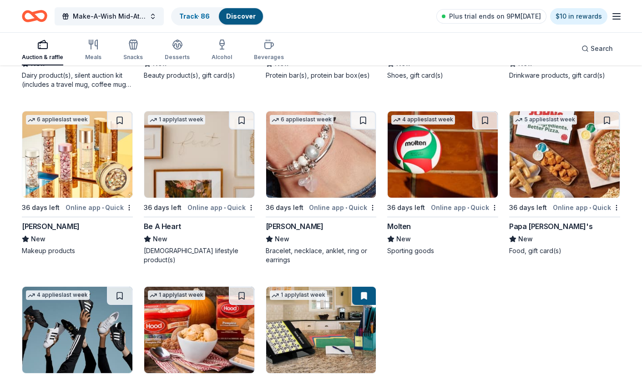
scroll to position [9112, 0]
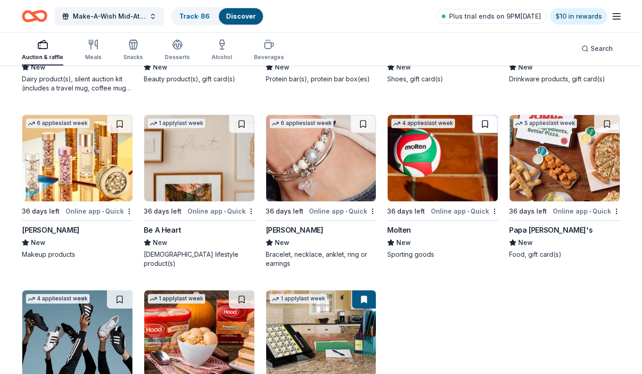
click at [486, 126] on button at bounding box center [484, 124] width 25 height 18
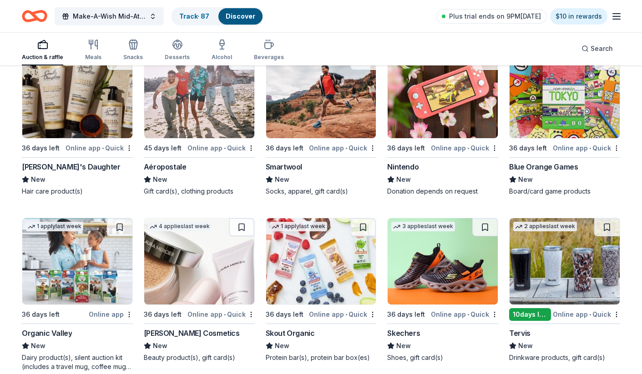
scroll to position [8833, 0]
click at [242, 229] on button at bounding box center [241, 227] width 25 height 18
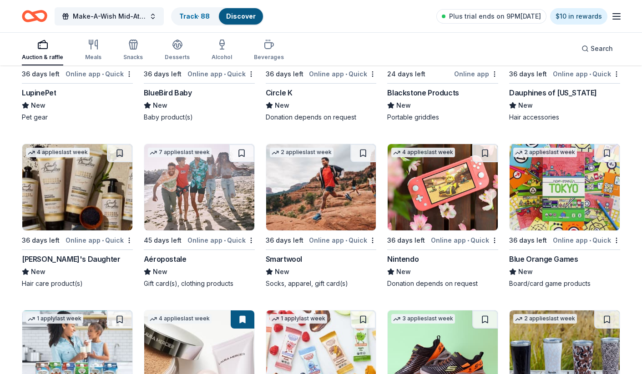
scroll to position [8740, 0]
click at [484, 153] on button at bounding box center [484, 153] width 25 height 18
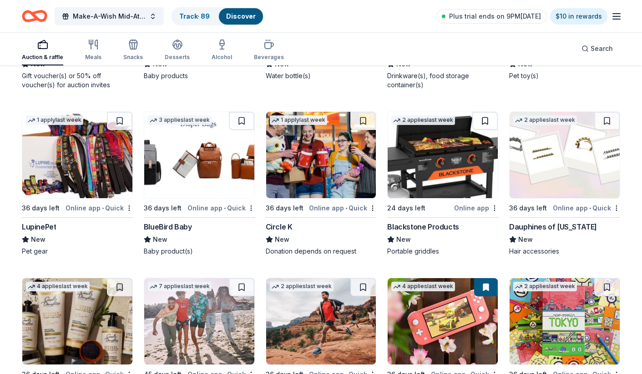
click at [490, 123] on button at bounding box center [484, 121] width 25 height 18
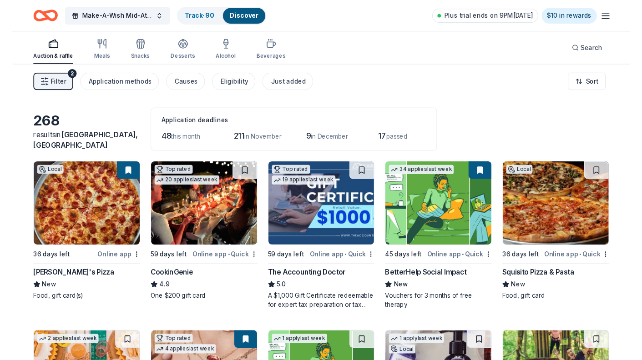
scroll to position [0, 0]
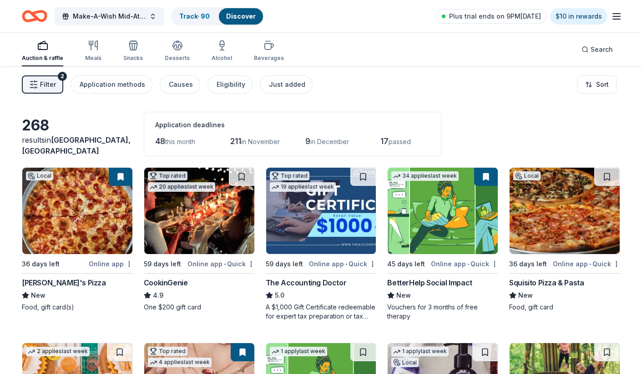
click at [412, 89] on div "Filter 2 Application methods Causes Eligibility Just added Sort" at bounding box center [321, 84] width 642 height 36
click at [373, 85] on div "Filter 2 Application methods Causes Eligibility Just added Sort" at bounding box center [321, 84] width 642 height 36
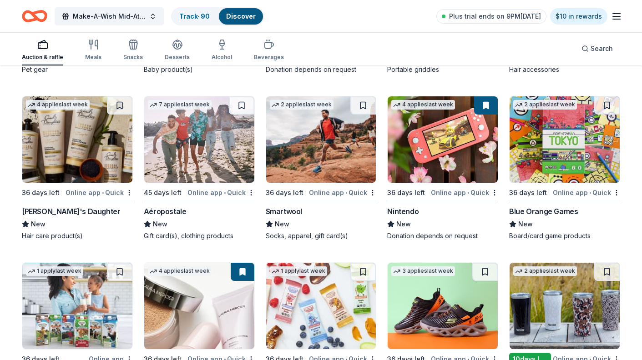
scroll to position [8784, 0]
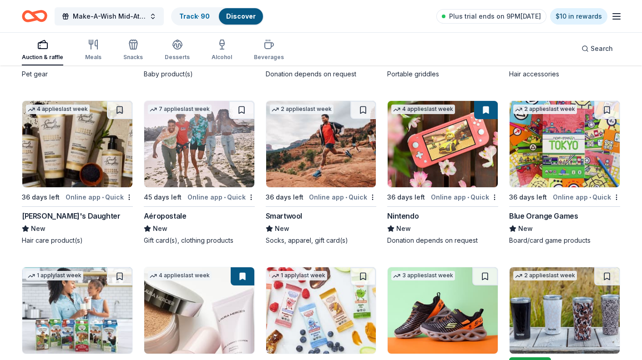
click at [226, 240] on div "Gift card(s), clothing products" at bounding box center [199, 240] width 111 height 9
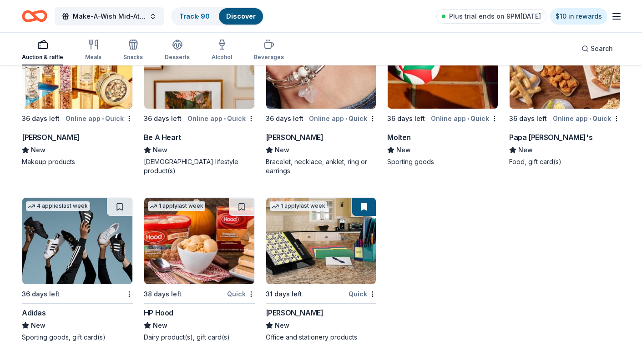
scroll to position [9204, 0]
click at [94, 248] on img at bounding box center [77, 241] width 110 height 86
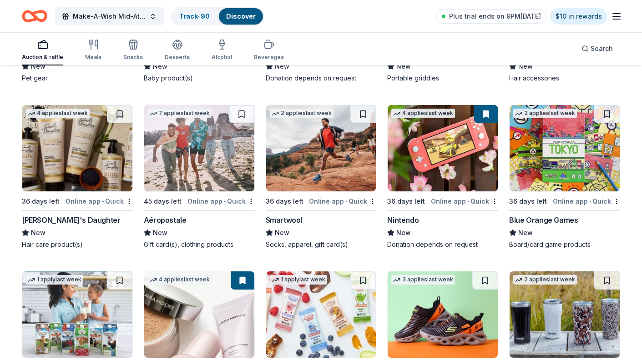
scroll to position [8772, 0]
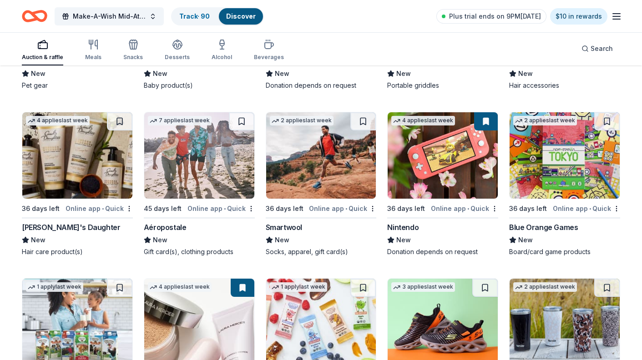
click at [338, 172] on img at bounding box center [321, 155] width 110 height 86
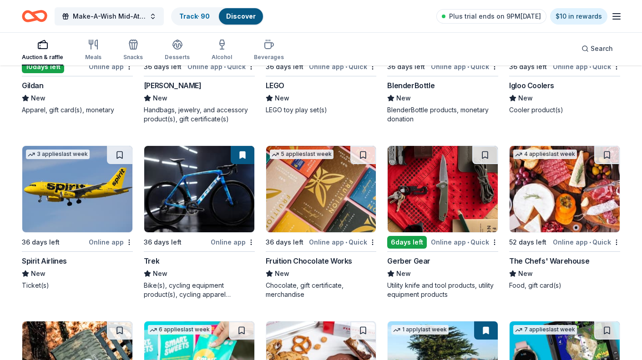
scroll to position [8044, 0]
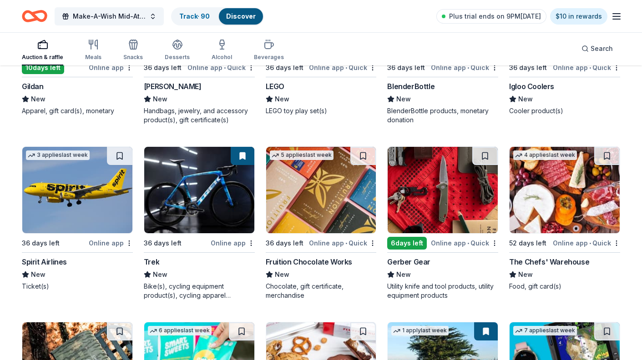
click at [279, 293] on div "Chocolate, gift certificate, merchandise" at bounding box center [321, 291] width 111 height 18
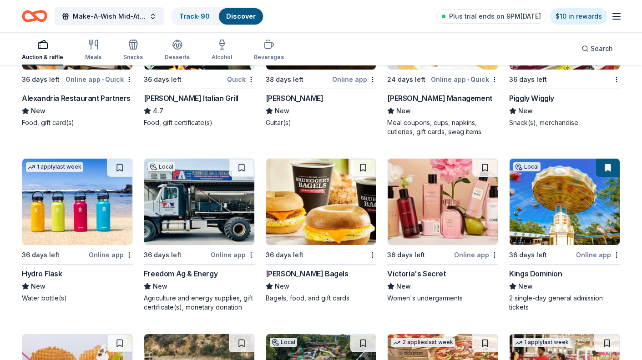
scroll to position [5407, 0]
click at [440, 222] on img at bounding box center [443, 202] width 110 height 86
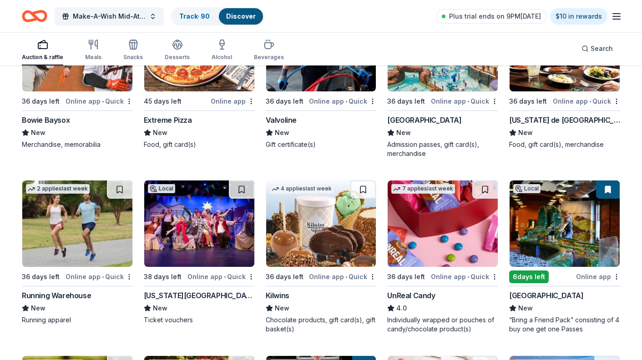
scroll to position [3852, 0]
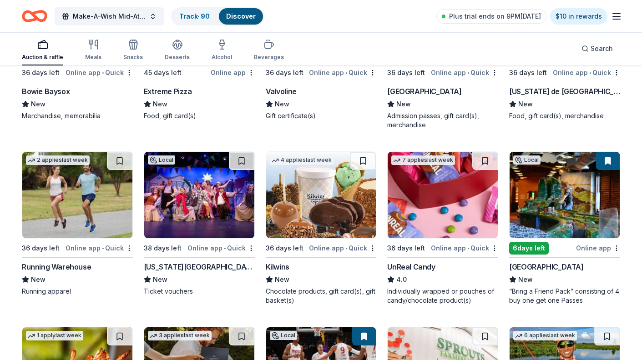
click at [72, 203] on img at bounding box center [77, 195] width 110 height 86
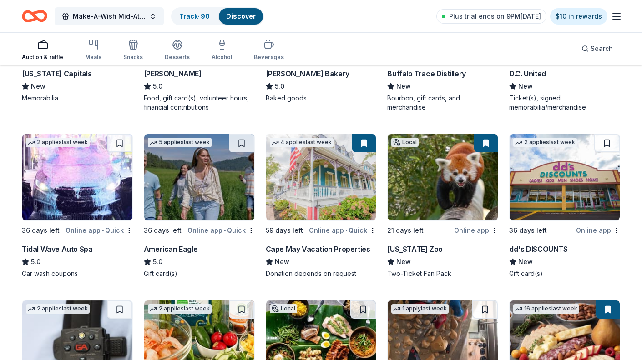
scroll to position [1602, 0]
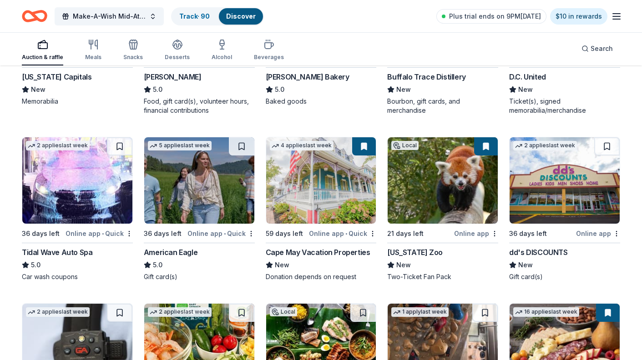
click at [545, 254] on div "dd's DISCOUNTS" at bounding box center [538, 252] width 58 height 11
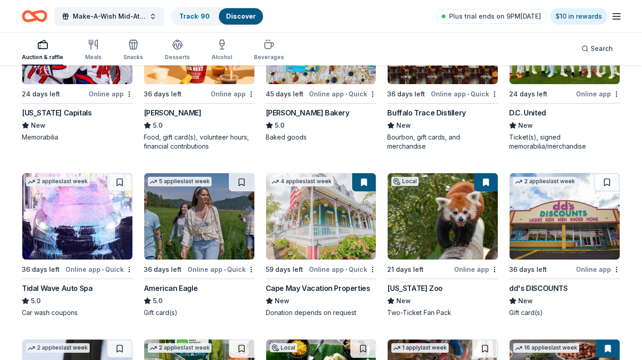
scroll to position [1537, 0]
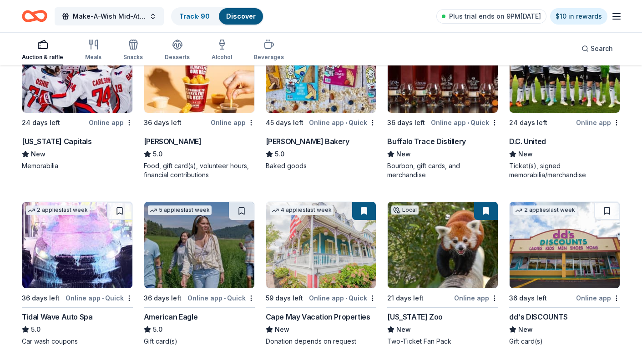
click at [204, 257] on img at bounding box center [199, 245] width 110 height 86
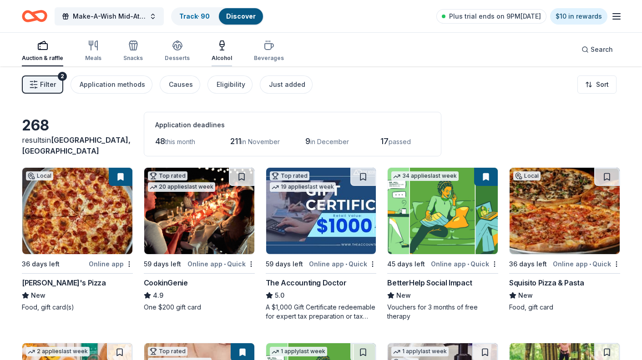
scroll to position [0, 0]
click at [597, 51] on span "Search" at bounding box center [602, 49] width 22 height 11
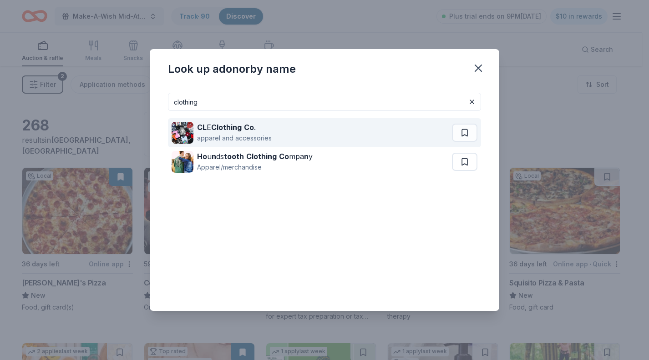
type input "clothing"
click at [229, 134] on div "apparel and accessories" at bounding box center [234, 138] width 75 height 11
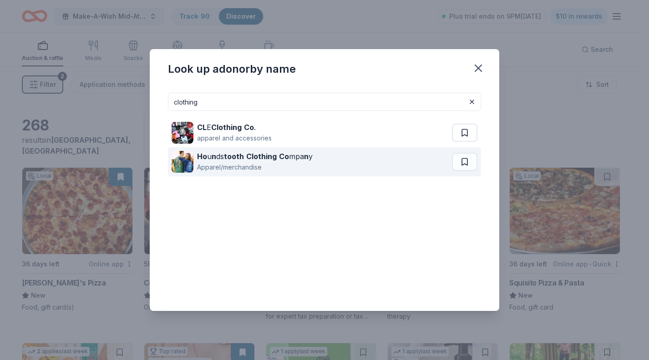
click at [261, 160] on strong "Clothing" at bounding box center [261, 156] width 30 height 9
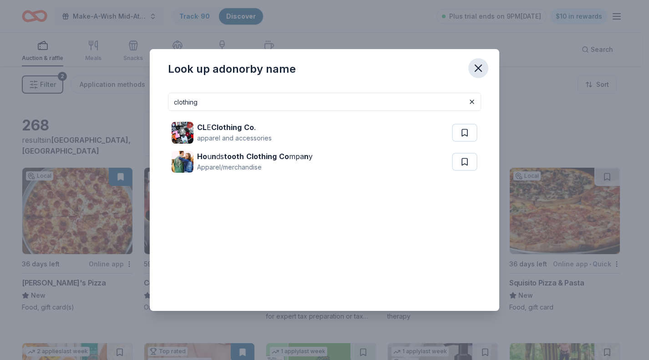
click at [480, 64] on icon "button" at bounding box center [478, 68] width 13 height 13
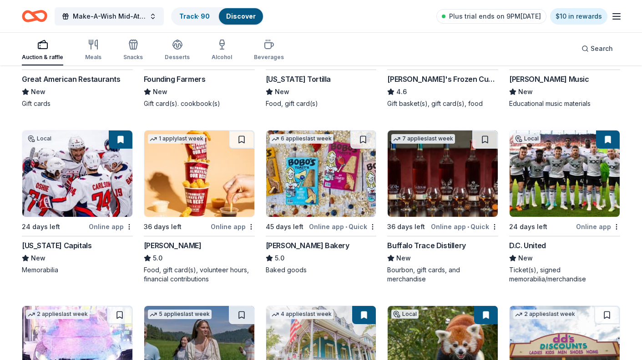
scroll to position [1444, 0]
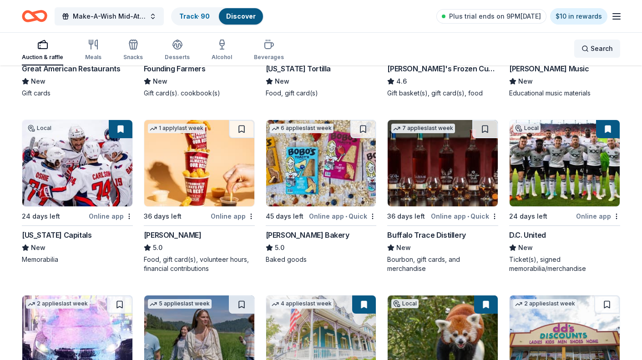
click at [590, 51] on div "Search" at bounding box center [596, 48] width 31 height 11
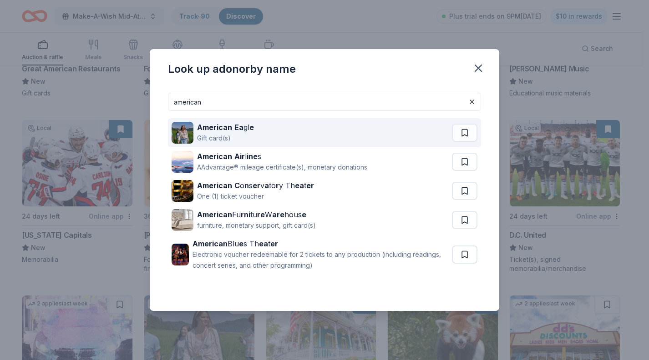
click at [251, 136] on div "Gift card(s)" at bounding box center [225, 138] width 57 height 11
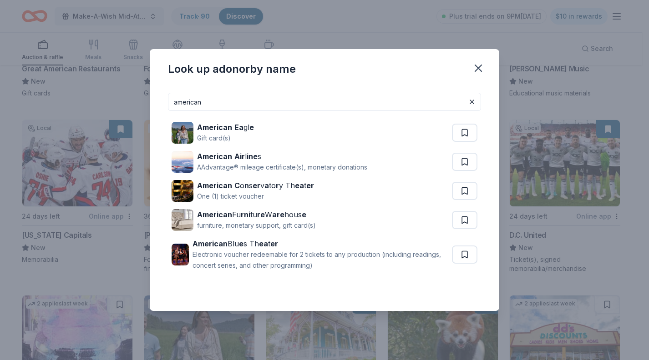
drag, startPoint x: 213, startPoint y: 105, endPoint x: 166, endPoint y: 101, distance: 47.5
click at [166, 101] on div "american American Ea gl e Gift card(s) American Air l ine s AAdvantage® mileage…" at bounding box center [324, 199] width 349 height 226
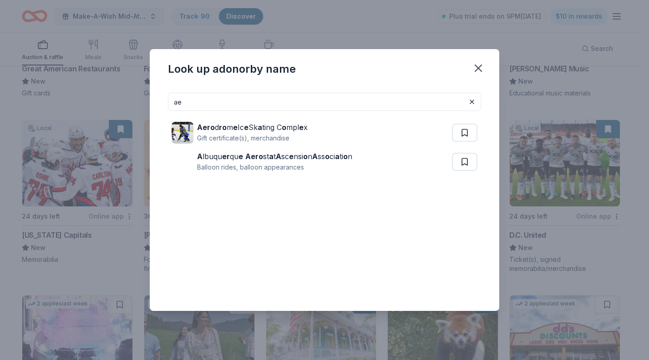
type input "a"
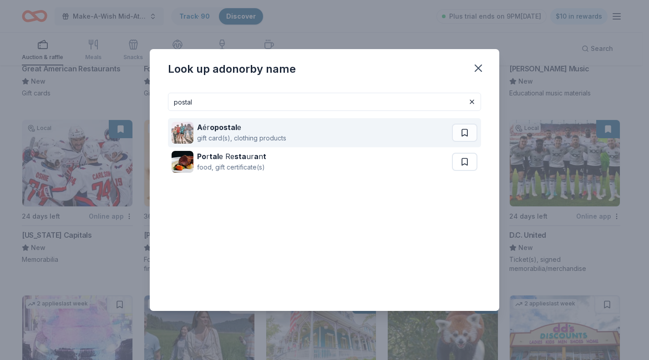
type input "postal"
click at [331, 132] on div "A ér opostal e gift card(s), clothing products" at bounding box center [312, 132] width 280 height 29
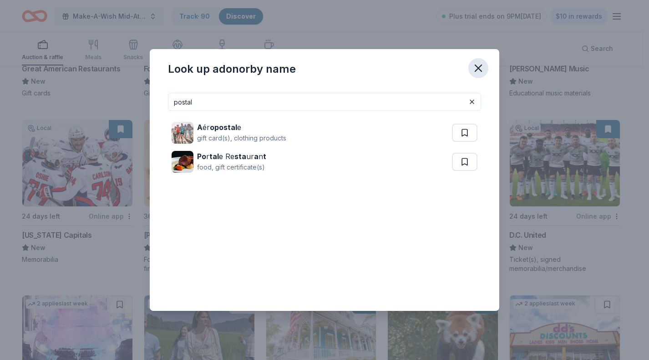
click at [477, 66] on icon "button" at bounding box center [478, 68] width 13 height 13
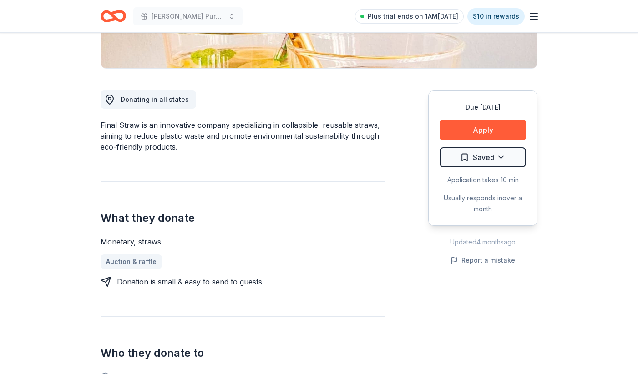
scroll to position [210, 0]
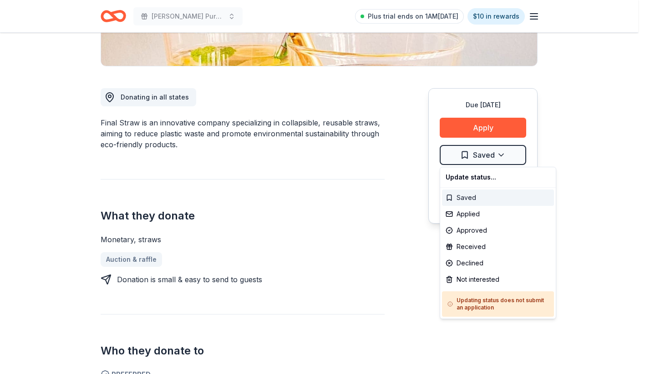
click at [482, 196] on div "Saved" at bounding box center [498, 198] width 112 height 16
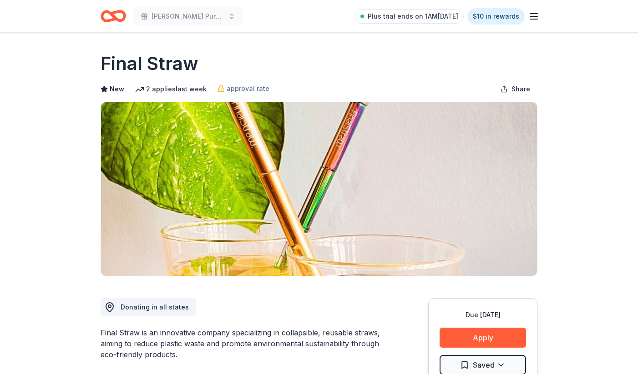
scroll to position [0, 0]
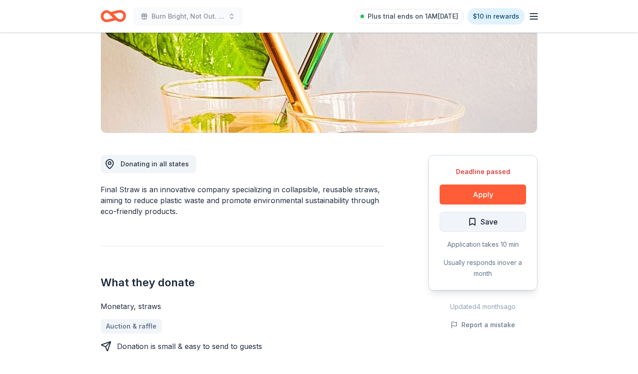
click at [485, 225] on span "Save" at bounding box center [488, 222] width 17 height 12
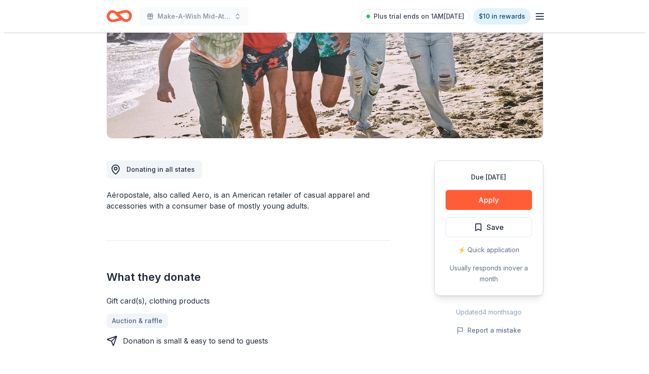
scroll to position [136, 0]
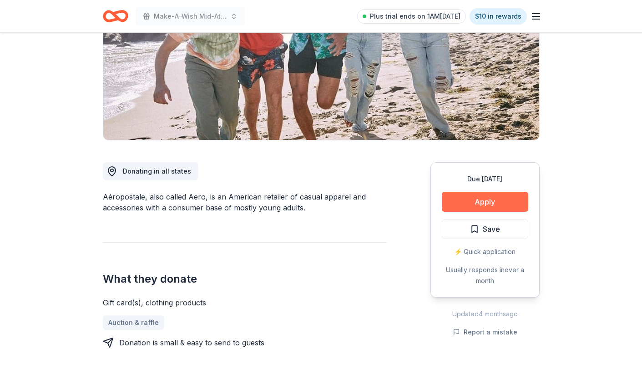
click at [498, 206] on button "Apply" at bounding box center [485, 202] width 86 height 20
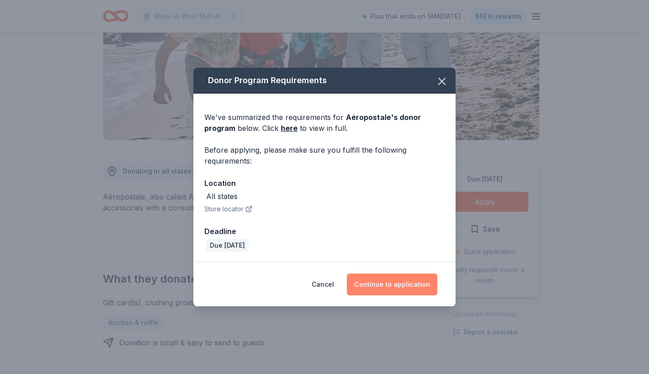
click at [413, 284] on button "Continue to application" at bounding box center [392, 285] width 91 height 22
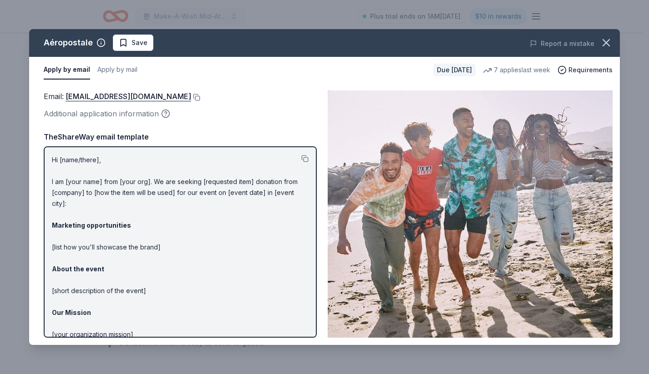
scroll to position [0, 0]
click at [200, 96] on button at bounding box center [195, 97] width 9 height 7
click at [301, 160] on button at bounding box center [304, 158] width 7 height 7
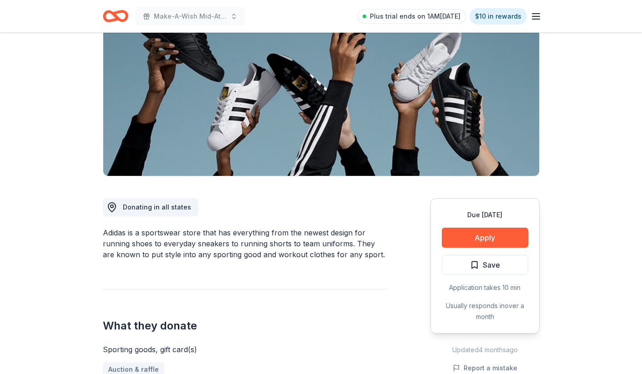
scroll to position [128, 0]
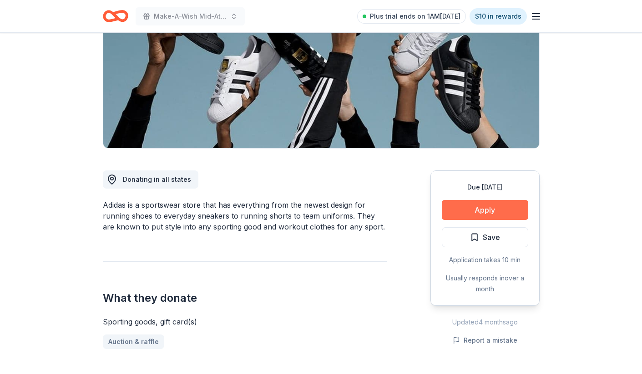
click at [505, 207] on button "Apply" at bounding box center [485, 210] width 86 height 20
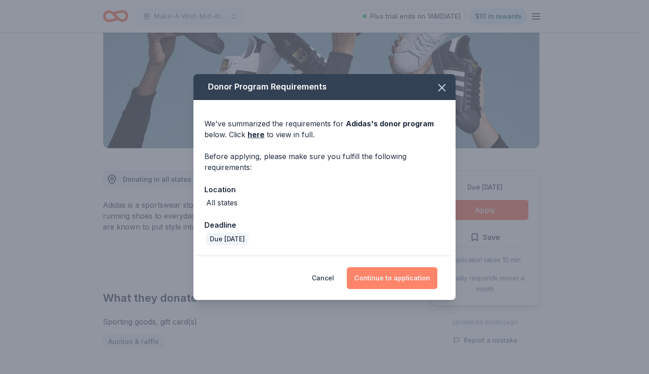
click at [408, 274] on button "Continue to application" at bounding box center [392, 279] width 91 height 22
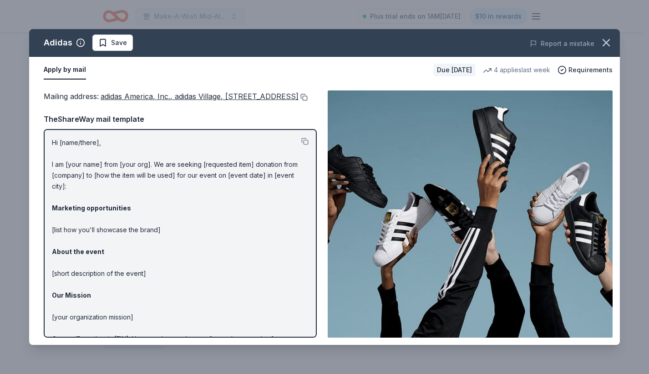
click at [298, 101] on button at bounding box center [302, 97] width 9 height 7
click at [606, 43] on icon "button" at bounding box center [606, 43] width 6 height 6
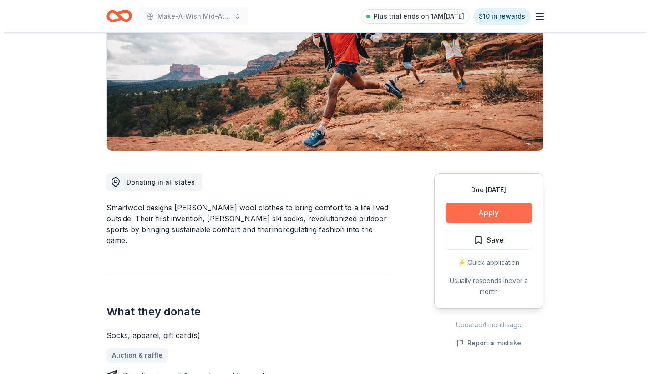
scroll to position [125, 0]
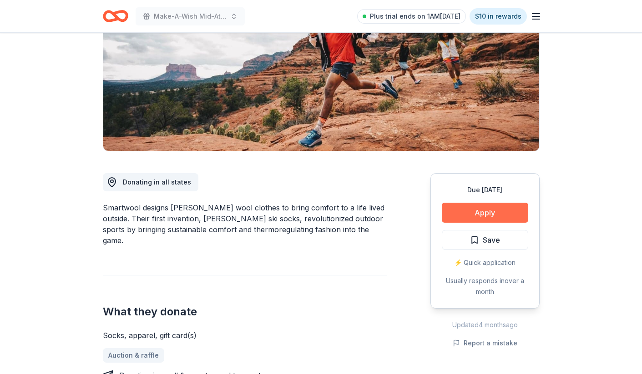
click at [472, 214] on button "Apply" at bounding box center [485, 213] width 86 height 20
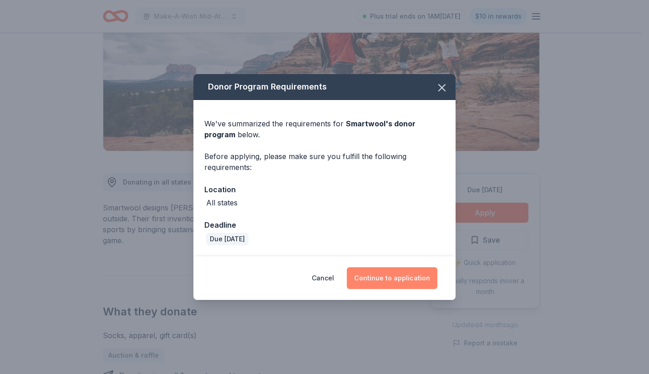
click at [394, 277] on button "Continue to application" at bounding box center [392, 279] width 91 height 22
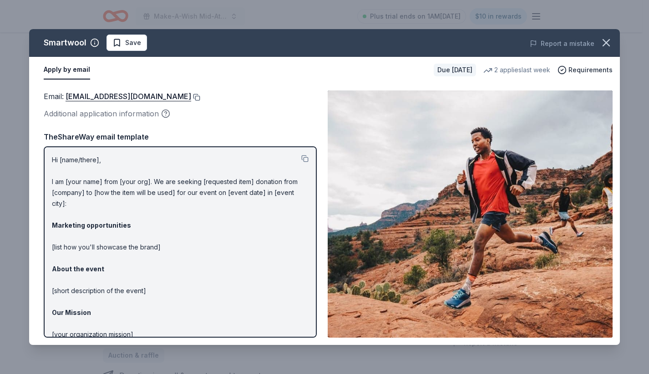
click at [192, 97] on button at bounding box center [195, 97] width 9 height 7
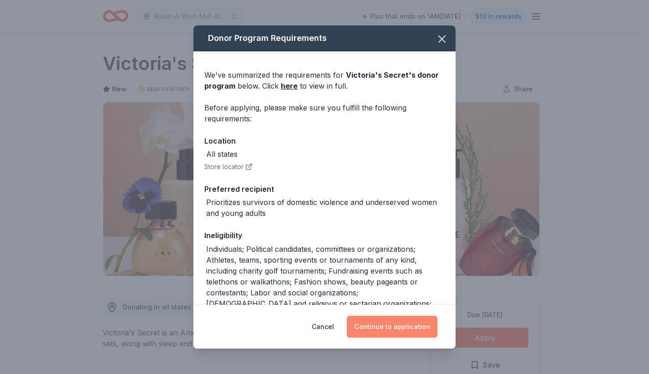
click at [402, 325] on button "Continue to application" at bounding box center [392, 327] width 91 height 22
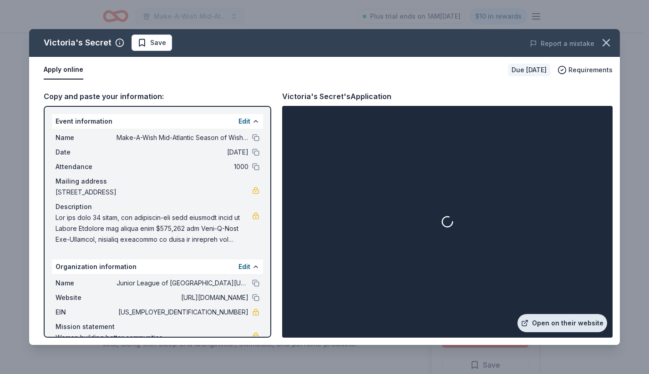
click at [548, 320] on link "Open on their website" at bounding box center [562, 323] width 90 height 18
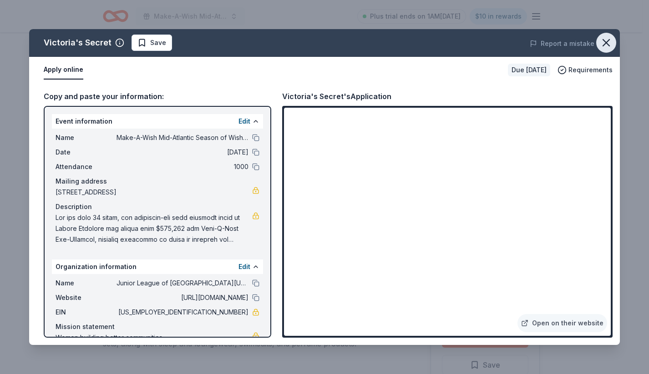
click at [605, 42] on icon "button" at bounding box center [606, 43] width 6 height 6
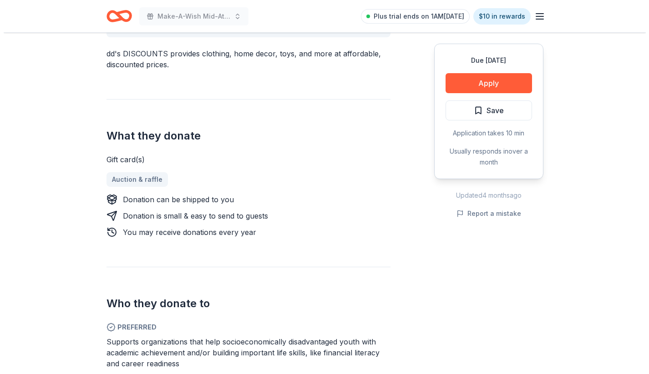
scroll to position [306, 0]
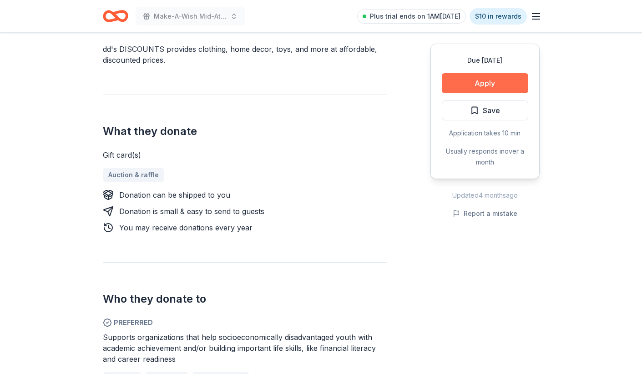
click at [470, 77] on button "Apply" at bounding box center [485, 83] width 86 height 20
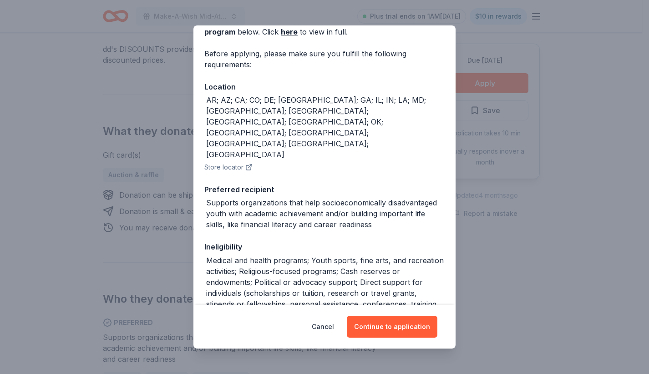
scroll to position [56, 0]
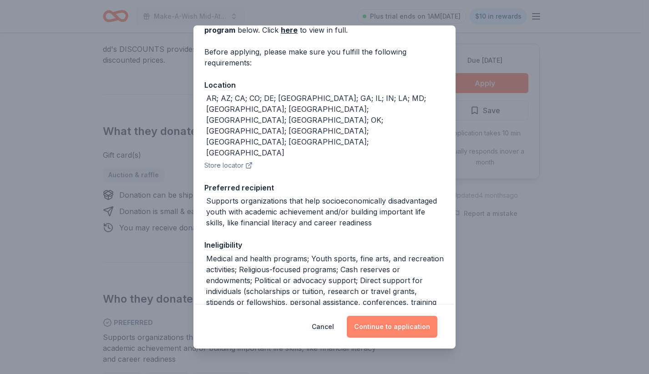
click at [398, 332] on button "Continue to application" at bounding box center [392, 327] width 91 height 22
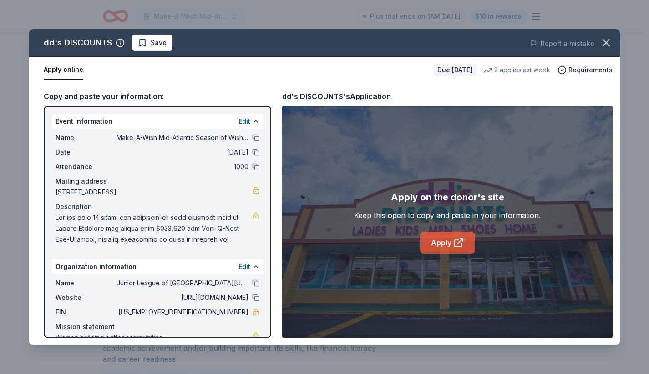
click at [464, 236] on link "Apply" at bounding box center [447, 243] width 55 height 22
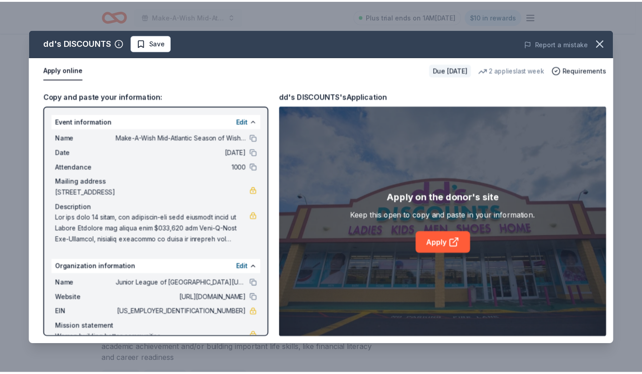
scroll to position [0, 0]
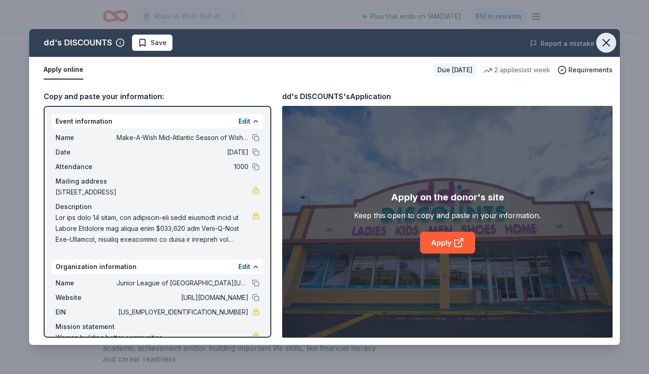
click at [607, 43] on icon "button" at bounding box center [606, 42] width 13 height 13
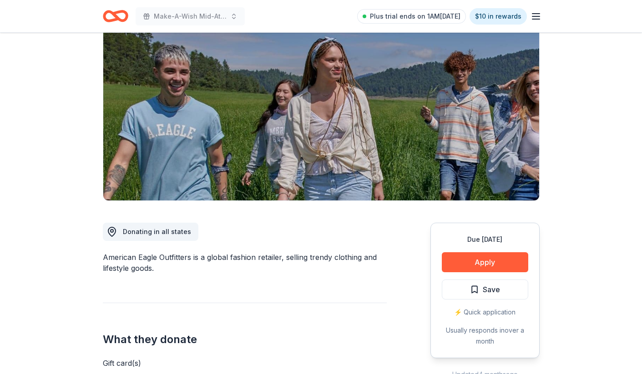
scroll to position [103, 0]
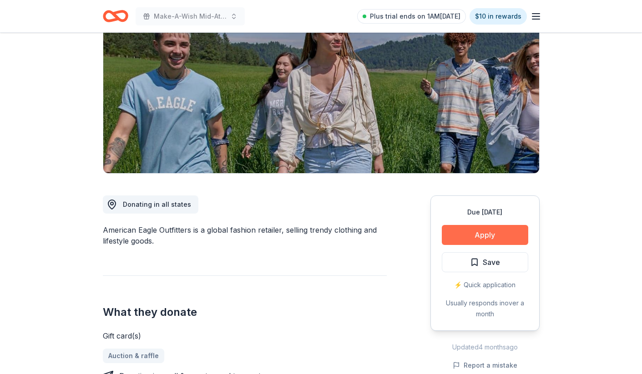
click at [475, 232] on button "Apply" at bounding box center [485, 235] width 86 height 20
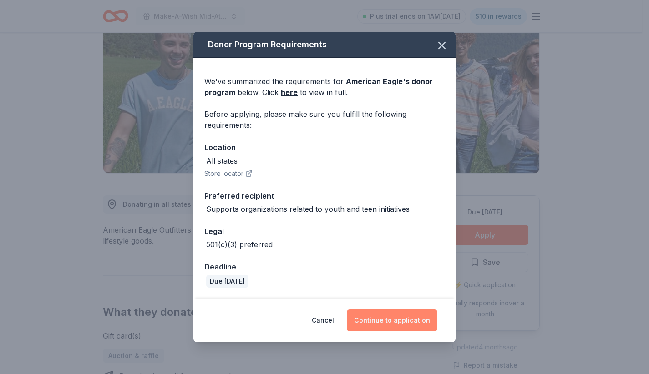
click at [386, 328] on button "Continue to application" at bounding box center [392, 321] width 91 height 22
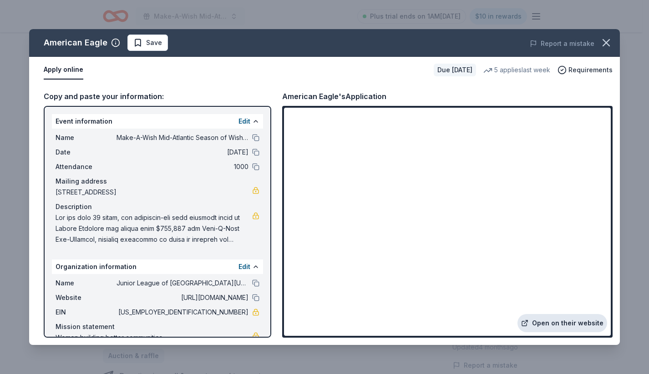
click at [560, 324] on link "Open on their website" at bounding box center [562, 323] width 90 height 18
click at [606, 40] on icon "button" at bounding box center [606, 42] width 13 height 13
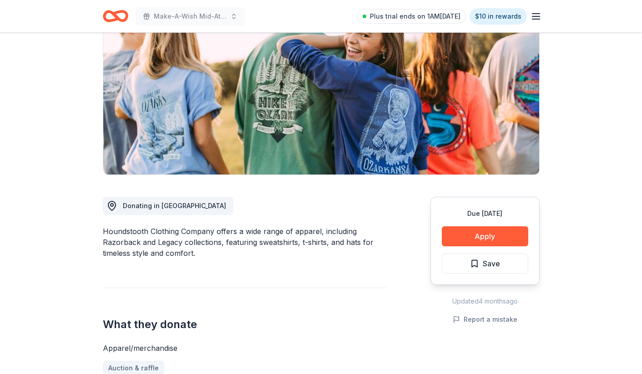
scroll to position [57, 0]
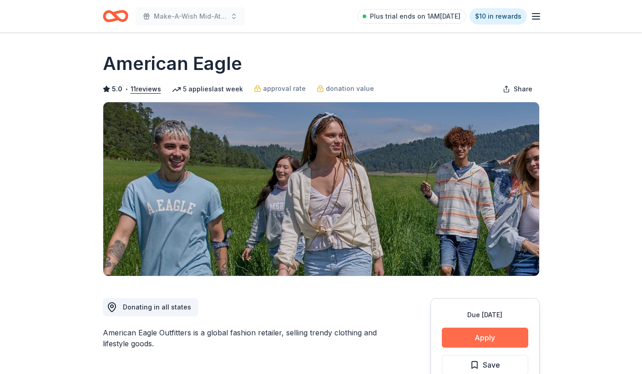
click at [497, 333] on button "Apply" at bounding box center [485, 338] width 86 height 20
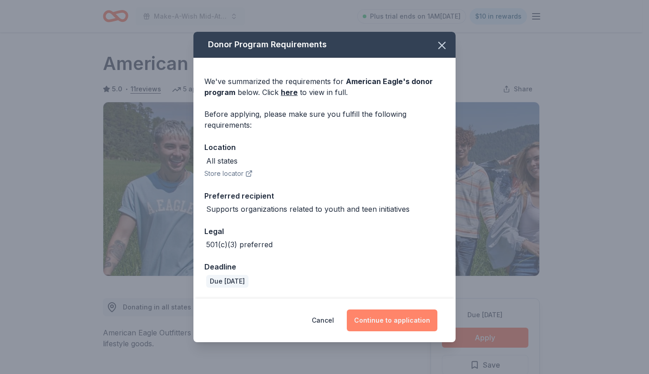
click at [383, 318] on button "Continue to application" at bounding box center [392, 321] width 91 height 22
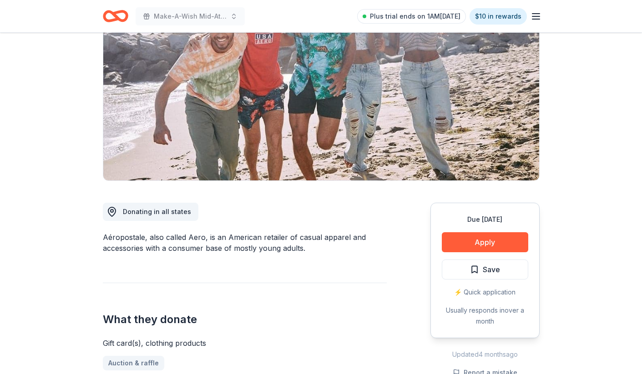
scroll to position [111, 0]
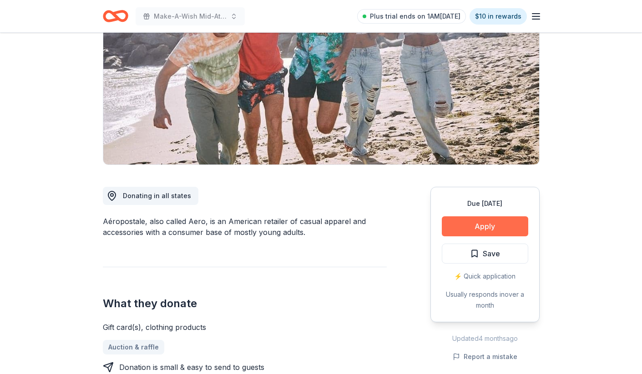
click at [484, 233] on button "Apply" at bounding box center [485, 227] width 86 height 20
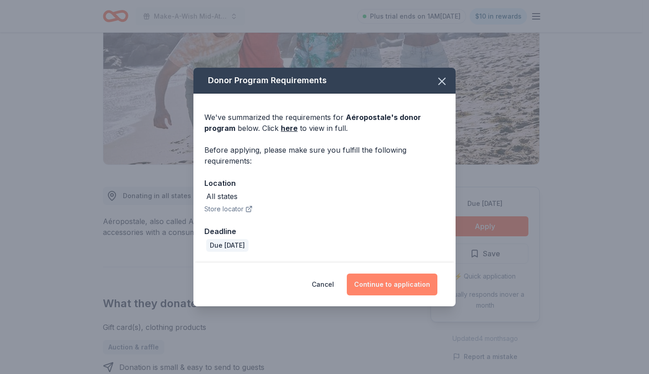
click at [396, 288] on button "Continue to application" at bounding box center [392, 285] width 91 height 22
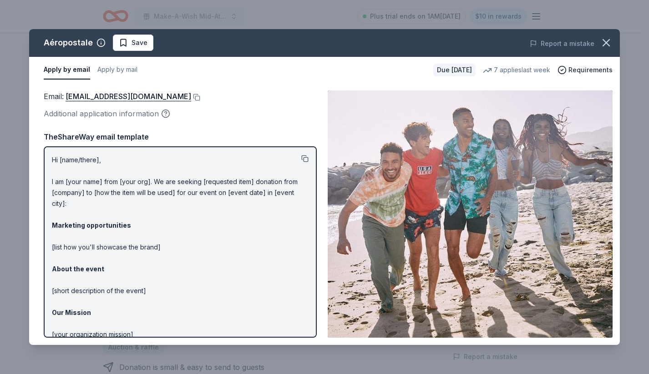
click at [301, 156] on button at bounding box center [304, 158] width 7 height 7
click at [603, 43] on icon "button" at bounding box center [606, 42] width 13 height 13
